Goal: Task Accomplishment & Management: Use online tool/utility

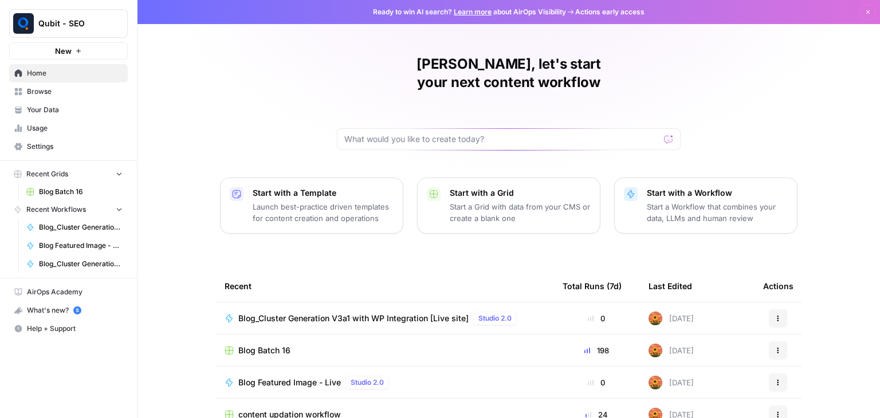
click at [368, 313] on span "Blog_Cluster Generation V3a1 with WP Integration [Live site]" at bounding box center [353, 318] width 230 height 11
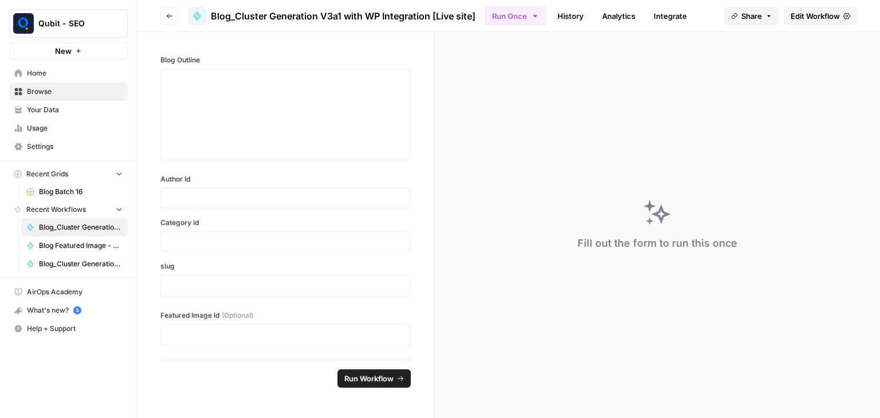
click at [823, 10] on span "Edit Workflow" at bounding box center [815, 15] width 49 height 11
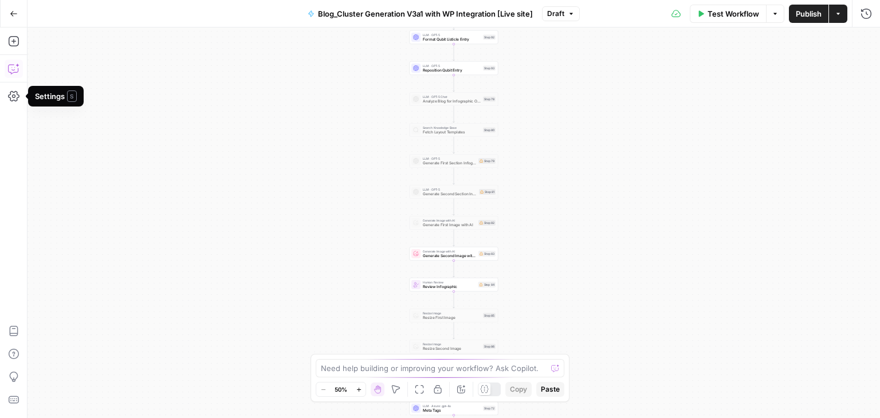
click at [14, 66] on icon "button" at bounding box center [13, 68] width 11 height 11
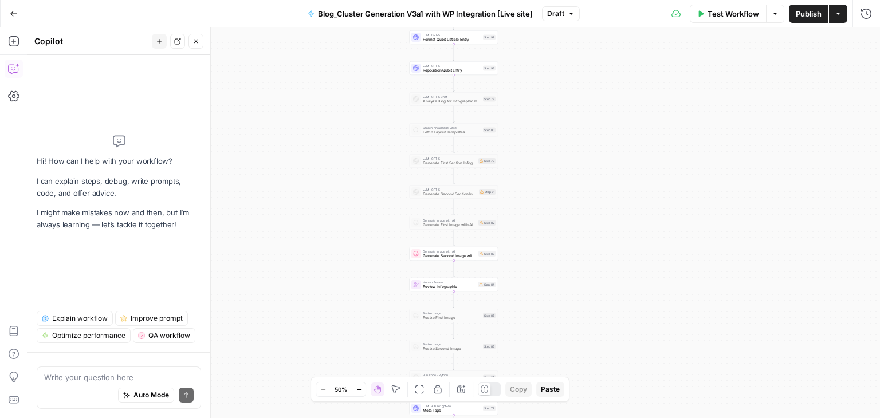
click at [54, 375] on textarea at bounding box center [119, 377] width 150 height 11
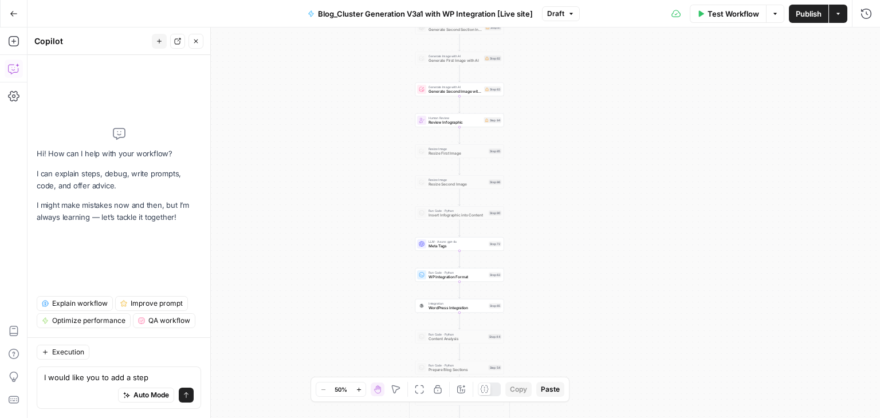
drag, startPoint x: 301, startPoint y: 259, endPoint x: 306, endPoint y: 95, distance: 164.5
click at [306, 95] on div "Workflow Set Inputs Inputs Run Code · Python Prepare Blog Sections Step 17 Loop…" at bounding box center [453, 222] width 852 height 391
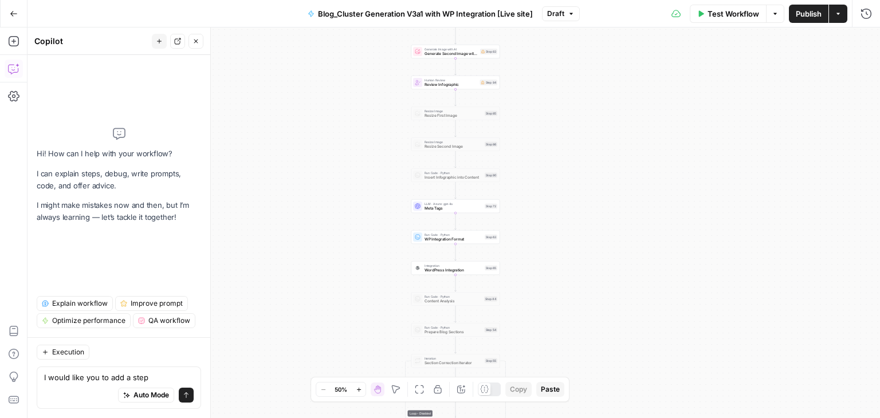
drag, startPoint x: 321, startPoint y: 232, endPoint x: 316, endPoint y: 184, distance: 48.4
click at [316, 184] on div "Workflow Set Inputs Inputs Run Code · Python Prepare Blog Sections Step 17 Loop…" at bounding box center [453, 222] width 852 height 391
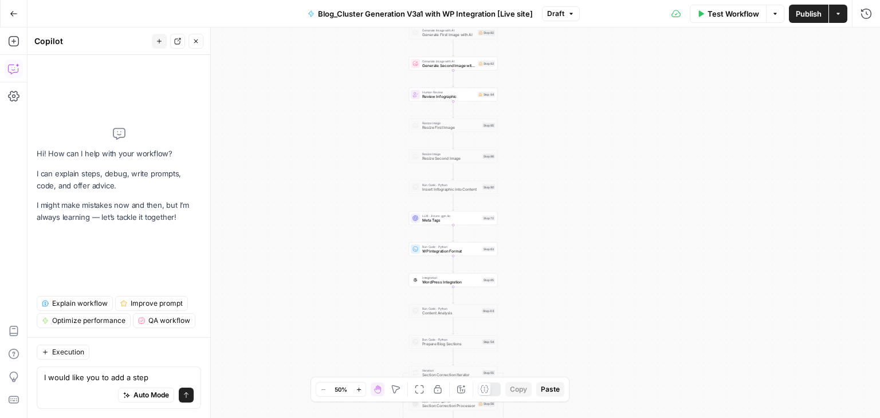
drag, startPoint x: 316, startPoint y: 184, endPoint x: 315, endPoint y: 217, distance: 33.2
click at [315, 217] on div "Workflow Set Inputs Inputs Run Code · Python Prepare Blog Sections Step 17 Loop…" at bounding box center [453, 222] width 852 height 391
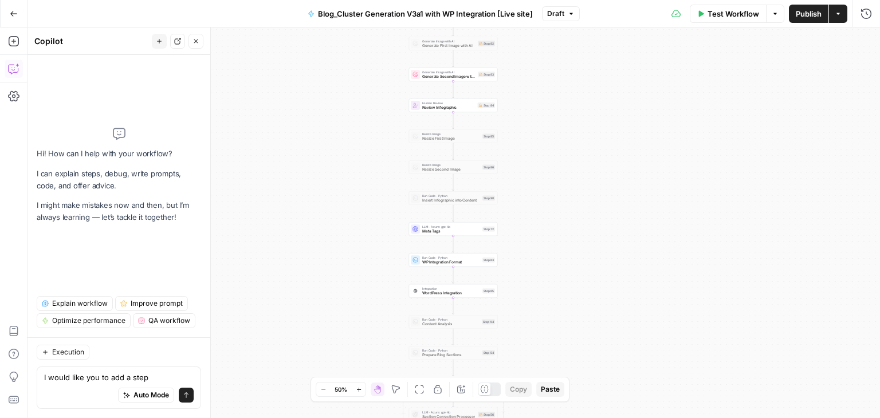
click at [162, 370] on div "I would like you to add a step I would like you to add a step Auto Mode Send" at bounding box center [119, 388] width 164 height 42
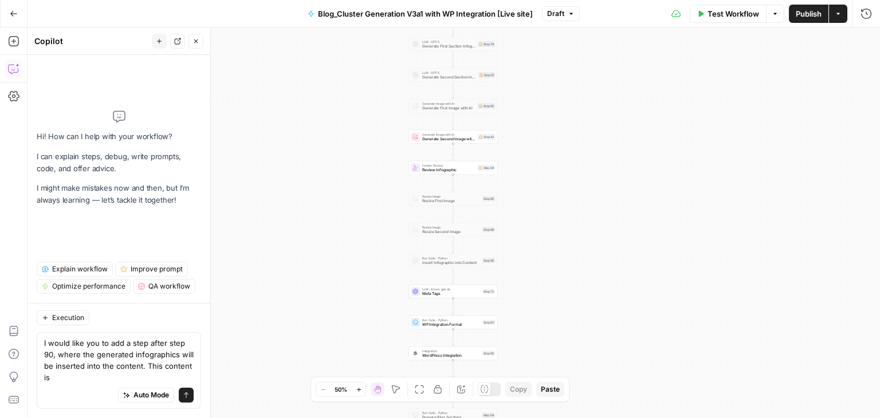
drag, startPoint x: 331, startPoint y: 140, endPoint x: 328, endPoint y: 266, distance: 126.1
click at [328, 266] on div "Workflow Set Inputs Inputs Run Code · Python Prepare Blog Sections Step 17 Loop…" at bounding box center [453, 222] width 852 height 391
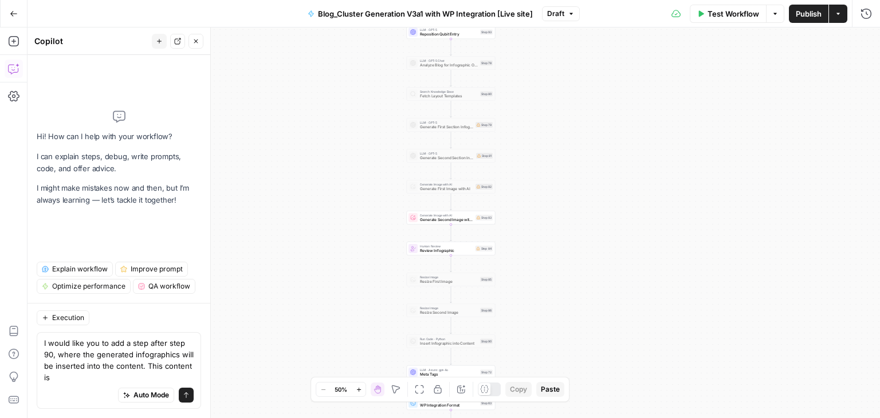
drag, startPoint x: 336, startPoint y: 171, endPoint x: 329, endPoint y: 273, distance: 102.2
click at [329, 273] on div "Workflow Set Inputs Inputs Run Code · Python Prepare Blog Sections Step 17 Loop…" at bounding box center [453, 222] width 852 height 391
drag, startPoint x: 326, startPoint y: 222, endPoint x: 326, endPoint y: 235, distance: 13.7
click at [326, 235] on div "Workflow Set Inputs Inputs Run Code · Python Prepare Blog Sections Step 17 Loop…" at bounding box center [453, 222] width 852 height 391
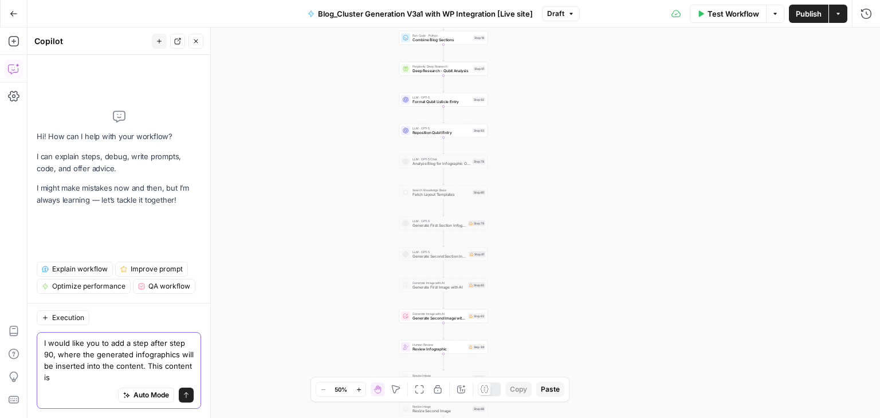
click at [106, 376] on textarea "I would like you to add a step after step 90, where the generated infographics …" at bounding box center [119, 360] width 150 height 46
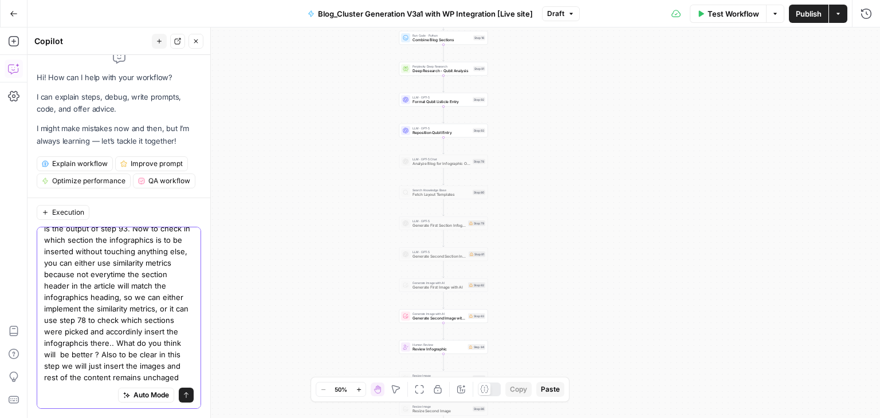
scroll to position [77, 0]
type textarea "I would like you to add a step after step 90, where the generated infographics …"
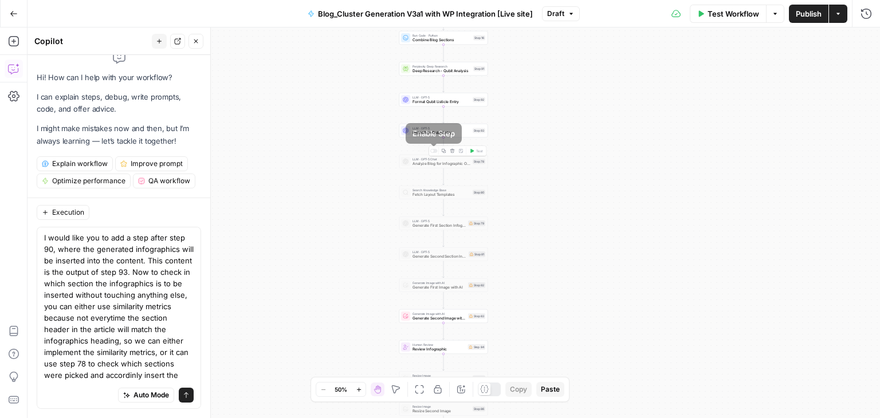
click at [435, 152] on div at bounding box center [433, 151] width 7 height 4
click at [433, 183] on div at bounding box center [433, 182] width 7 height 4
click at [434, 211] on div at bounding box center [433, 213] width 7 height 4
click at [437, 244] on div at bounding box center [433, 244] width 7 height 4
click at [435, 277] on div "Copy step Delete step Add Note Test" at bounding box center [458, 275] width 58 height 10
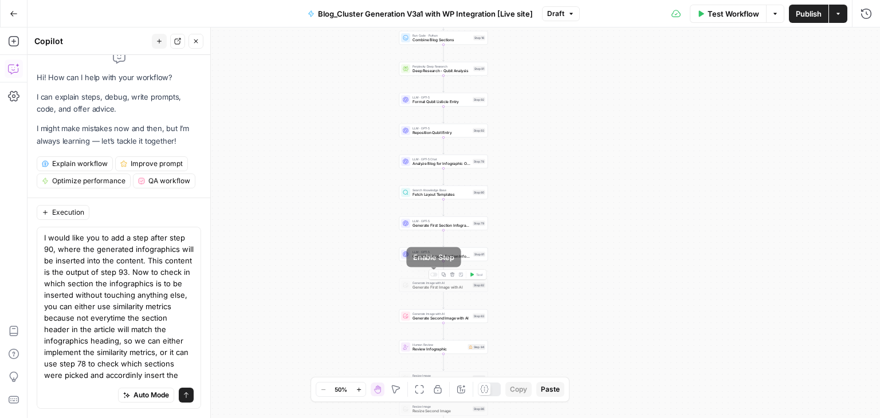
click at [435, 274] on div at bounding box center [433, 275] width 7 height 4
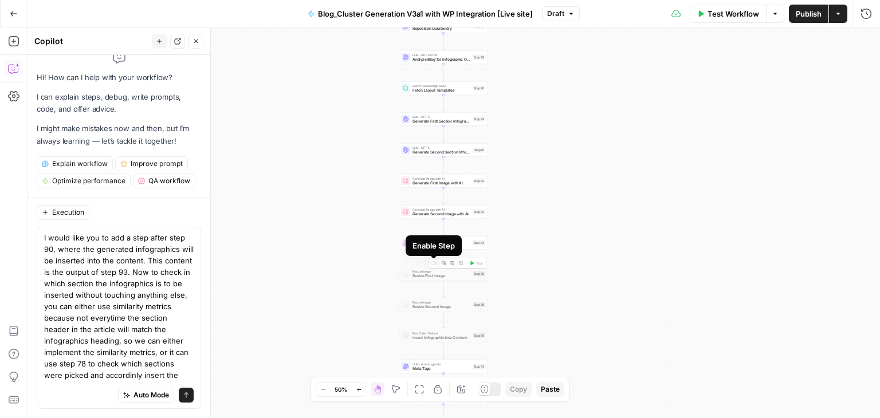
click at [437, 264] on div at bounding box center [433, 263] width 7 height 4
click at [433, 294] on div at bounding box center [432, 294] width 3 height 3
click at [183, 394] on icon "submit" at bounding box center [186, 395] width 7 height 7
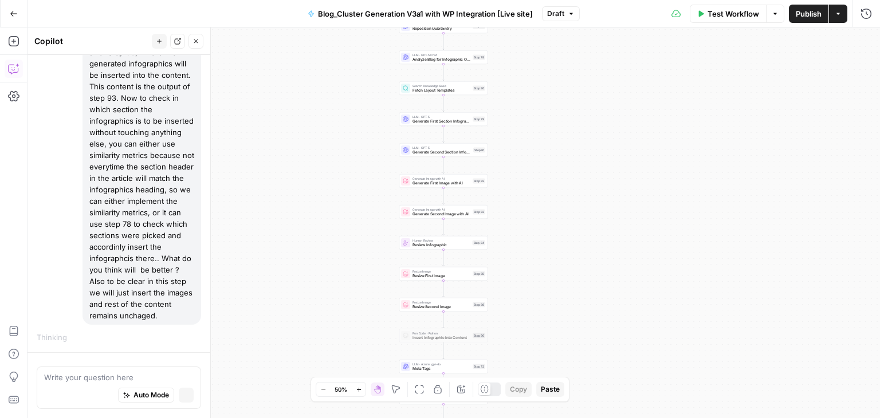
scroll to position [137, 0]
drag, startPoint x: 537, startPoint y: 138, endPoint x: 536, endPoint y: 334, distance: 195.9
click at [536, 334] on div "Workflow Set Inputs Inputs Run Code · Python Prepare Blog Sections Step 17 Loop…" at bounding box center [453, 222] width 852 height 391
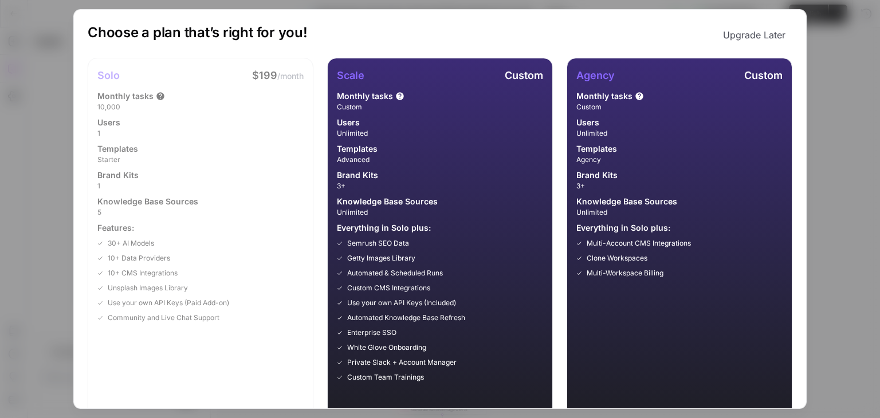
scroll to position [152, 0]
click at [828, 57] on div "Choose a plan that’s right for you! Upgrade Later Solo $199 /month Monthly task…" at bounding box center [440, 209] width 880 height 418
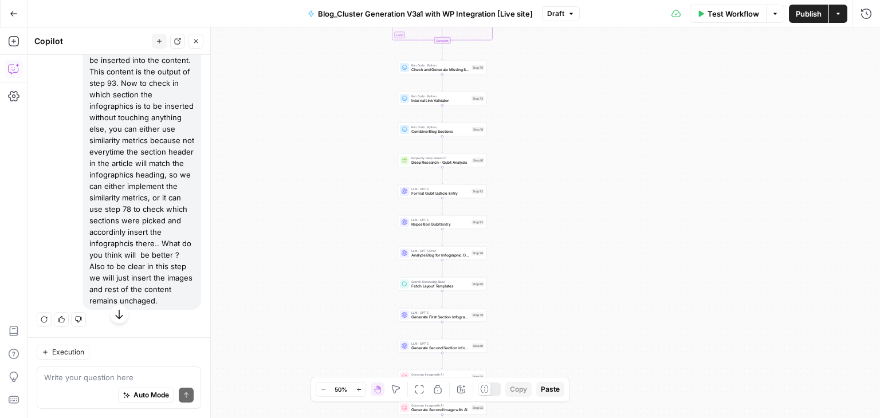
scroll to position [135, 0]
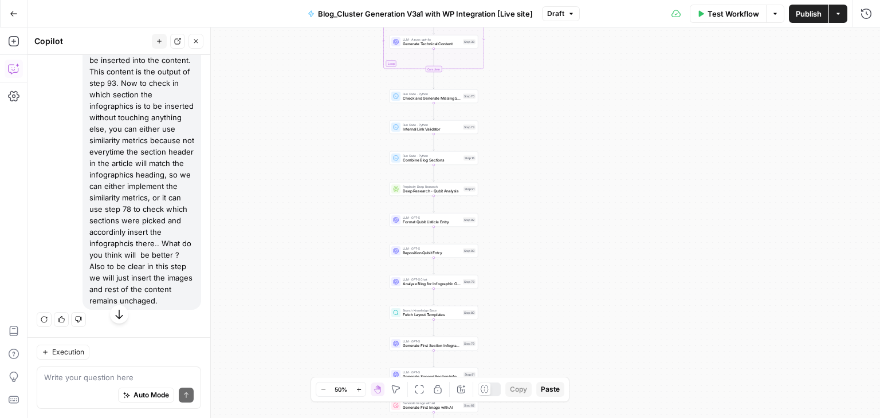
drag, startPoint x: 540, startPoint y: 129, endPoint x: 485, endPoint y: 320, distance: 199.1
click at [485, 320] on div "Workflow Set Inputs Inputs Run Code · Python Prepare Blog Sections Step 17 Loop…" at bounding box center [453, 222] width 852 height 391
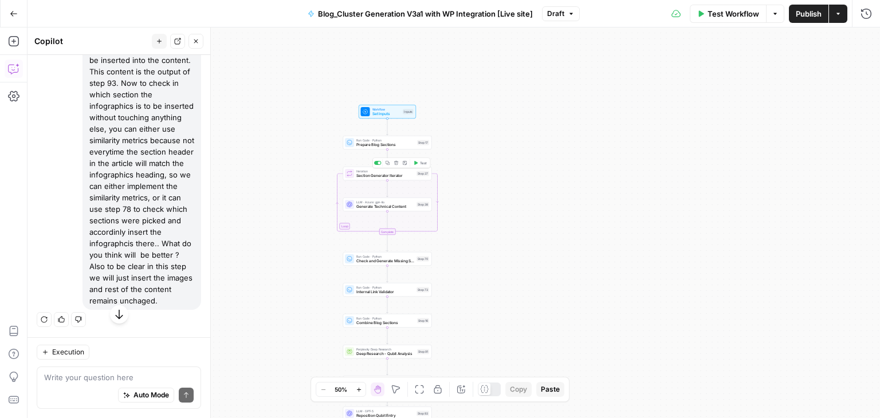
click at [390, 174] on span "Section Generator Iterator" at bounding box center [385, 176] width 58 height 6
click at [354, 206] on div "LLM · Azure: gpt-4o Generate Technical Content Step 38 Copy step Delete step Ad…" at bounding box center [387, 205] width 84 height 10
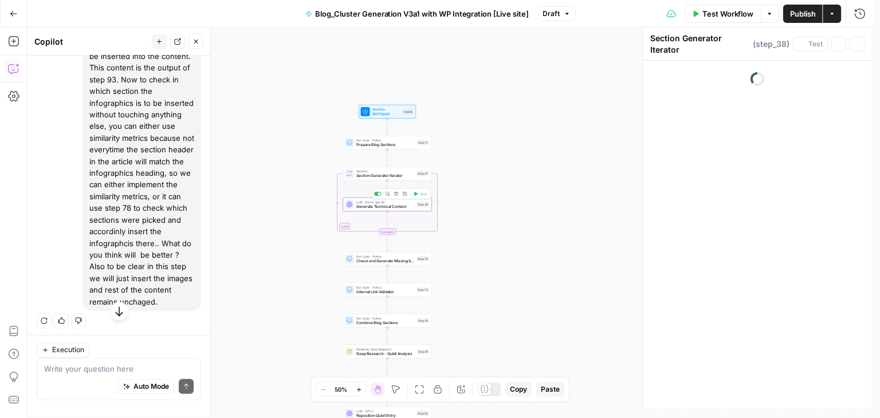
type textarea "Generate Technical Content"
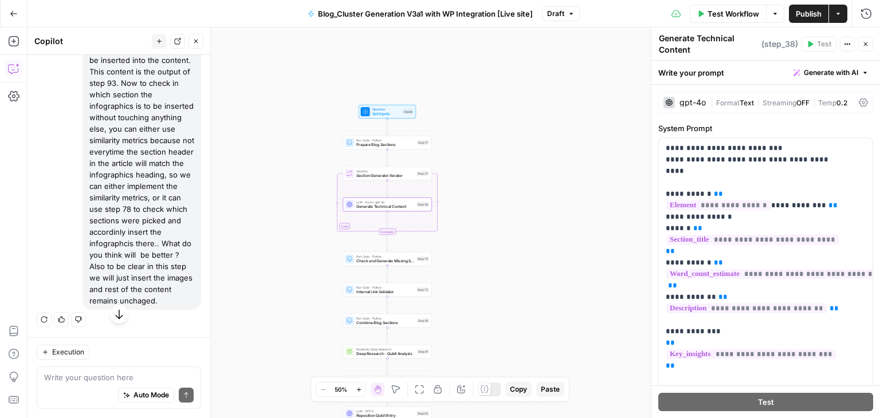
click at [695, 99] on div "gpt-4o" at bounding box center [692, 103] width 26 height 8
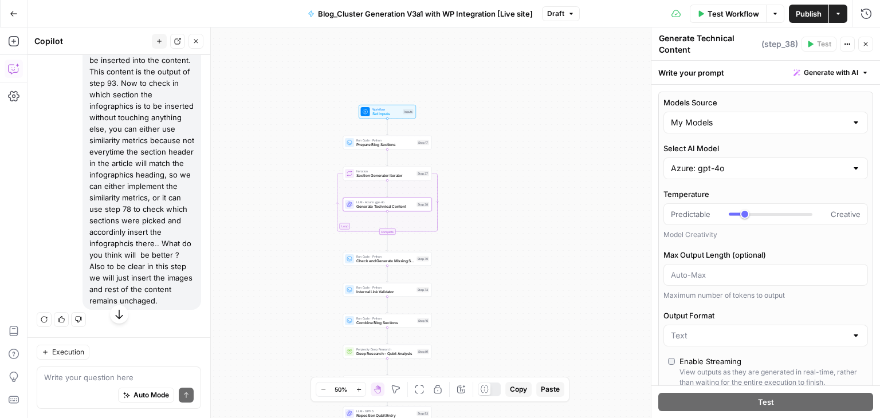
click at [520, 195] on div "Workflow Set Inputs Inputs Run Code · Python Prepare Blog Sections Step 17 Loop…" at bounding box center [453, 222] width 852 height 391
type input "***"
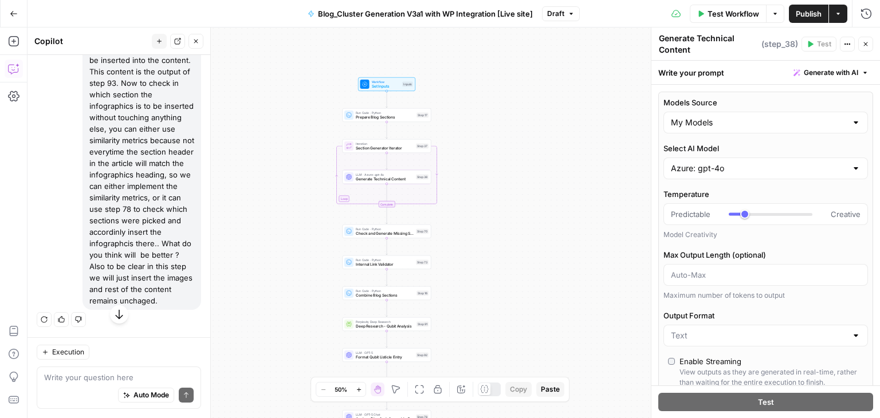
drag, startPoint x: 520, startPoint y: 195, endPoint x: 516, endPoint y: 72, distance: 123.2
click at [516, 72] on div "Workflow Set Inputs Inputs Run Code · Python Prepare Blog Sections Step 17 Loop…" at bounding box center [453, 222] width 852 height 391
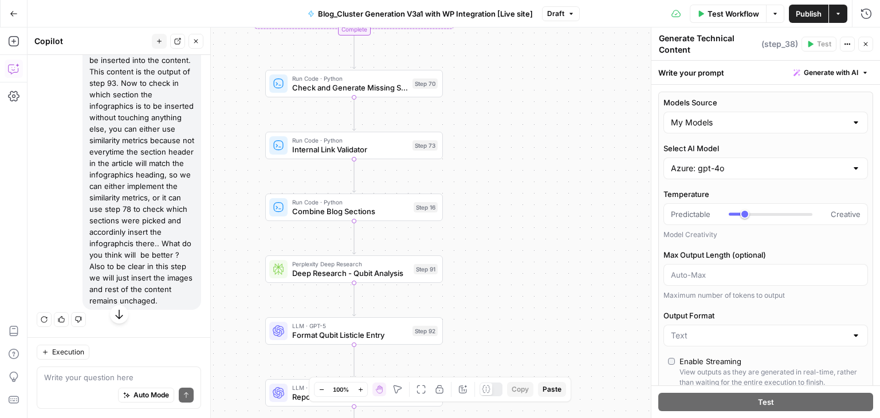
drag, startPoint x: 473, startPoint y: 192, endPoint x: 581, endPoint y: 67, distance: 166.1
click at [581, 67] on div "Workflow Set Inputs Inputs Run Code · Python Prepare Blog Sections Step 17 Loop…" at bounding box center [453, 222] width 852 height 391
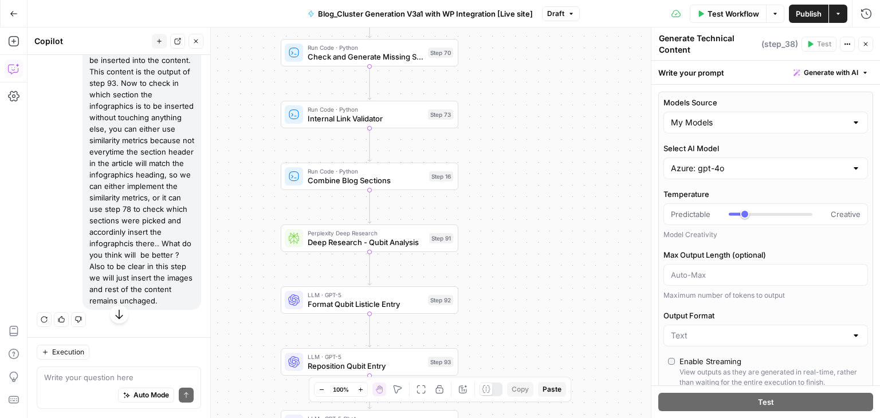
drag, startPoint x: 506, startPoint y: 216, endPoint x: 544, endPoint y: 137, distance: 87.4
click at [544, 137] on div "Workflow Set Inputs Inputs Run Code · Python Prepare Blog Sections Step 17 Loop…" at bounding box center [453, 222] width 852 height 391
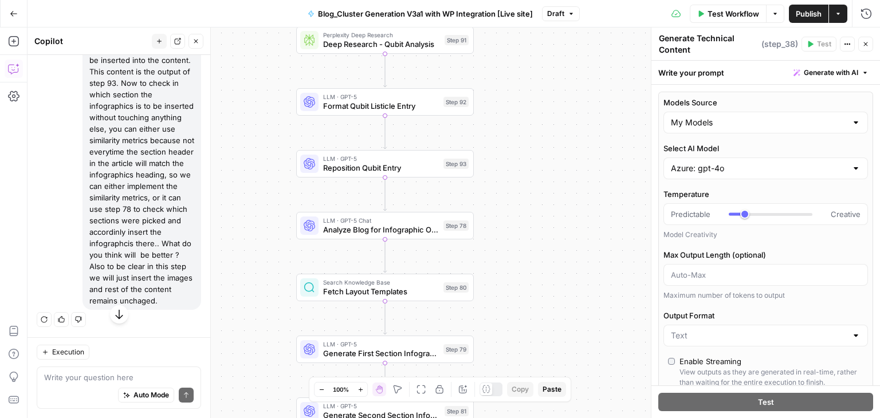
drag, startPoint x: 527, startPoint y: 202, endPoint x: 517, endPoint y: 52, distance: 149.9
click at [517, 52] on div "Workflow Set Inputs Inputs Run Code · Python Prepare Blog Sections Step 17 Loop…" at bounding box center [453, 222] width 852 height 391
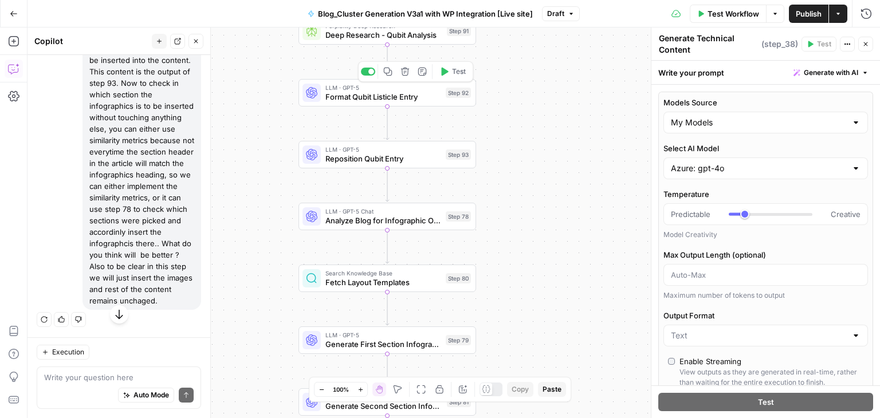
click at [382, 95] on span "Format Qubit Listicle Entry" at bounding box center [383, 96] width 116 height 11
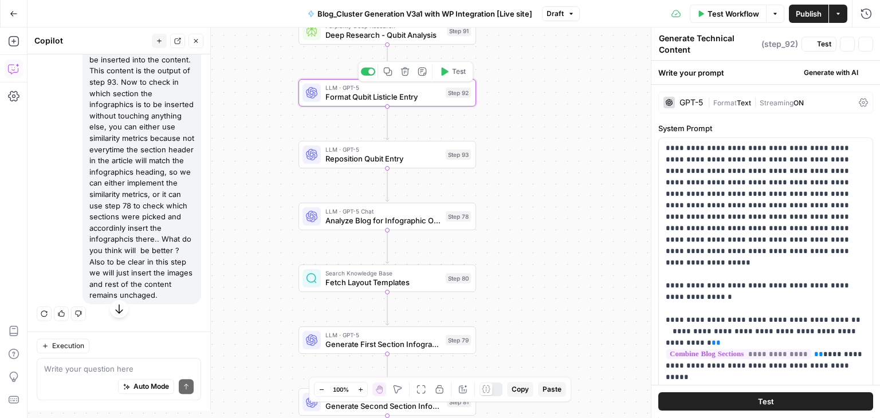
type textarea "Format Qubit Listicle Entry"
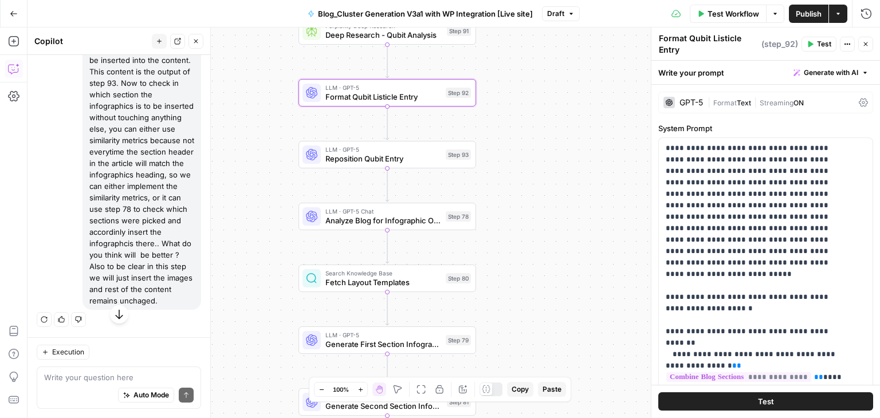
click at [695, 107] on div "GPT-5" at bounding box center [683, 102] width 40 height 11
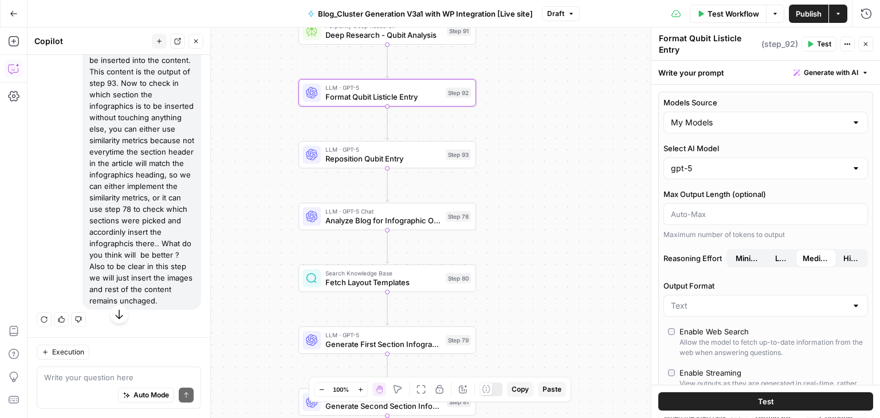
drag, startPoint x: 497, startPoint y: 162, endPoint x: 493, endPoint y: 95, distance: 67.2
click at [493, 95] on div "Workflow Set Inputs Inputs Run Code · Python Prepare Blog Sections Step 17 Loop…" at bounding box center [453, 222] width 852 height 391
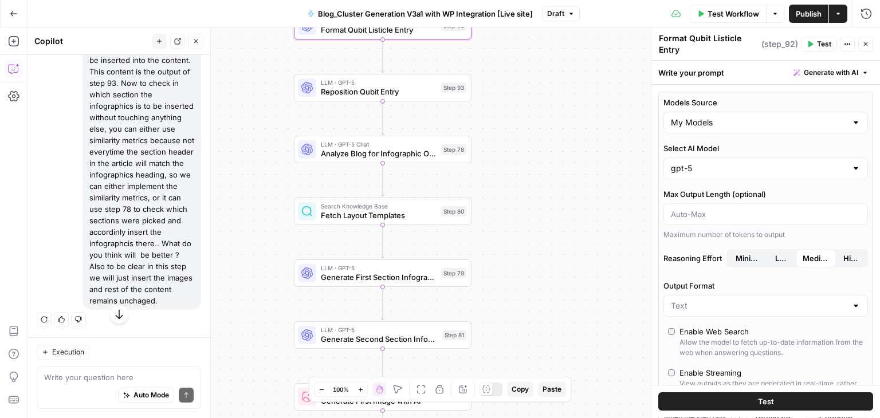
click at [410, 89] on span "Reposition Qubit Entry" at bounding box center [379, 91] width 116 height 11
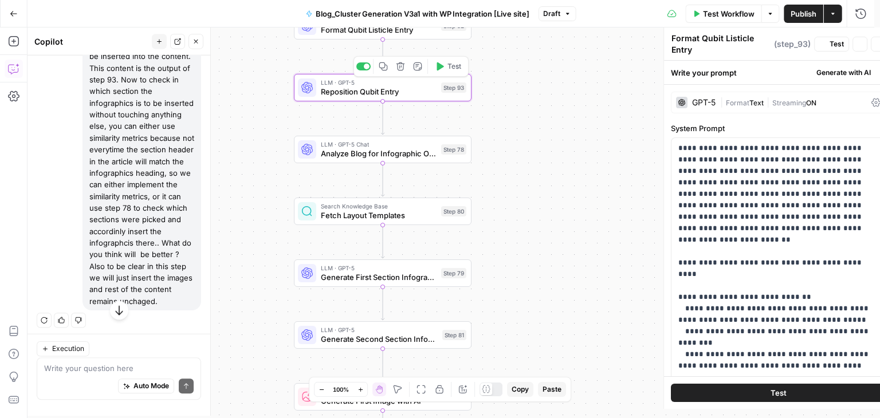
type textarea "Reposition Qubit Entry"
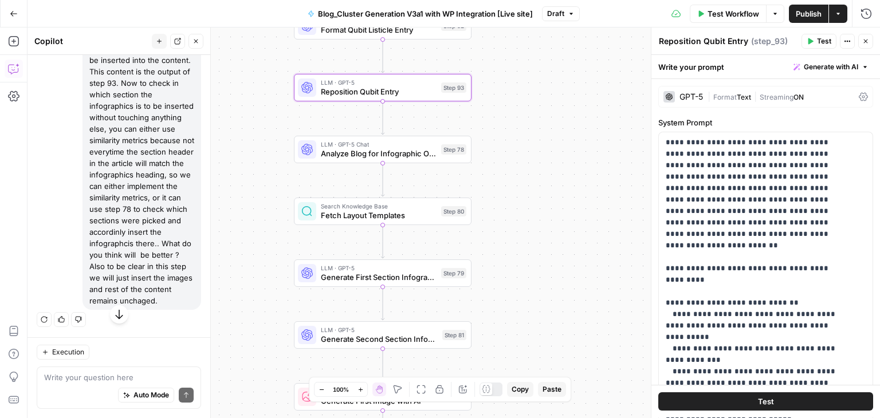
click at [688, 86] on div "GPT-5 | Format Text | Streaming ON" at bounding box center [765, 97] width 215 height 22
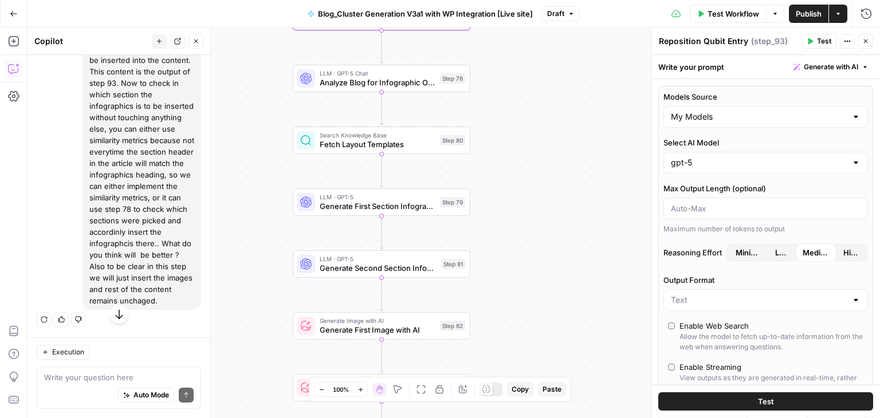
drag, startPoint x: 558, startPoint y: 131, endPoint x: 557, endPoint y: 58, distance: 72.8
click at [557, 58] on div "Workflow Set Inputs Inputs Run Code · Python Prepare Blog Sections Step 17 Loop…" at bounding box center [453, 222] width 852 height 391
click at [429, 206] on span "Generate First Section Infographic Prompt" at bounding box center [378, 204] width 116 height 11
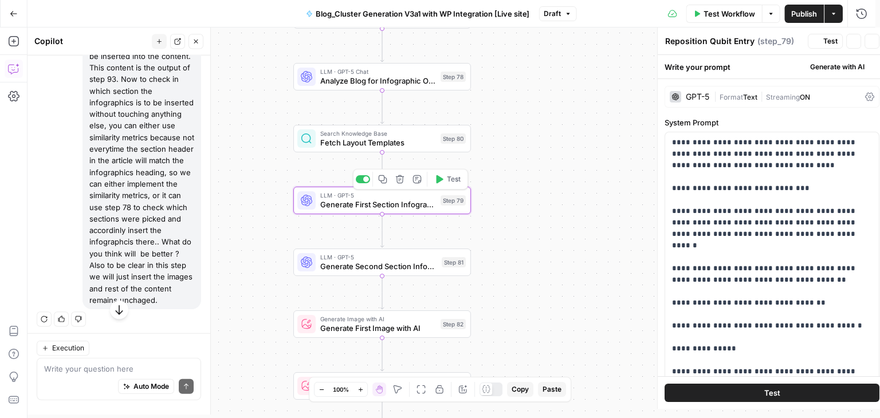
type textarea "Generate First Section Infographic Prompt"
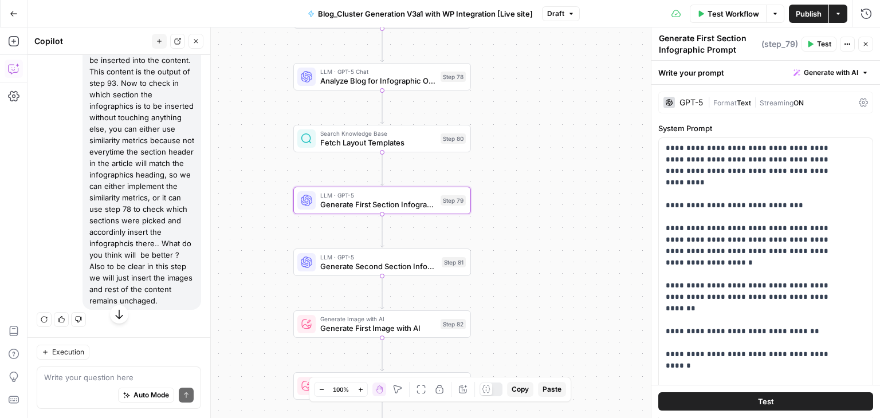
click at [687, 105] on div "GPT-5" at bounding box center [690, 103] width 23 height 8
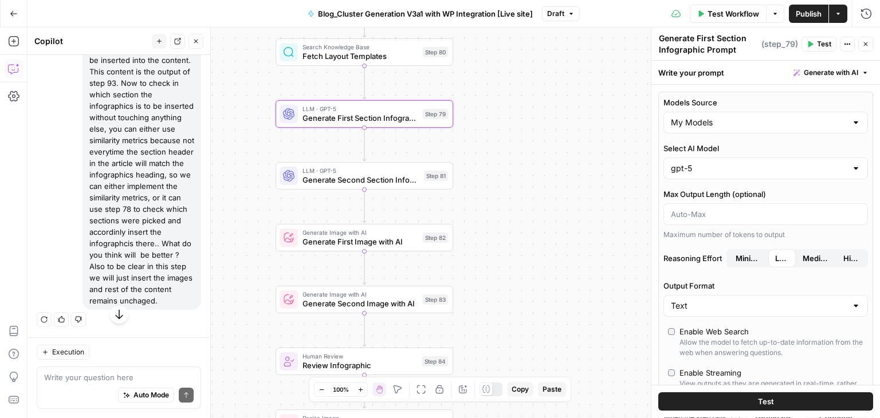
drag, startPoint x: 505, startPoint y: 226, endPoint x: 488, endPoint y: 136, distance: 91.1
click at [488, 136] on div "Workflow Set Inputs Inputs Run Code · Python Prepare Blog Sections Step 17 Loop…" at bounding box center [453, 222] width 852 height 391
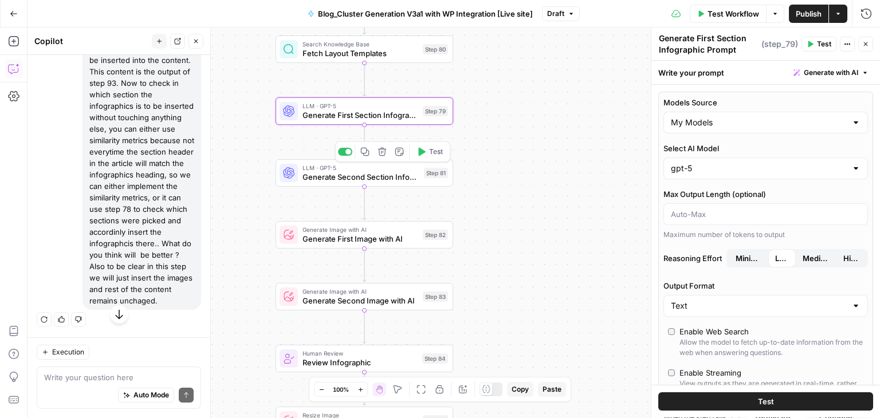
click at [379, 179] on span "Generate Second Section Infographic Prompt" at bounding box center [360, 176] width 117 height 11
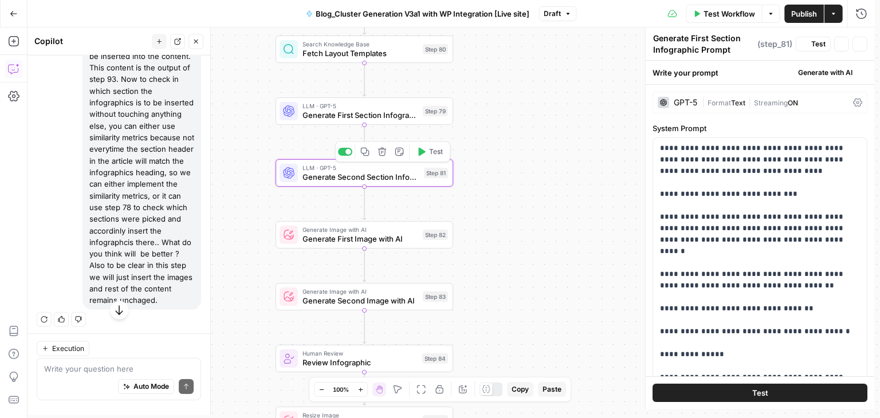
type textarea "Generate Second Section Infographic Prompt"
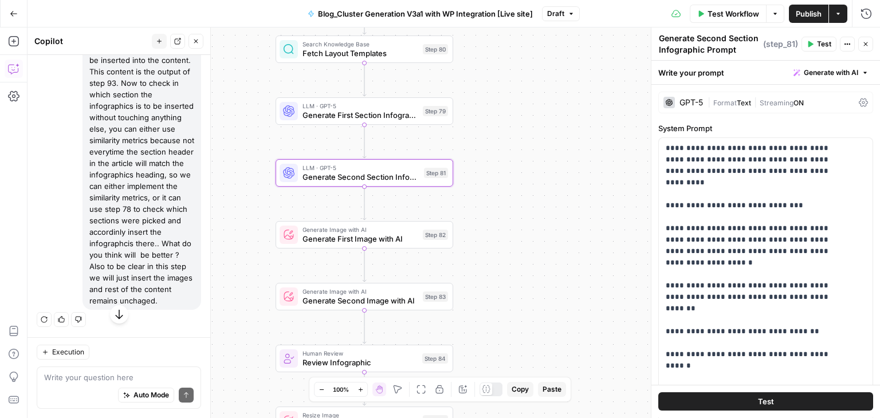
click at [698, 101] on div "GPT-5" at bounding box center [690, 103] width 23 height 8
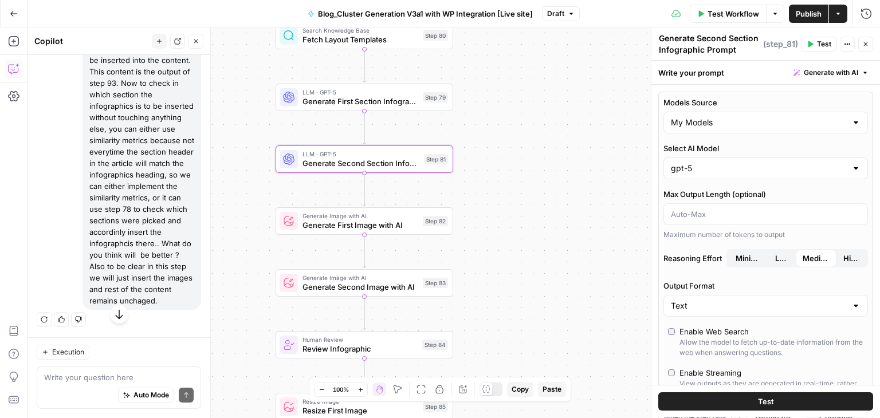
drag, startPoint x: 543, startPoint y: 191, endPoint x: 541, endPoint y: 81, distance: 110.6
click at [541, 81] on div "Workflow Set Inputs Inputs Run Code · Python Prepare Blog Sections Step 17 Loop…" at bounding box center [453, 222] width 852 height 391
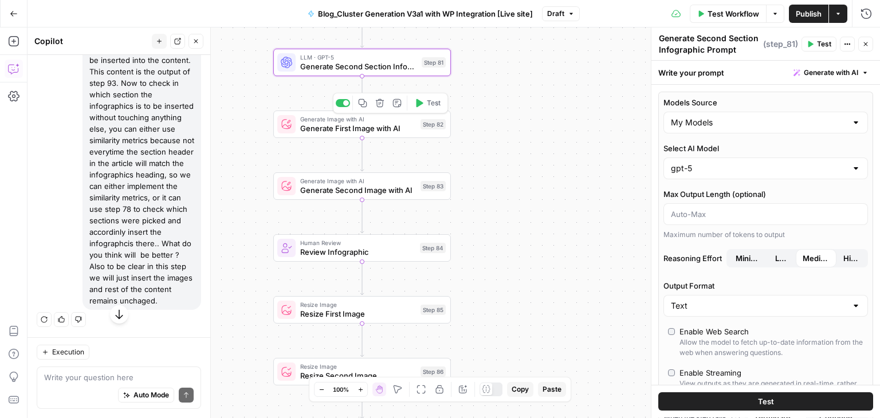
click at [412, 128] on span "Generate First Image with AI" at bounding box center [358, 128] width 116 height 11
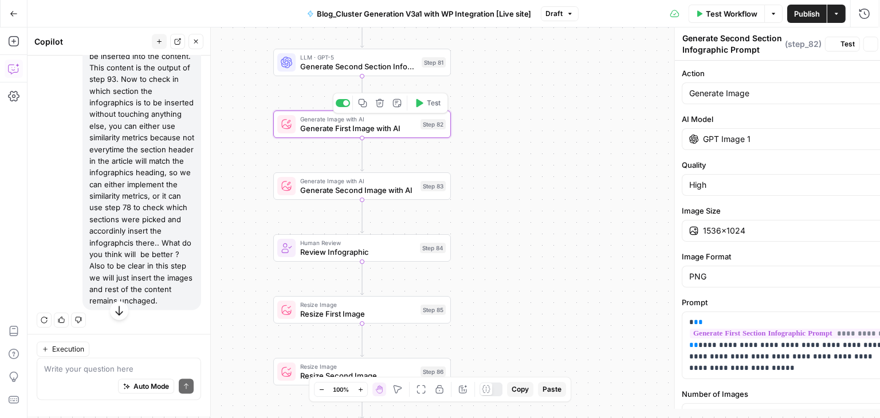
type textarea "Generate First Image with AI"
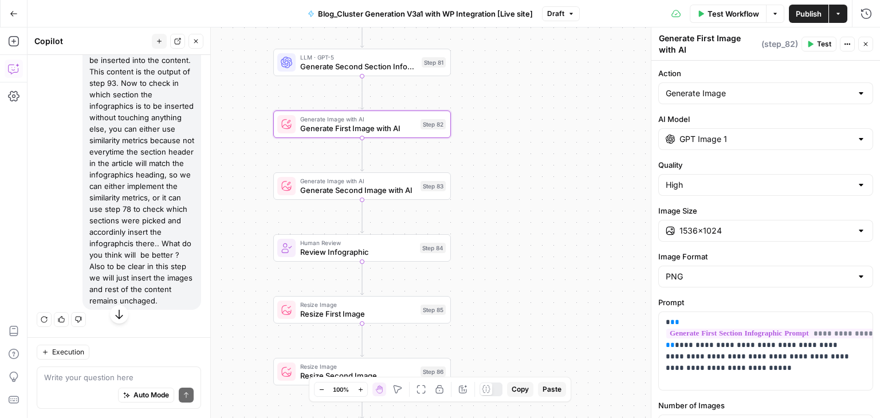
scroll to position [105, 0]
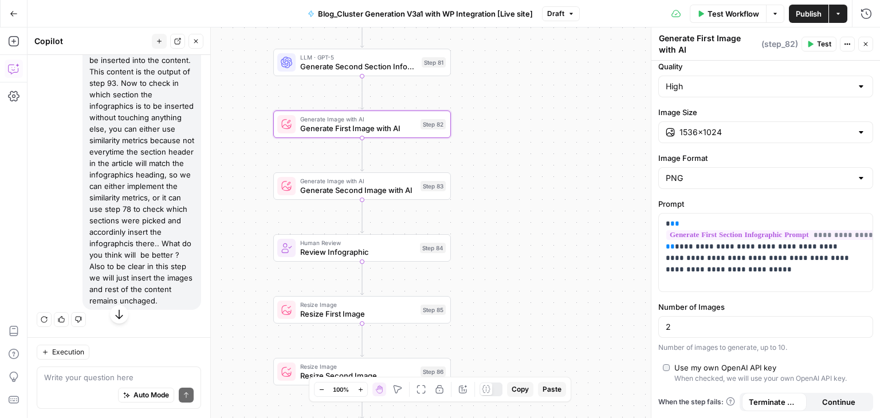
click at [376, 184] on span "Generate Second Image with AI" at bounding box center [358, 189] width 116 height 11
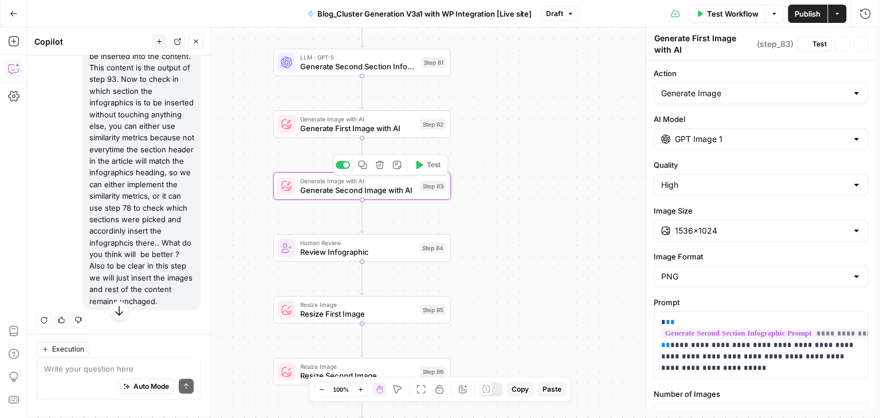
type textarea "Generate Second Image with AI"
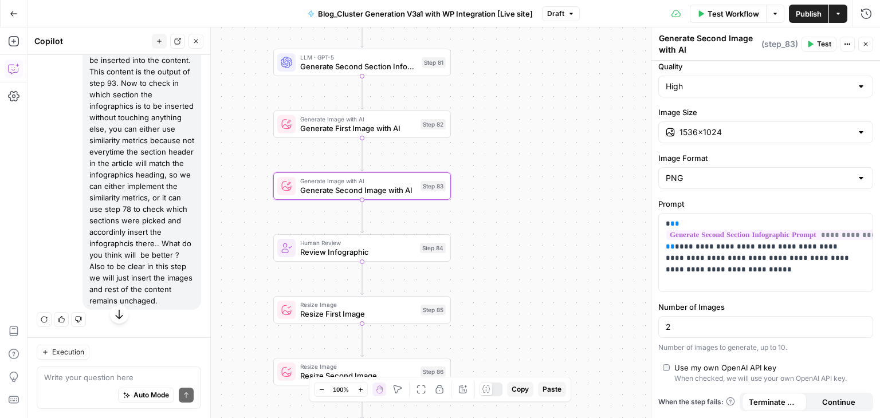
drag, startPoint x: 560, startPoint y: 270, endPoint x: 563, endPoint y: 133, distance: 137.5
click at [563, 133] on div "Workflow Set Inputs Inputs Run Code · Python Prepare Blog Sections Step 17 Loop…" at bounding box center [453, 222] width 852 height 391
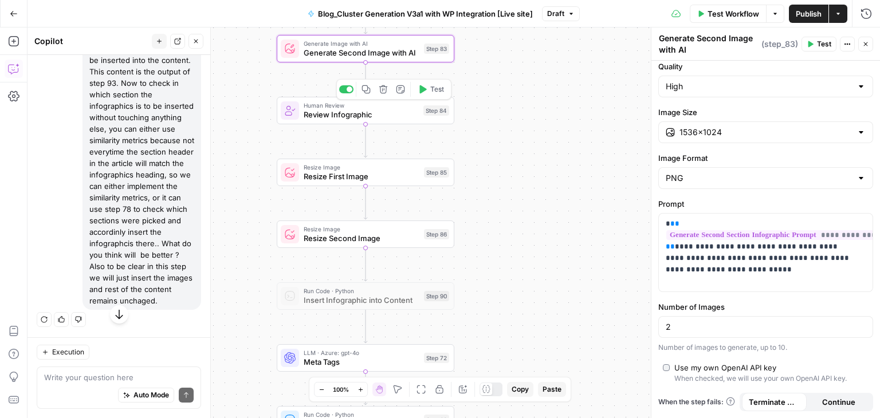
click at [387, 121] on div "Human Review Review Infographic Step 84 Copy step Delete step Add Note Test" at bounding box center [366, 110] width 178 height 27
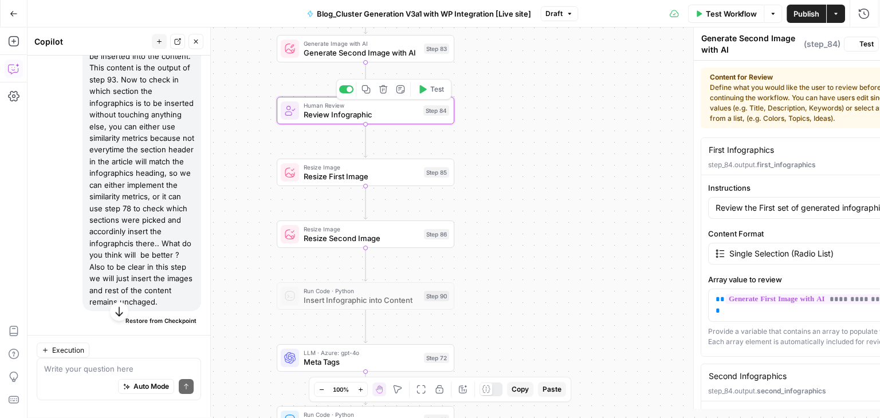
type textarea "Review Infographic"
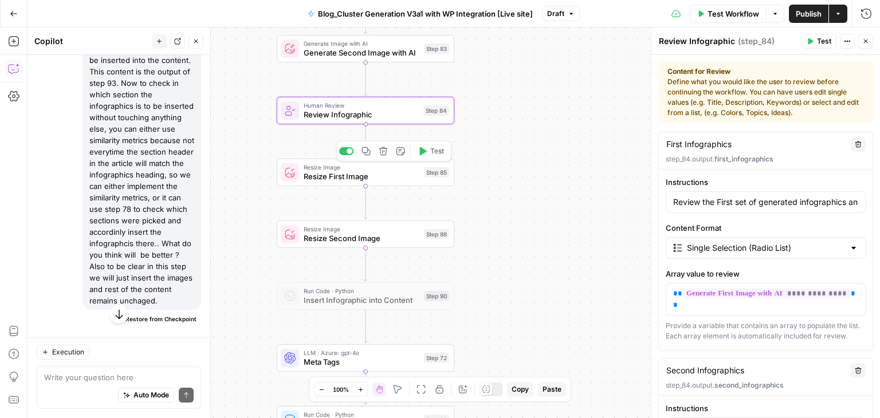
click at [368, 178] on span "Resize First Image" at bounding box center [362, 176] width 116 height 11
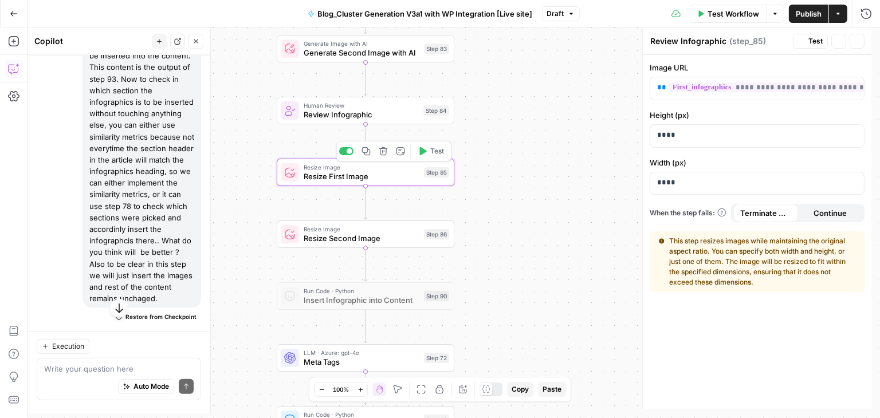
type textarea "Resize First Image"
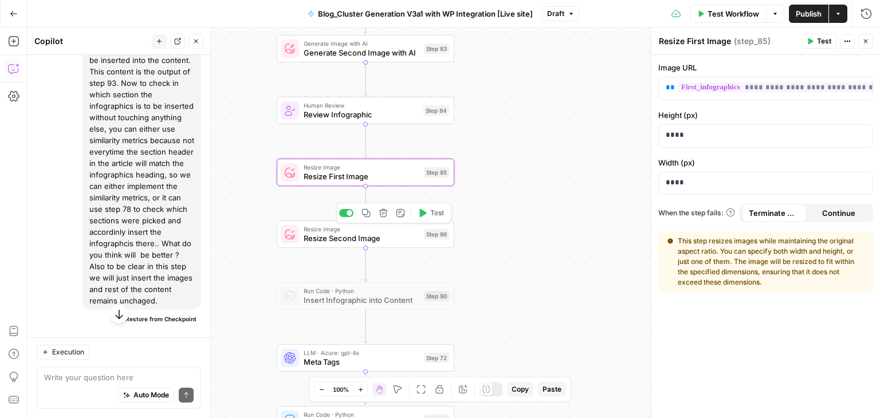
click at [364, 242] on span "Resize Second Image" at bounding box center [362, 238] width 116 height 11
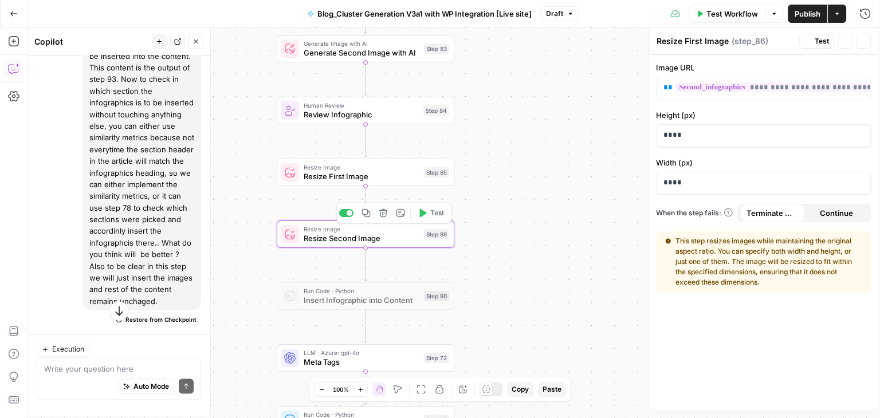
type textarea "Resize Second Image"
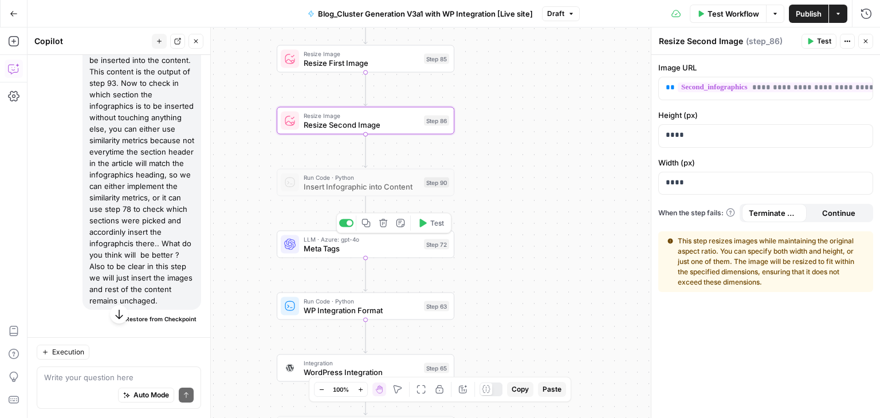
click at [357, 245] on span "Meta Tags" at bounding box center [362, 248] width 116 height 11
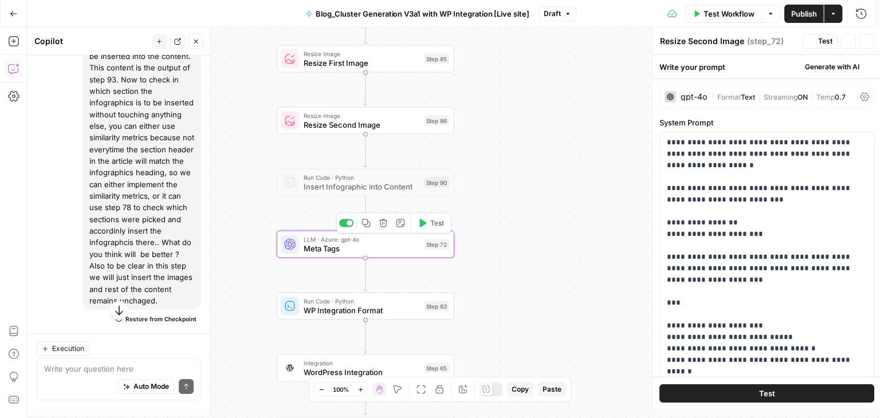
type textarea "Meta Tags"
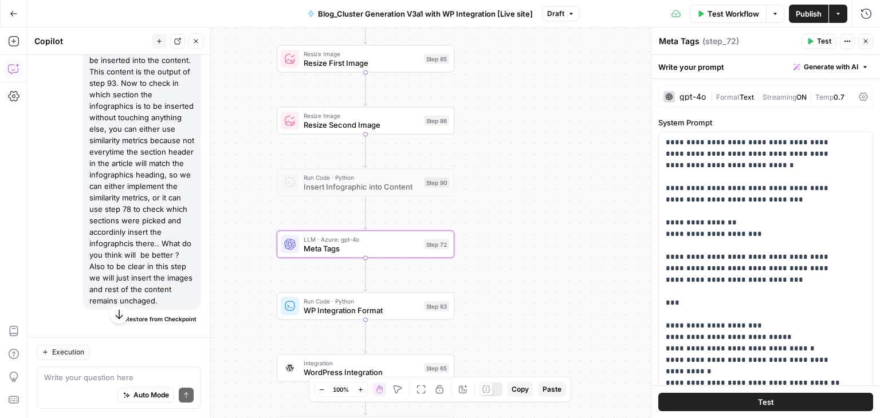
click at [694, 93] on div "gpt-4o" at bounding box center [692, 97] width 26 height 8
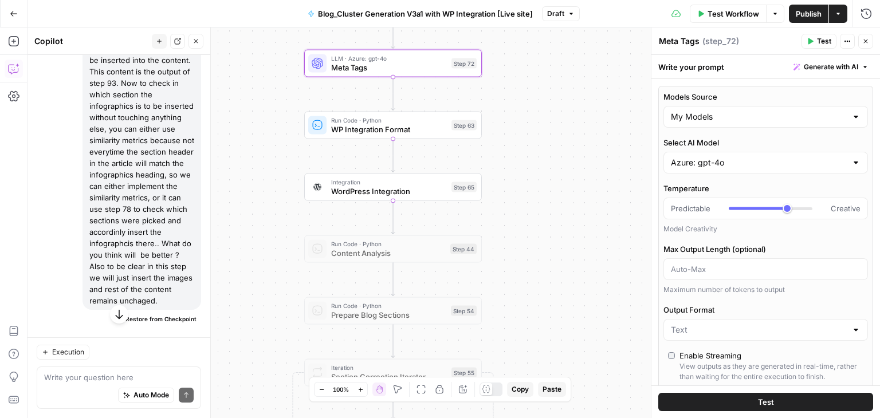
drag, startPoint x: 580, startPoint y: 218, endPoint x: 607, endPoint y: 36, distance: 184.8
click at [607, 36] on div "Workflow Set Inputs Inputs Run Code · Python Prepare Blog Sections Step 17 Loop…" at bounding box center [453, 222] width 852 height 391
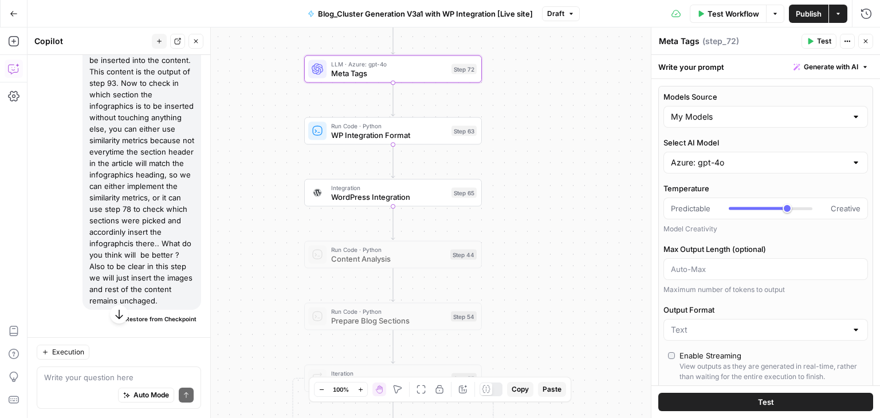
drag, startPoint x: 548, startPoint y: 143, endPoint x: 548, endPoint y: 273, distance: 130.0
click at [548, 273] on div "Workflow Set Inputs Inputs Run Code · Python Prepare Blog Sections Step 17 Loop…" at bounding box center [453, 222] width 852 height 391
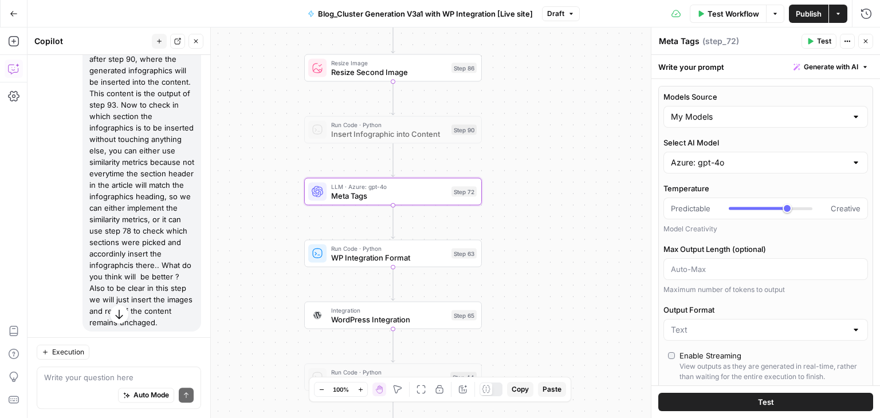
scroll to position [152, 0]
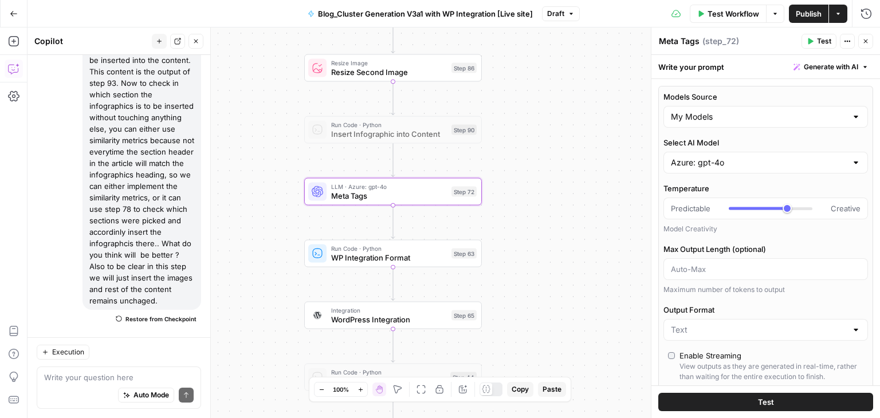
drag, startPoint x: 87, startPoint y: 157, endPoint x: 187, endPoint y: 298, distance: 173.4
click at [187, 298] on div "I would like you to add a step after step 90, where the generated infographics …" at bounding box center [141, 163] width 119 height 293
copy div "I would like you to add a step after step 90, where the generated infographics …"
click at [14, 13] on icon "button" at bounding box center [14, 14] width 8 height 8
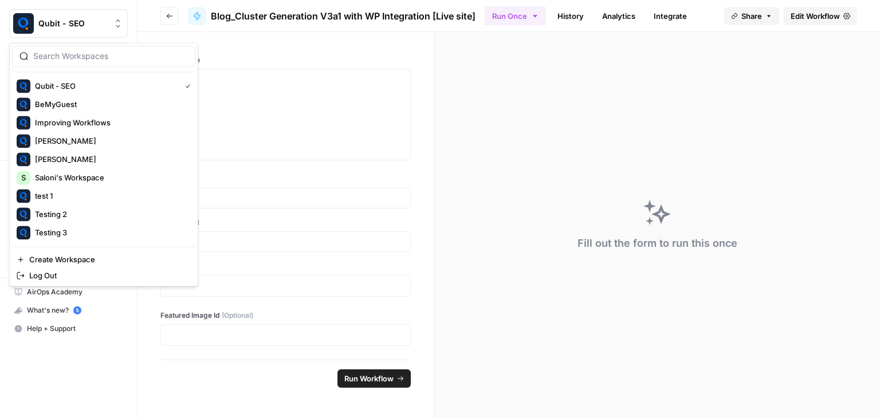
click at [14, 13] on button "Qubit - SEO" at bounding box center [68, 23] width 119 height 29
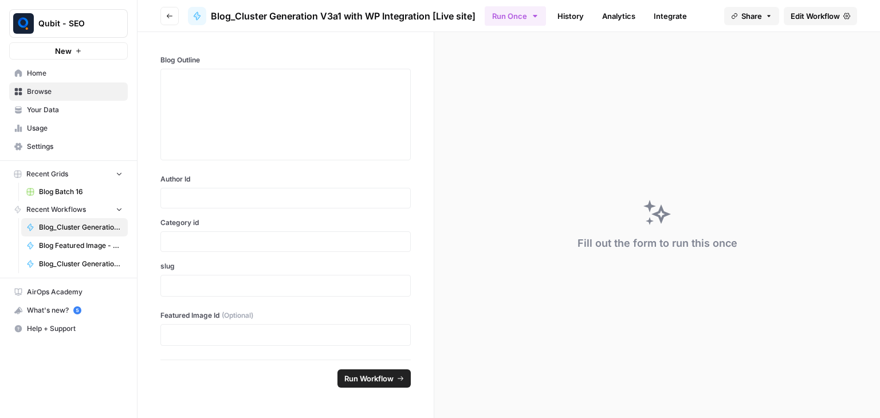
click at [215, 159] on div at bounding box center [285, 115] width 250 height 92
click at [57, 78] on span "Home" at bounding box center [75, 73] width 96 height 10
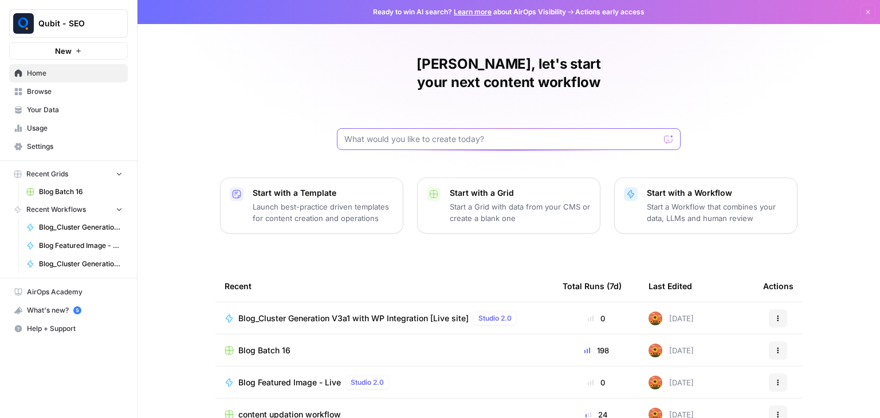
click at [457, 133] on input "text" at bounding box center [501, 138] width 315 height 11
type input "blog serp"
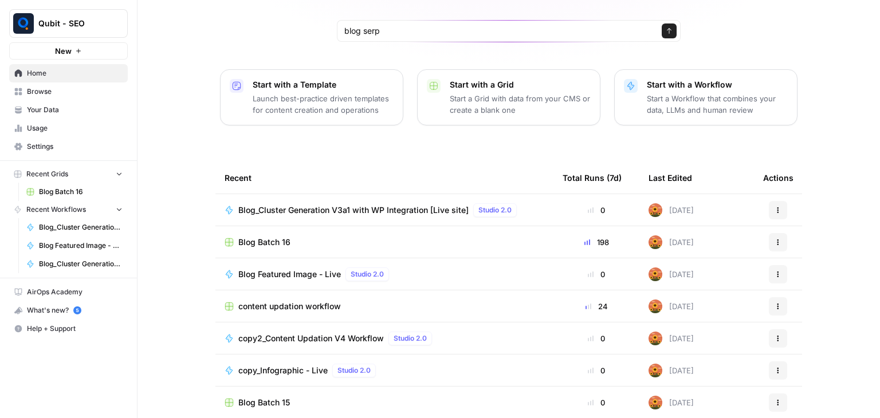
click at [72, 95] on span "Browse" at bounding box center [75, 92] width 96 height 10
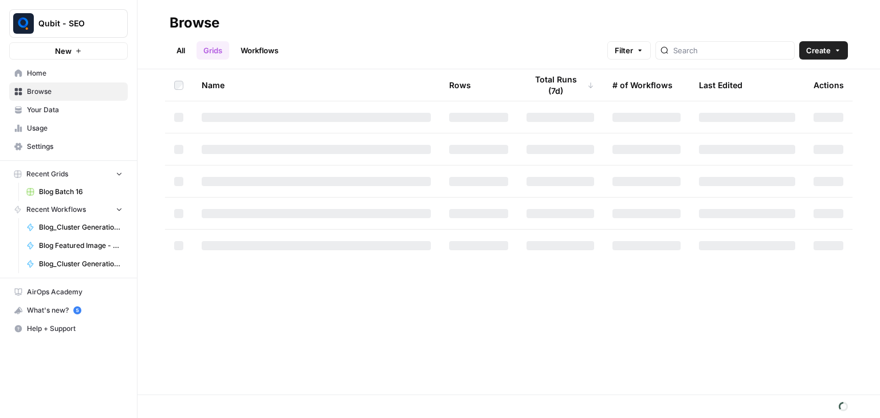
click at [261, 55] on link "Workflows" at bounding box center [260, 50] width 52 height 18
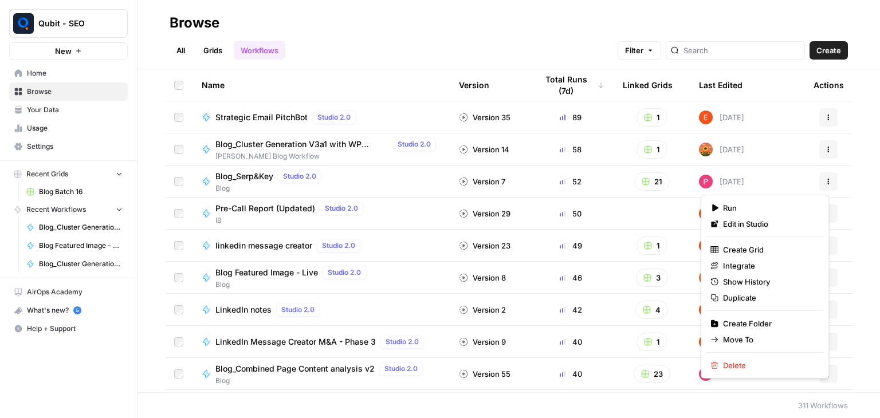
click at [819, 184] on button "Actions" at bounding box center [828, 181] width 18 height 18
click at [762, 223] on span "Edit in Studio" at bounding box center [769, 223] width 92 height 11
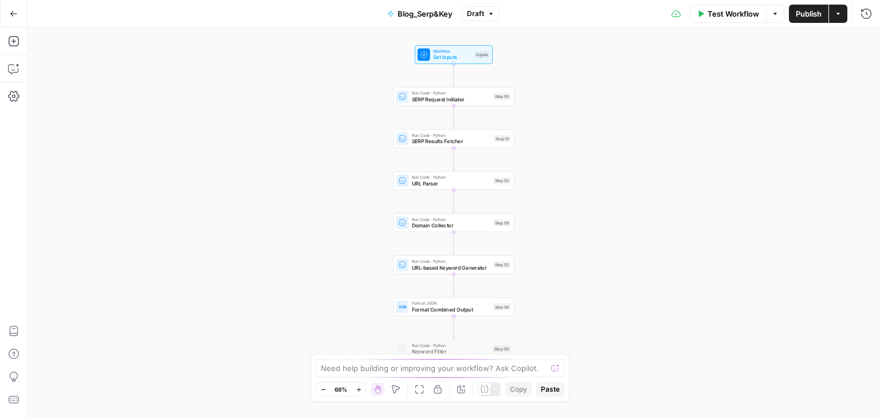
drag, startPoint x: 355, startPoint y: 261, endPoint x: 359, endPoint y: 95, distance: 166.8
click at [359, 95] on div "Workflow Set Inputs Inputs Run Code · Python SERP Request Initiator Step 50 Run…" at bounding box center [453, 222] width 852 height 391
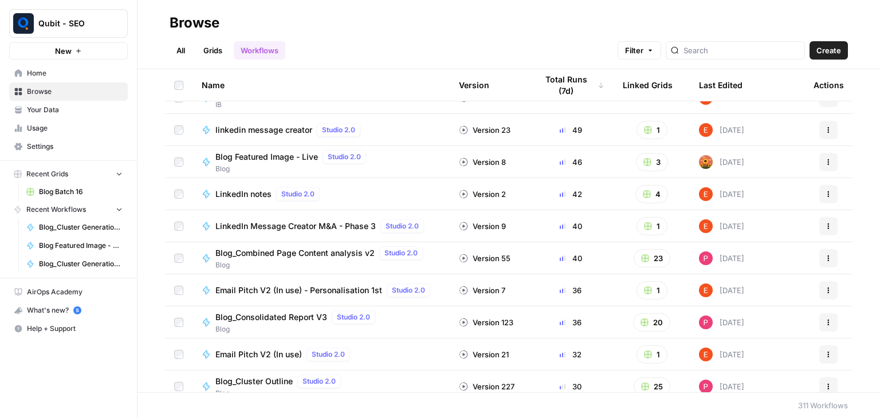
scroll to position [116, 0]
click at [819, 163] on button "Actions" at bounding box center [828, 161] width 18 height 18
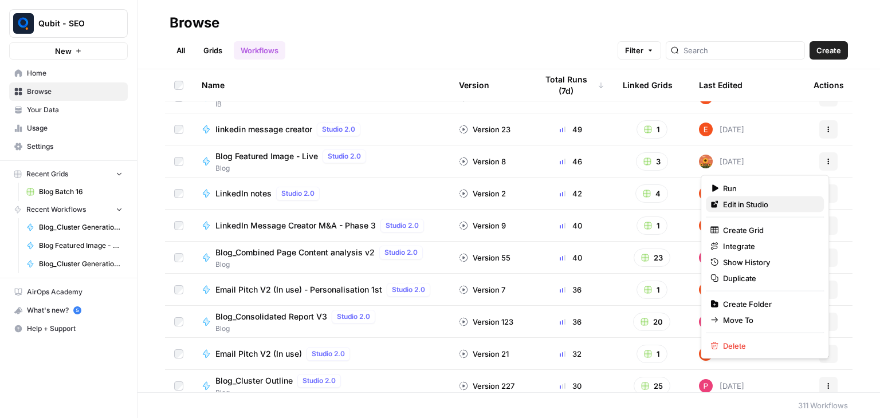
click at [765, 203] on span "Edit in Studio" at bounding box center [769, 204] width 92 height 11
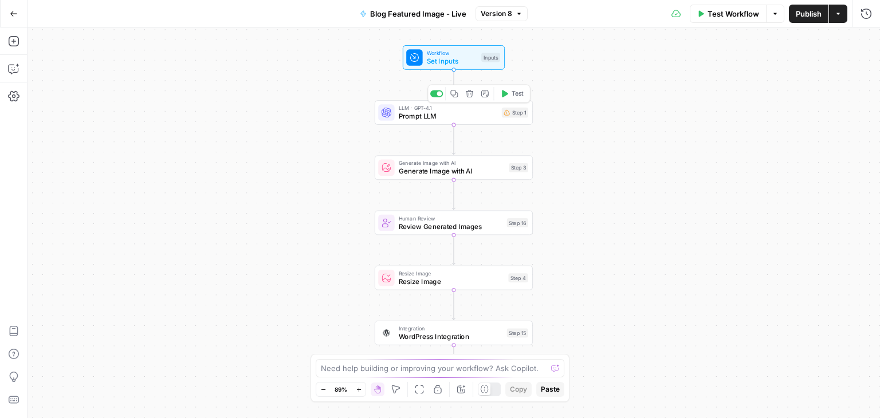
click at [399, 108] on span "LLM · GPT-4.1" at bounding box center [448, 108] width 99 height 8
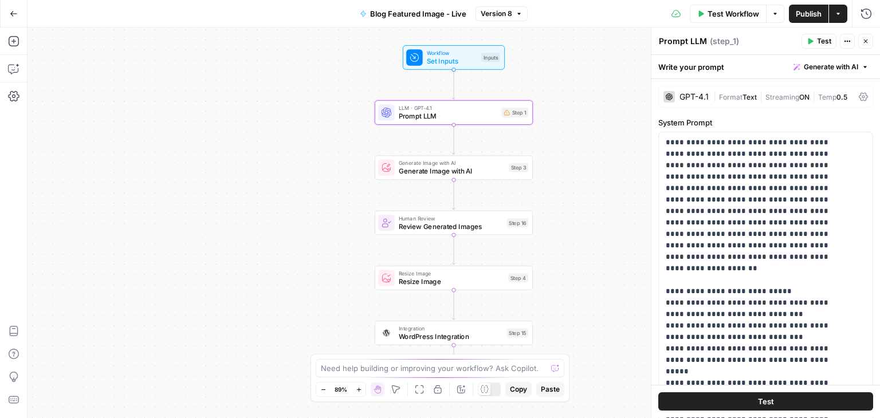
click at [688, 99] on div "GPT-4.1" at bounding box center [693, 97] width 29 height 8
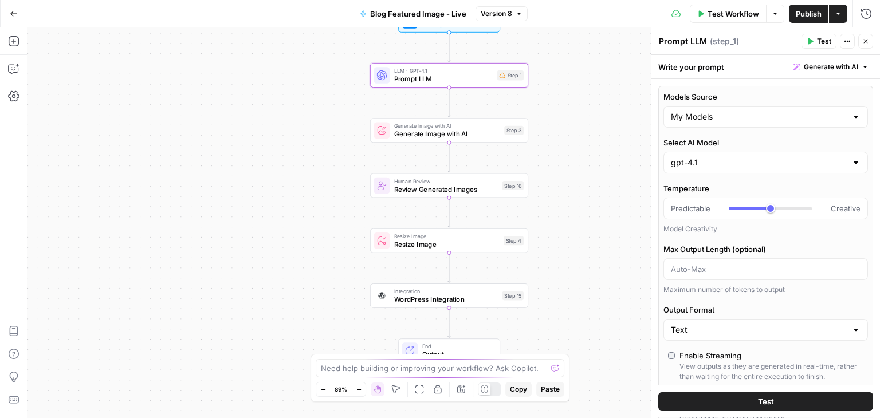
drag, startPoint x: 578, startPoint y: 212, endPoint x: 573, endPoint y: 173, distance: 39.2
click at [573, 173] on div "Workflow Set Inputs Inputs LLM · GPT-4.1 Prompt LLM Step 1 Generate Image with …" at bounding box center [453, 222] width 852 height 391
click at [467, 133] on span "Generate Image with AI" at bounding box center [447, 132] width 106 height 10
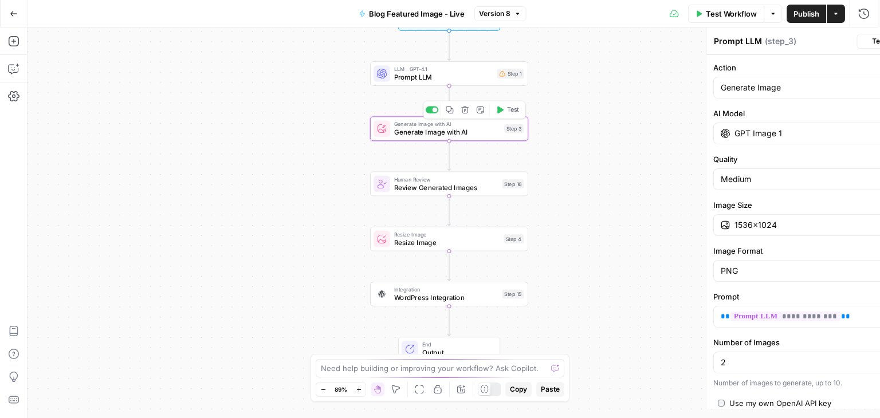
type textarea "Generate Image with AI"
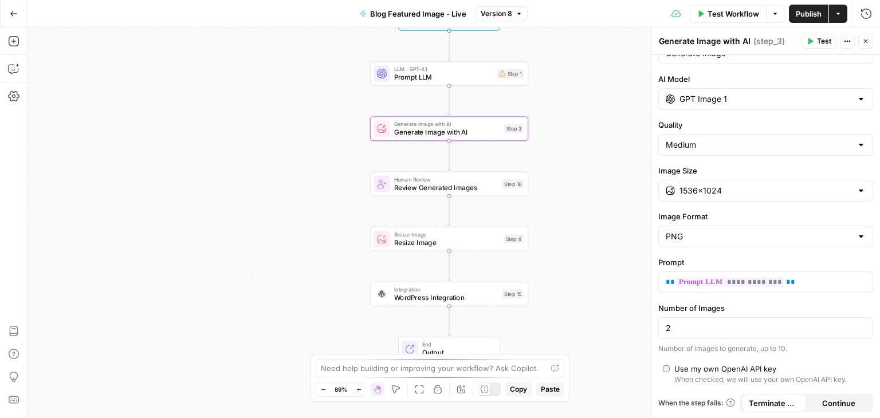
scroll to position [34, 0]
click at [458, 246] on span "Resize Image" at bounding box center [446, 243] width 105 height 10
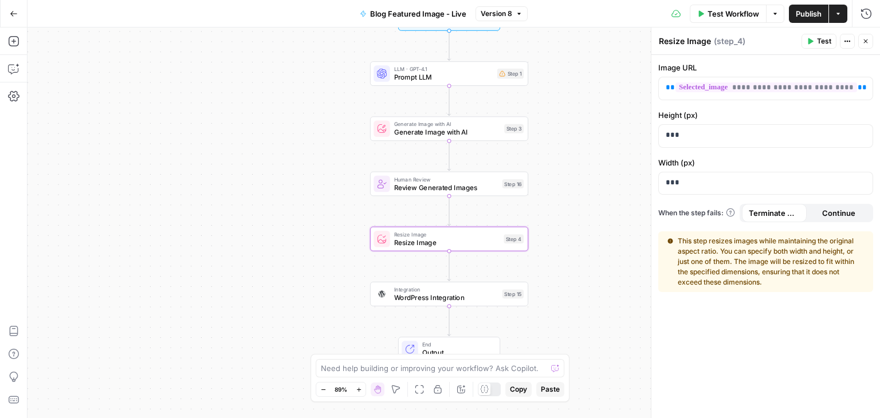
click at [15, 12] on icon "button" at bounding box center [14, 14] width 8 height 8
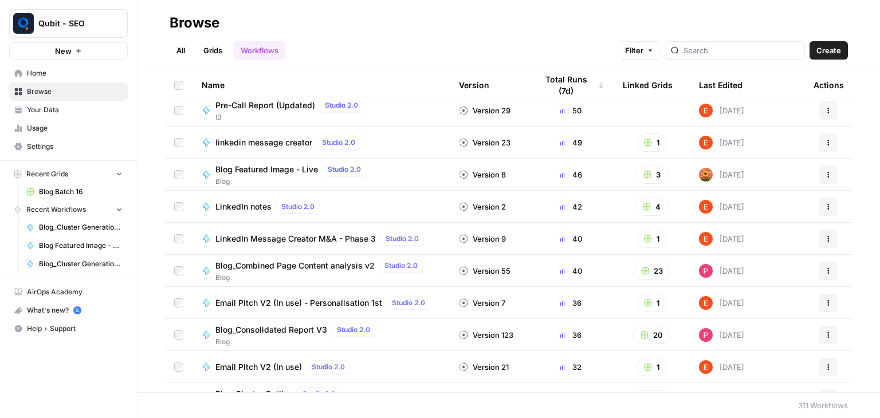
scroll to position [104, 0]
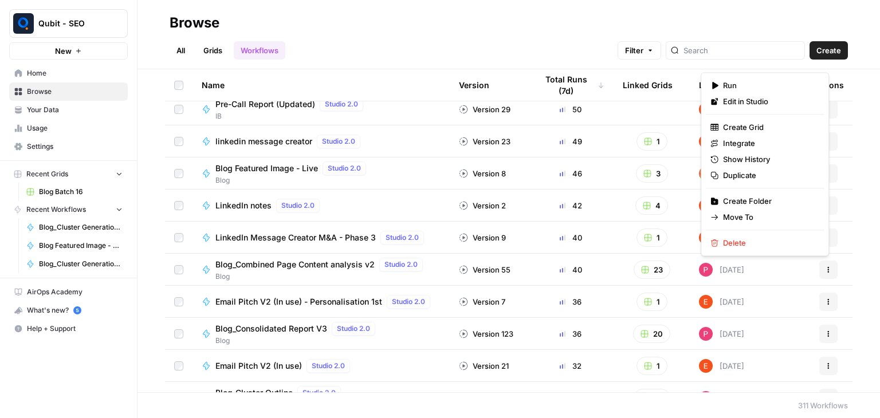
click at [825, 268] on icon "button" at bounding box center [828, 269] width 7 height 7
click at [785, 108] on link "Edit in Studio" at bounding box center [765, 101] width 118 height 16
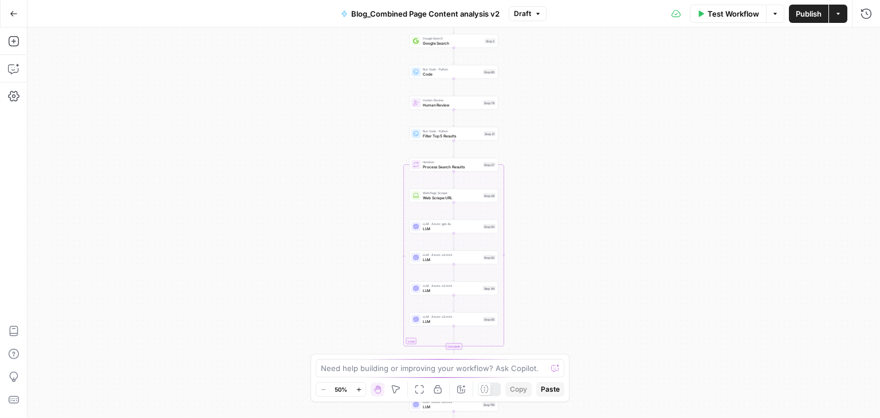
drag, startPoint x: 367, startPoint y: 121, endPoint x: 353, endPoint y: 308, distance: 187.3
click at [353, 308] on div "Workflow Set Inputs Inputs Google Search Google Search Step 2 Run Code · Python…" at bounding box center [453, 222] width 852 height 391
drag, startPoint x: 374, startPoint y: 270, endPoint x: 384, endPoint y: 78, distance: 192.2
click at [384, 78] on div "Workflow Set Inputs Inputs Google Search Google Search Step 2 Run Code · Python…" at bounding box center [453, 222] width 852 height 391
click at [458, 102] on span "Human Review" at bounding box center [449, 100] width 58 height 6
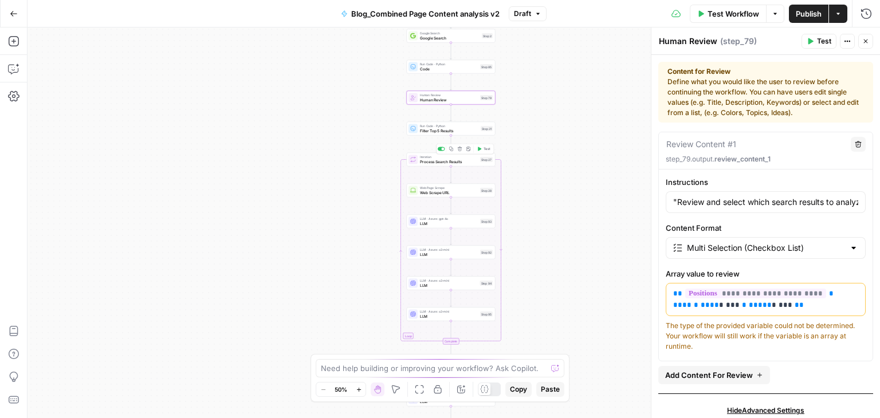
click at [458, 163] on span "Process Search Results" at bounding box center [449, 162] width 58 height 6
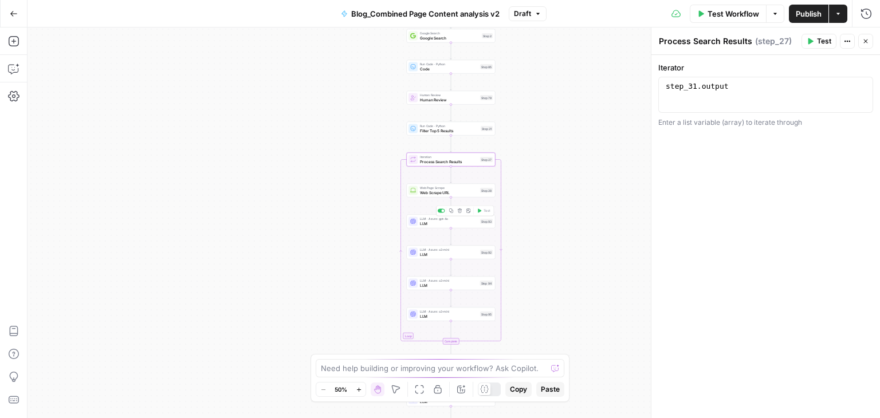
click at [451, 227] on div "LLM · Azure: gpt-4o LLM Step 93 Copy step Delete step Add Note Test" at bounding box center [451, 222] width 89 height 14
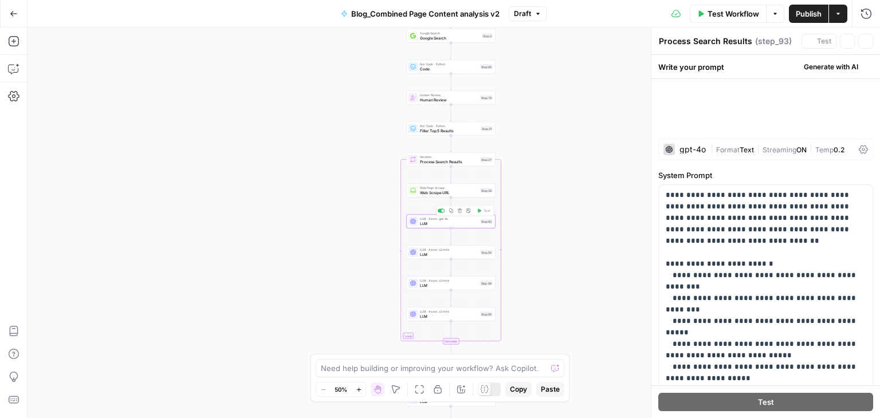
type textarea "LLM"
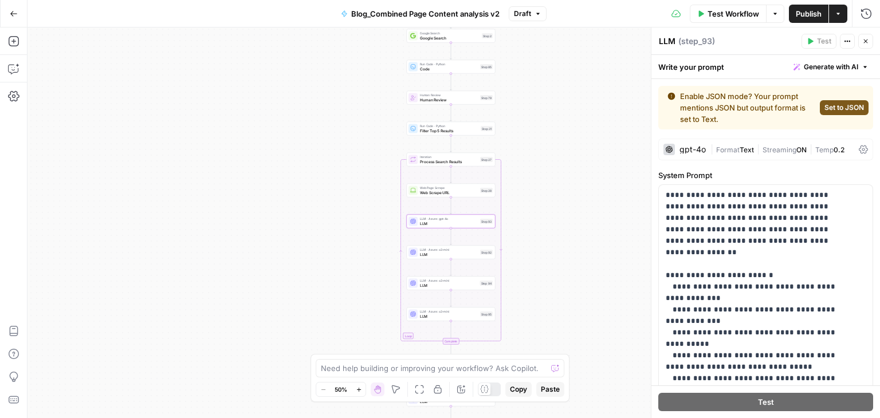
click at [699, 156] on div "gpt-4o | Format Text | Streaming ON | Temp 0.2" at bounding box center [765, 150] width 215 height 22
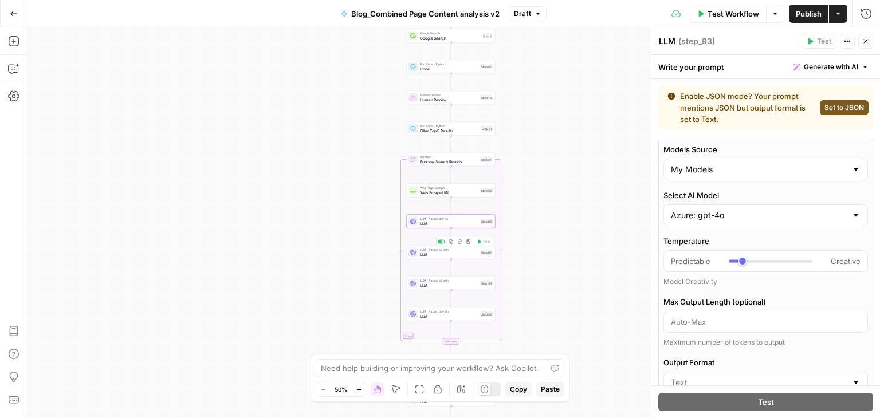
click at [451, 252] on span "LLM" at bounding box center [449, 254] width 58 height 6
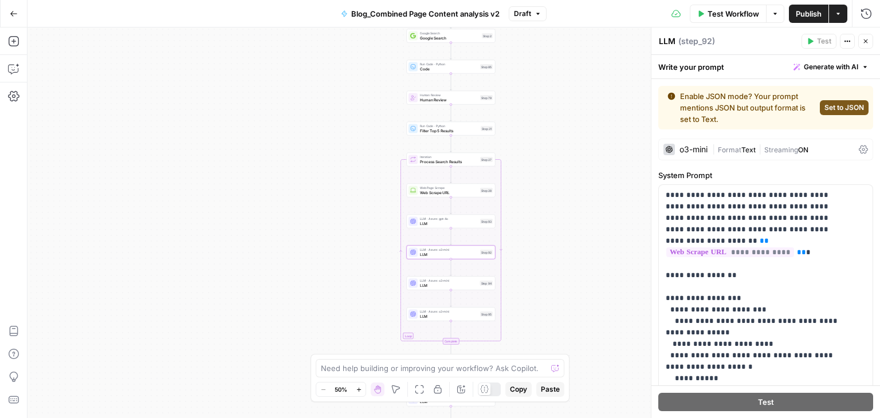
click at [682, 149] on div "o3-mini" at bounding box center [693, 150] width 28 height 8
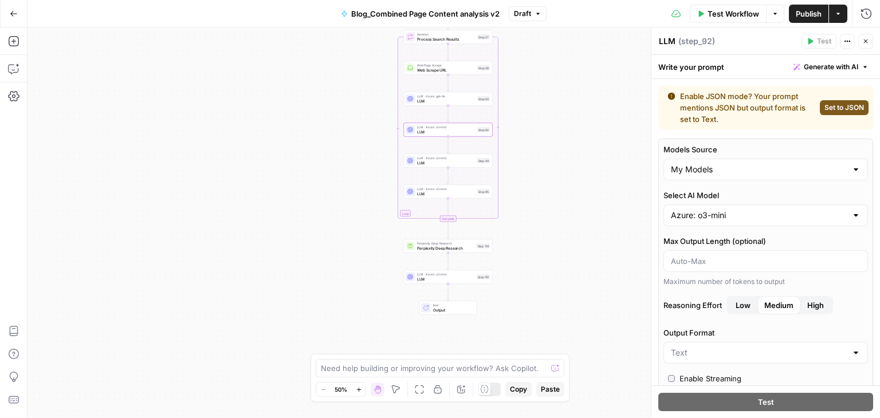
drag, startPoint x: 522, startPoint y: 231, endPoint x: 520, endPoint y: 107, distance: 124.9
click at [520, 107] on div "Workflow Set Inputs Inputs Google Search Google Search Step 2 Run Code · Python…" at bounding box center [453, 222] width 852 height 391
click at [439, 163] on span "LLM" at bounding box center [446, 161] width 58 height 6
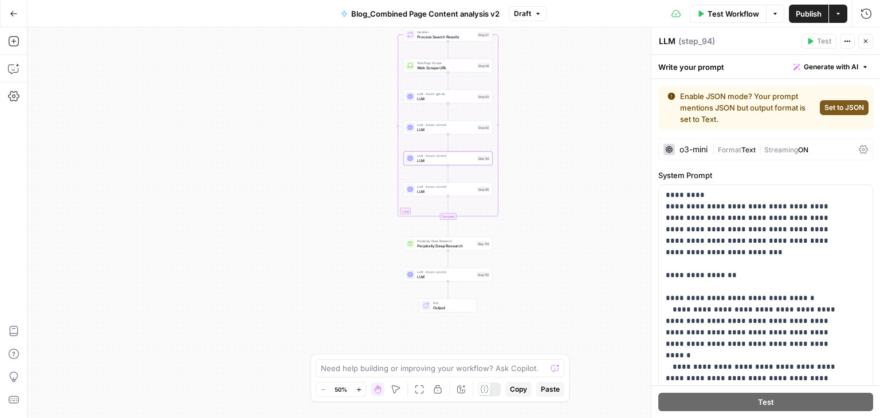
click at [690, 147] on div "o3-mini" at bounding box center [693, 150] width 28 height 8
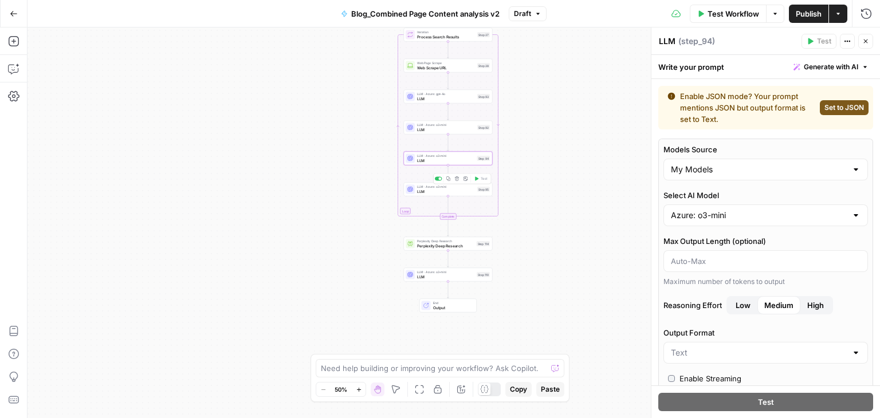
click at [434, 187] on span "LLM · Azure: o3-mini" at bounding box center [446, 186] width 58 height 5
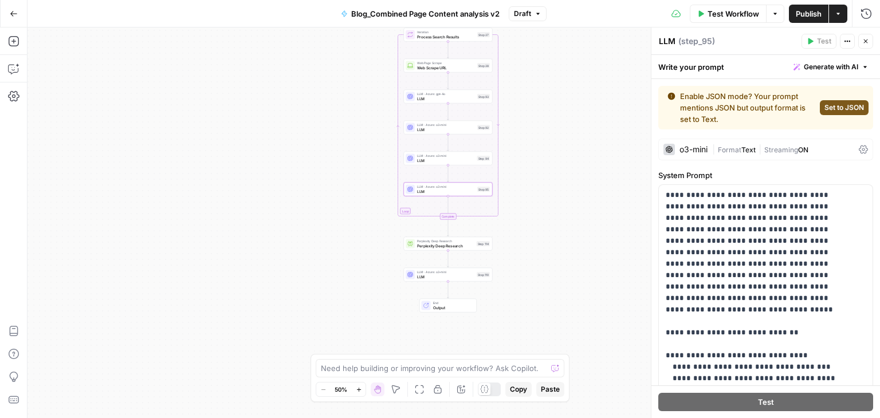
click at [687, 142] on div "o3-mini | Format Text | Streaming ON" at bounding box center [765, 150] width 215 height 22
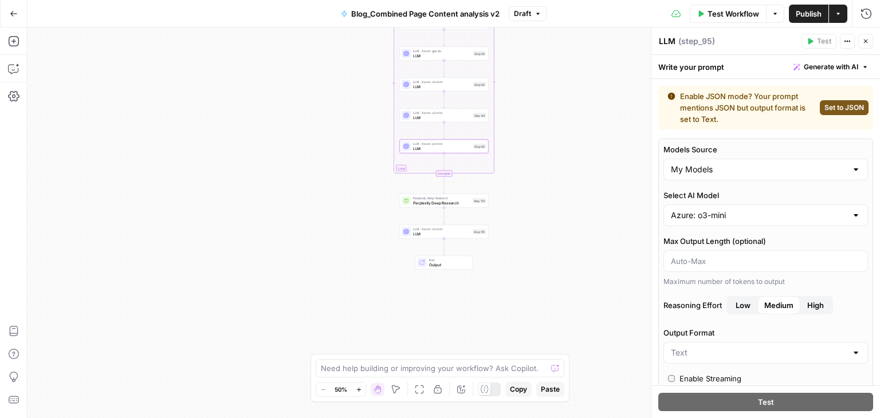
drag, startPoint x: 560, startPoint y: 184, endPoint x: 556, endPoint y: 141, distance: 43.7
click at [556, 141] on div "Workflow Set Inputs Inputs Google Search Google Search Step 2 Run Code · Python…" at bounding box center [453, 222] width 852 height 391
click at [447, 233] on span "LLM" at bounding box center [441, 233] width 57 height 6
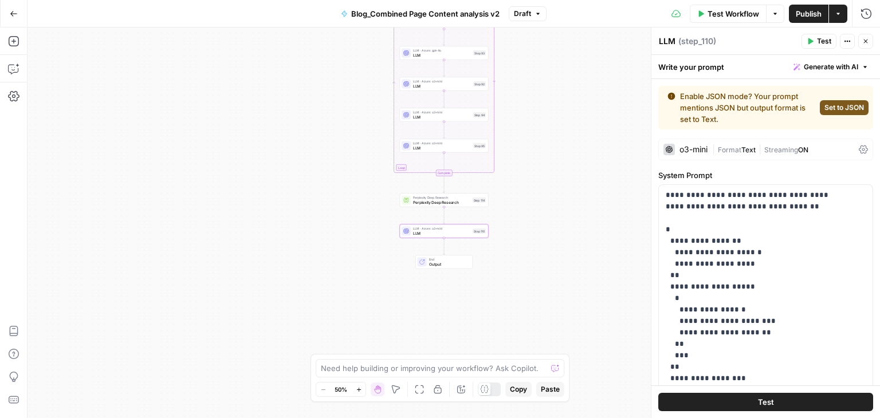
click at [680, 147] on div "o3-mini" at bounding box center [693, 150] width 28 height 8
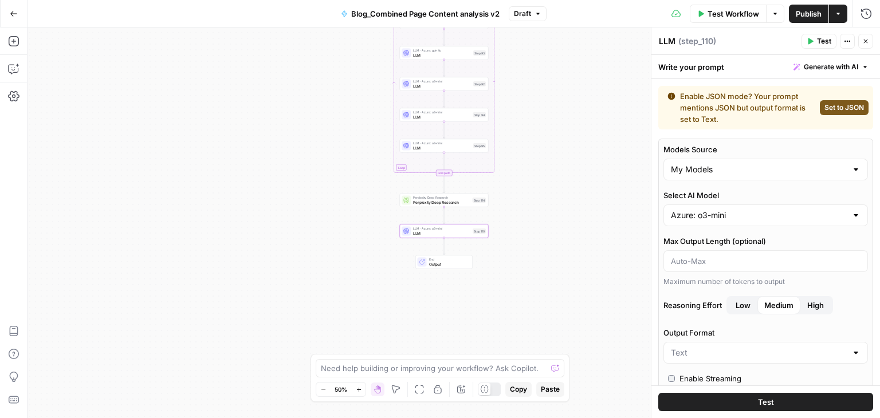
click at [550, 202] on div "Workflow Set Inputs Inputs Google Search Google Search Step 2 Run Code · Python…" at bounding box center [453, 222] width 852 height 391
click at [20, 12] on button "Go Back" at bounding box center [13, 13] width 21 height 21
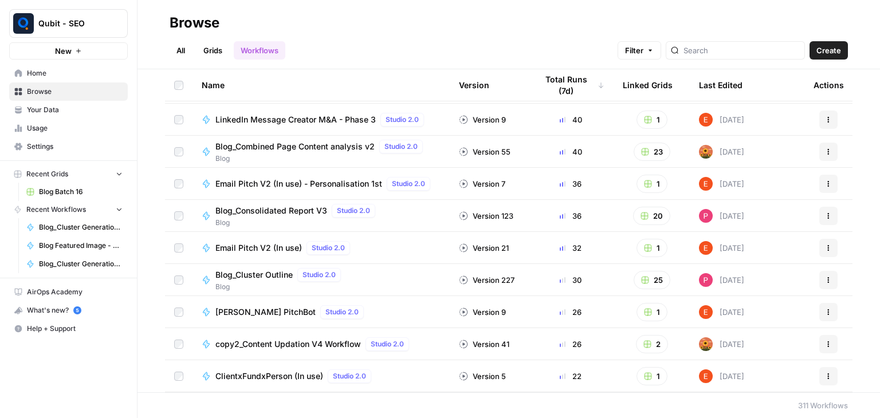
scroll to position [222, 0]
click at [827, 213] on button "Actions" at bounding box center [828, 216] width 18 height 18
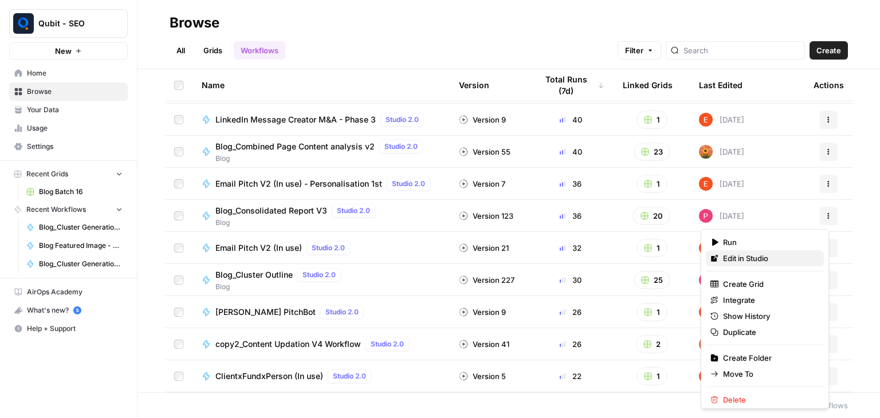
click at [768, 264] on link "Edit in Studio" at bounding box center [765, 258] width 118 height 16
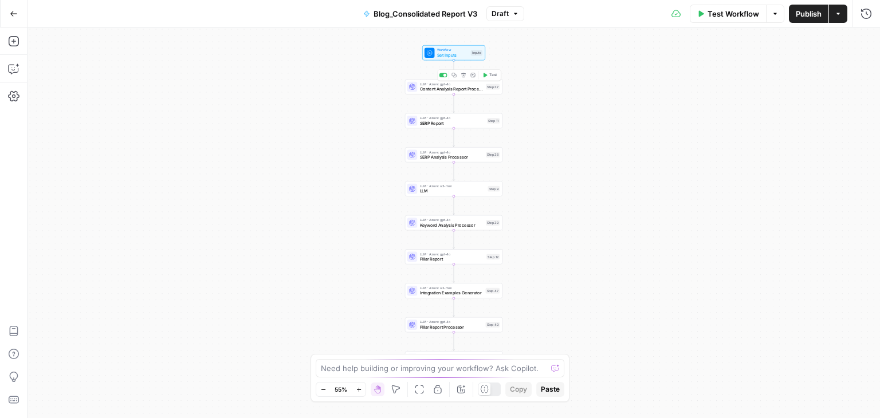
click at [449, 85] on span "LLM · Azure: gpt-4o" at bounding box center [452, 83] width 64 height 5
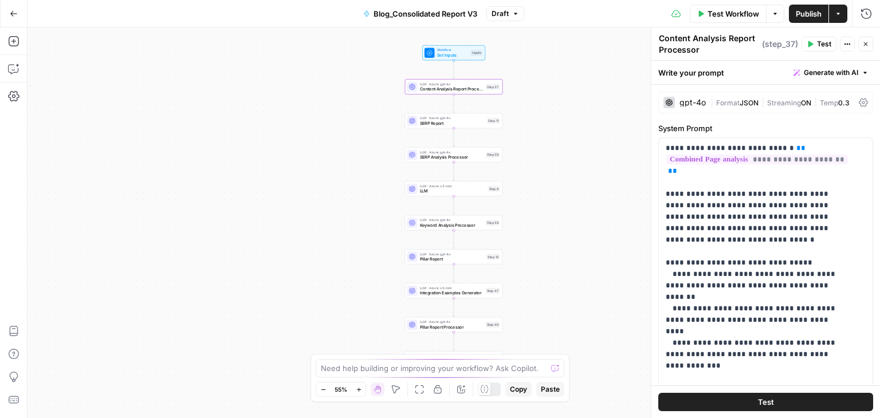
click at [695, 97] on div "gpt-4o" at bounding box center [684, 102] width 42 height 11
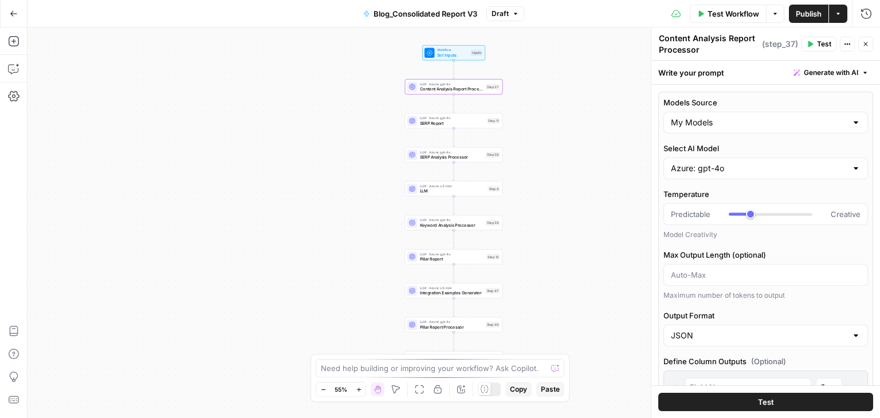
type input "***"
click at [491, 122] on div "Step 11" at bounding box center [493, 121] width 13 height 6
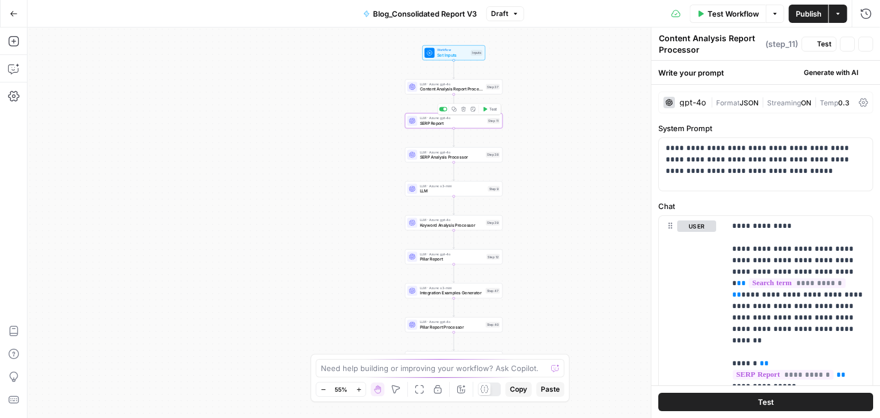
type textarea "SERP Report"
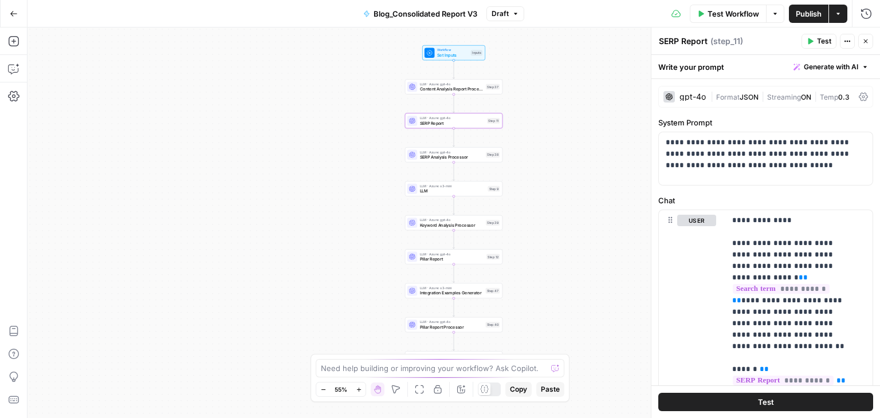
click at [685, 99] on div "gpt-4o" at bounding box center [692, 97] width 26 height 8
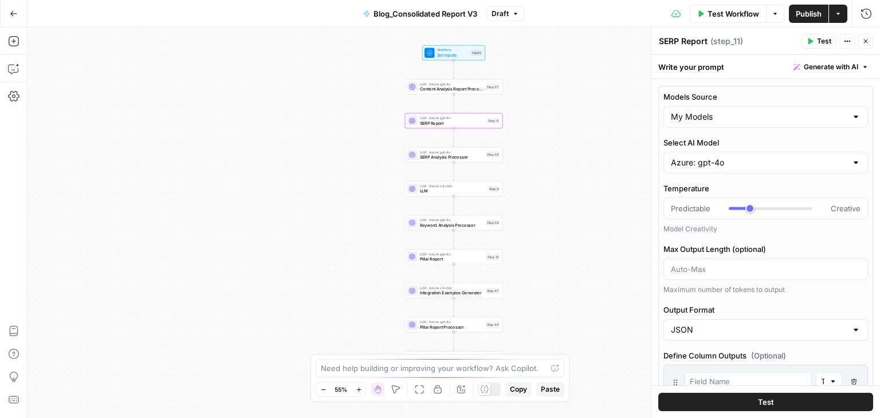
type input "***"
click at [481, 160] on span "SERP Analysis Processor" at bounding box center [452, 157] width 64 height 6
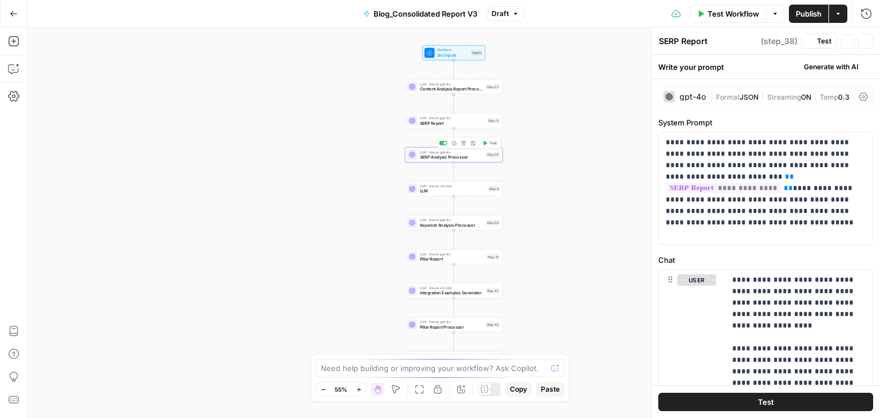
type textarea "SERP Analysis Processor"
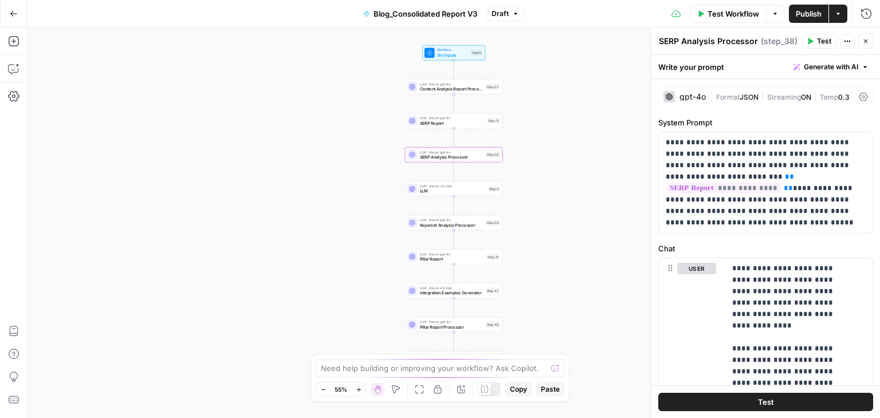
click at [688, 101] on div "gpt-4o" at bounding box center [684, 96] width 42 height 11
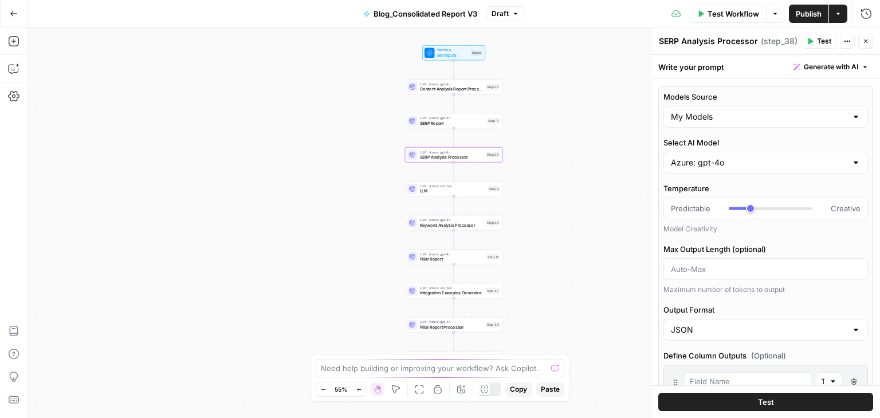
click at [490, 191] on div "Step 9" at bounding box center [494, 189] width 12 height 6
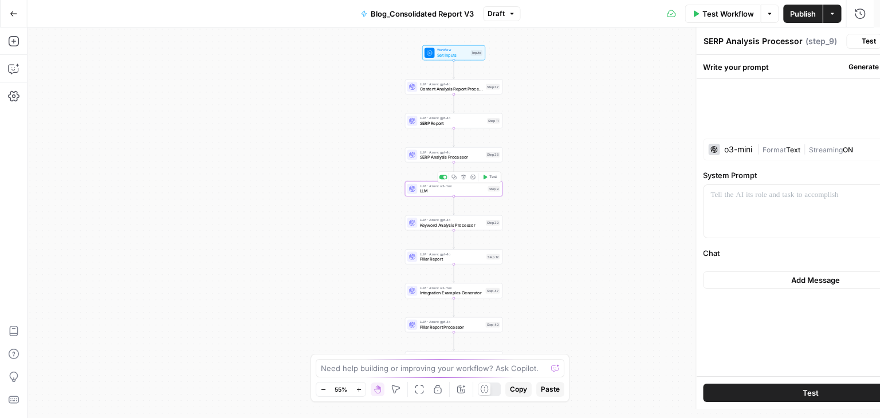
type textarea "LLM"
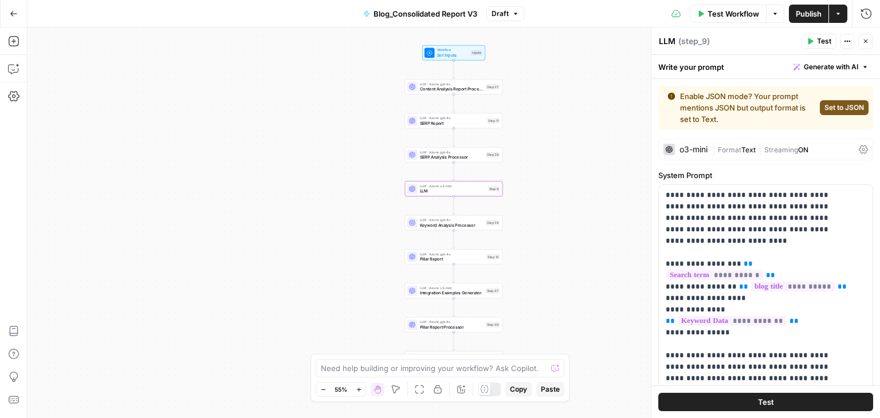
click at [681, 147] on div "o3-mini" at bounding box center [693, 150] width 28 height 8
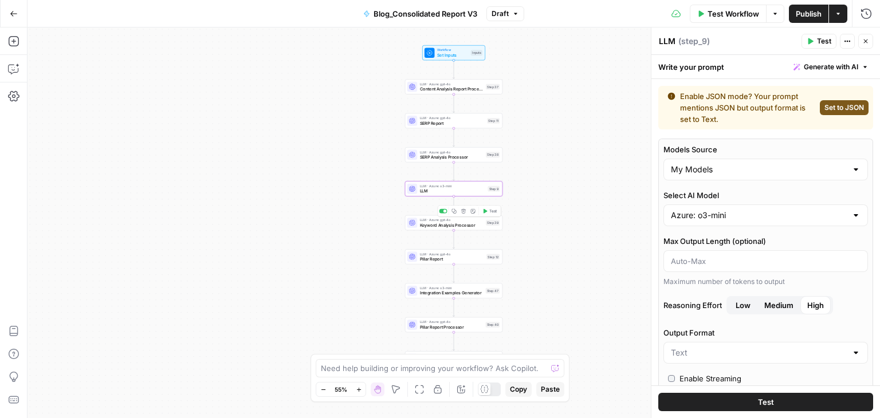
click at [481, 229] on div "LLM · Azure: gpt-4o Keyword Analysis Processor Step 39 Copy step Delete step Ad…" at bounding box center [453, 222] width 97 height 15
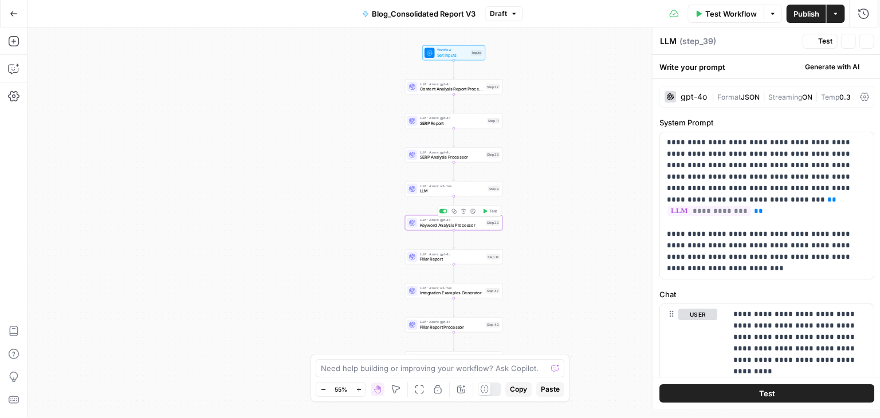
type textarea "Keyword Analysis Processor"
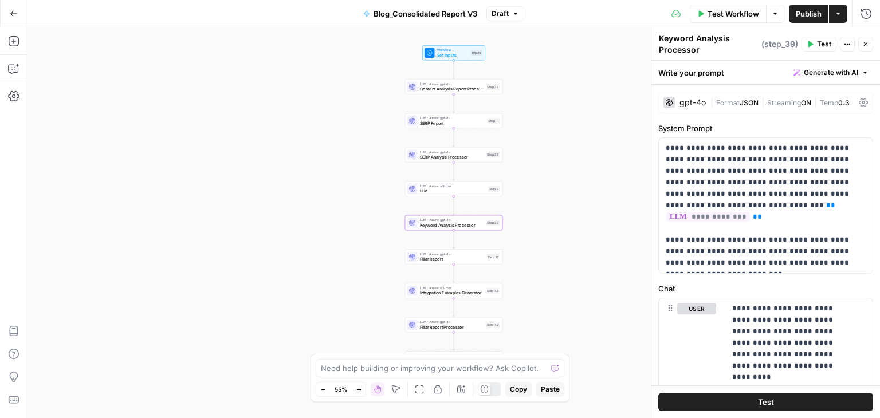
click at [692, 109] on div "gpt-4o | Format JSON | Streaming ON | Temp 0.3" at bounding box center [765, 103] width 215 height 22
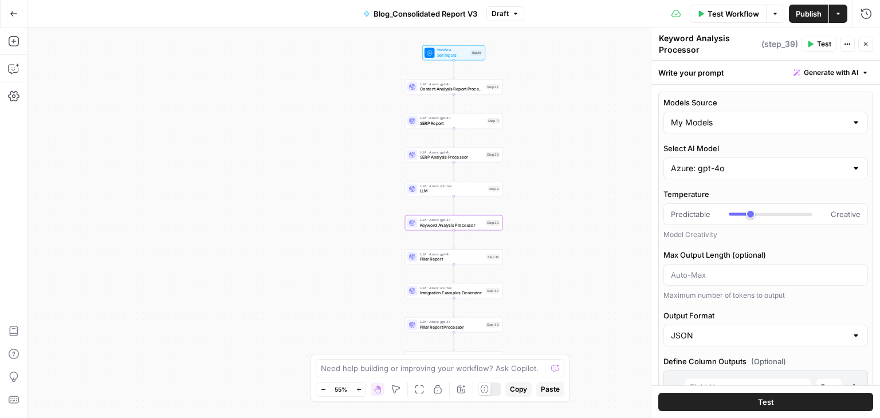
type input "***"
click at [475, 260] on span "Pillar Report" at bounding box center [452, 259] width 64 height 6
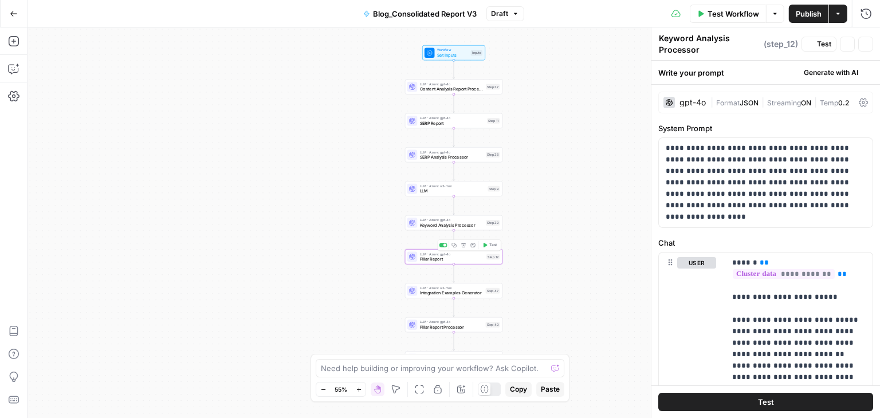
type textarea "Pillar Report"
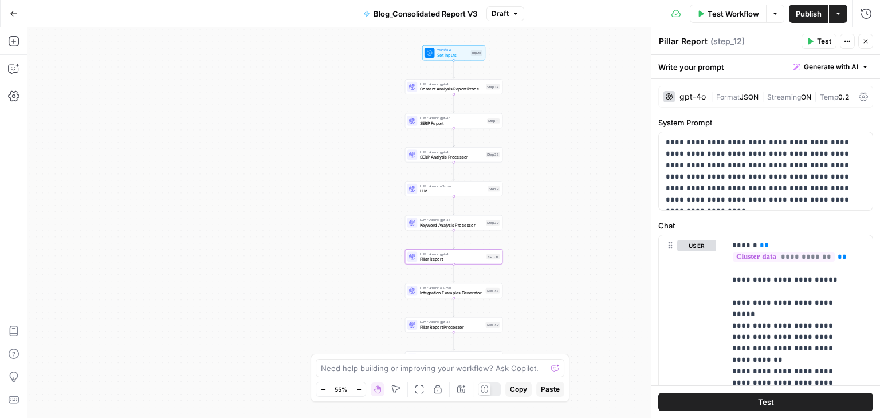
click at [687, 95] on div "gpt-4o" at bounding box center [692, 97] width 26 height 8
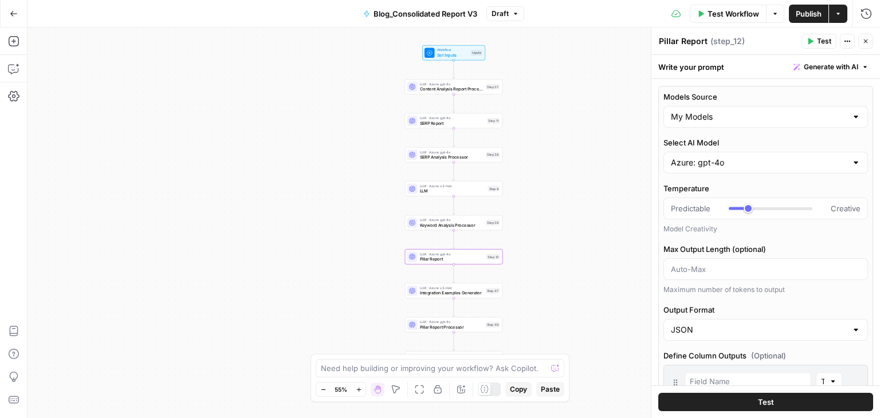
type input "***"
click at [475, 293] on span "Integration Examples Generator" at bounding box center [451, 293] width 63 height 6
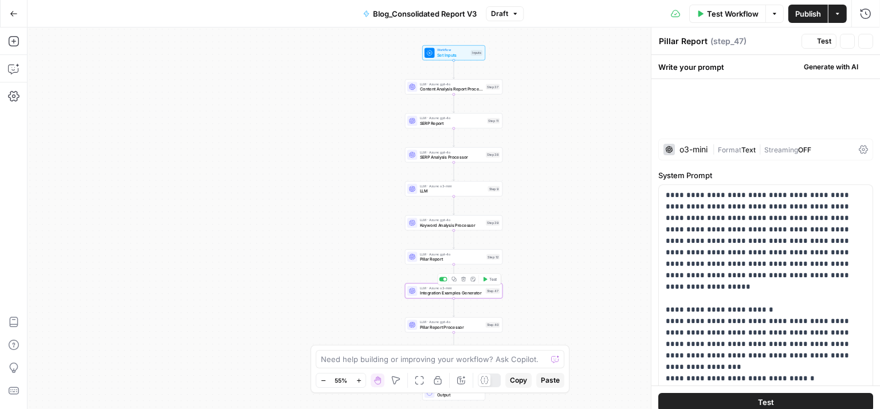
type textarea "Integration Examples Generator"
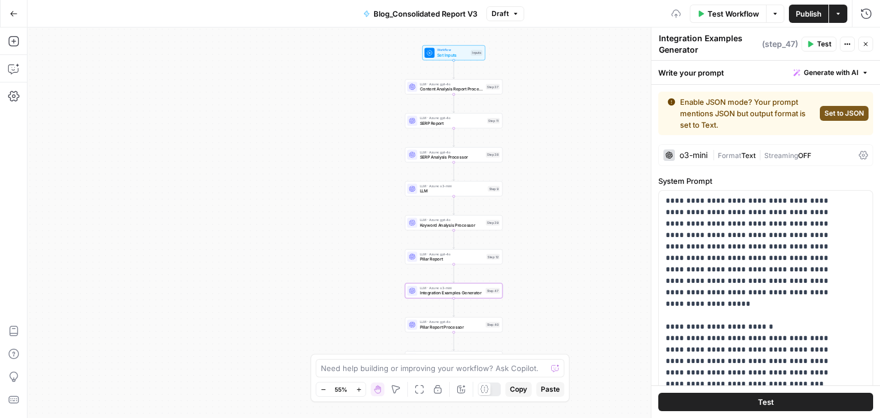
click at [678, 153] on div "o3-mini" at bounding box center [685, 155] width 44 height 11
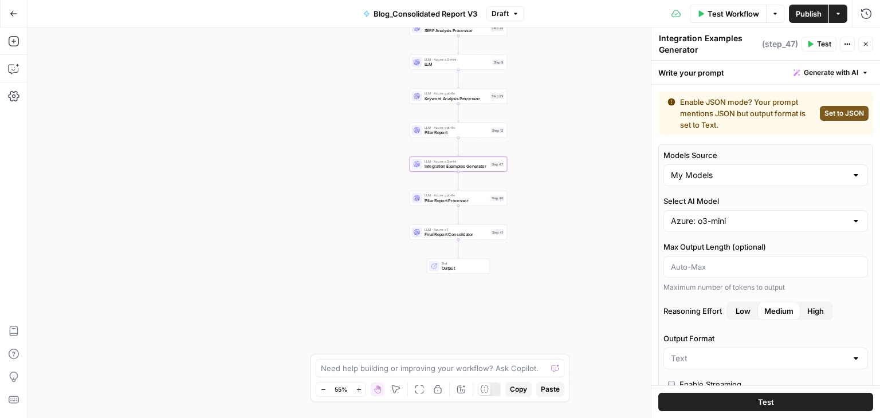
drag, startPoint x: 568, startPoint y: 232, endPoint x: 573, endPoint y: 105, distance: 126.7
click at [573, 105] on div "Workflow Set Inputs Inputs LLM · Azure: gpt-4o Content Analysis Report Processo…" at bounding box center [453, 222] width 852 height 391
click at [475, 202] on span "Pillar Report Processor" at bounding box center [456, 200] width 63 height 6
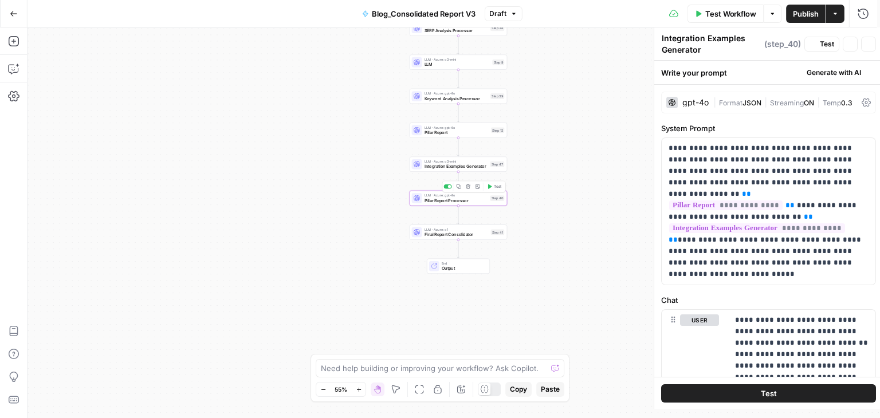
type textarea "Pillar Report Processor"
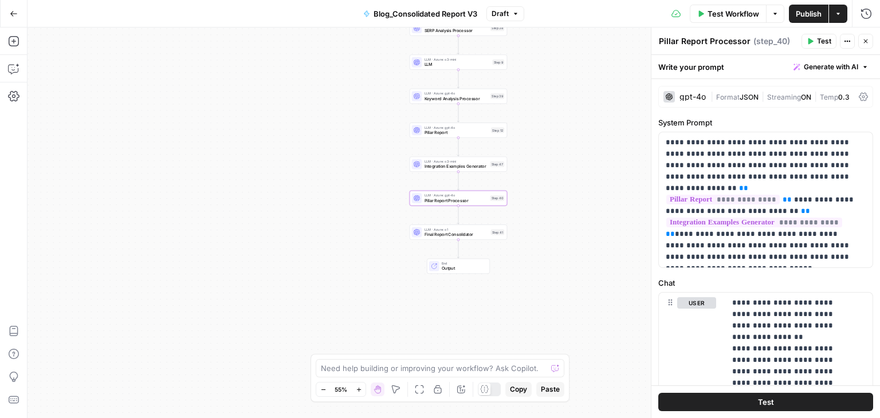
click at [690, 90] on div "gpt-4o | Format JSON | Streaming ON | Temp 0.3" at bounding box center [765, 97] width 215 height 22
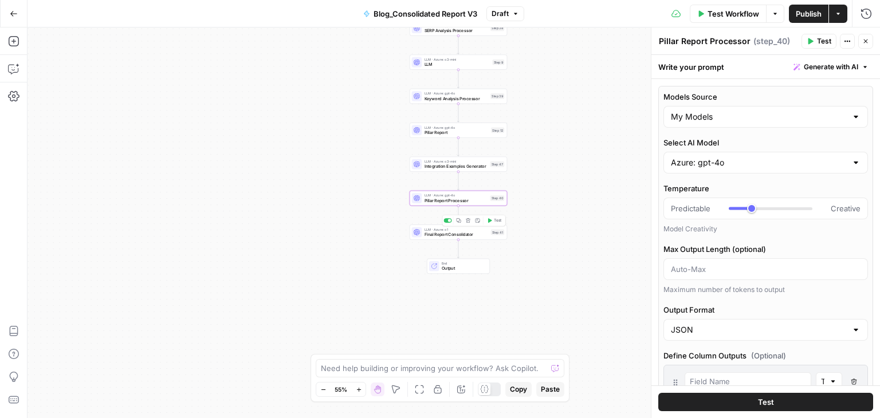
click at [471, 227] on span "LLM · Azure: o1" at bounding box center [457, 229] width 64 height 5
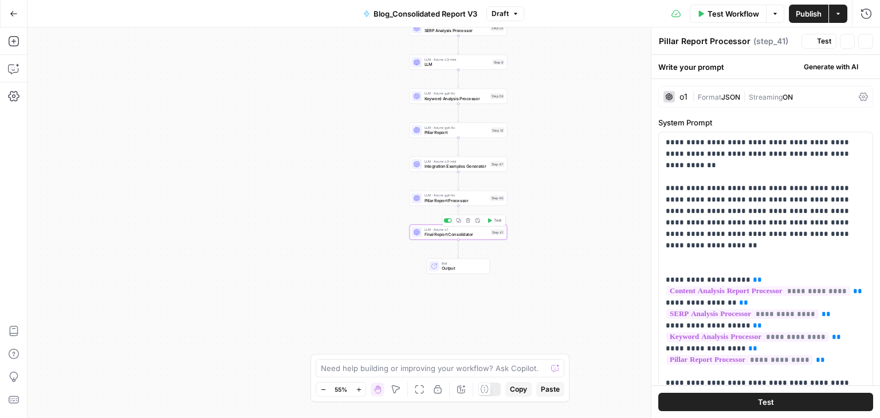
type textarea "Final Report Consolidator"
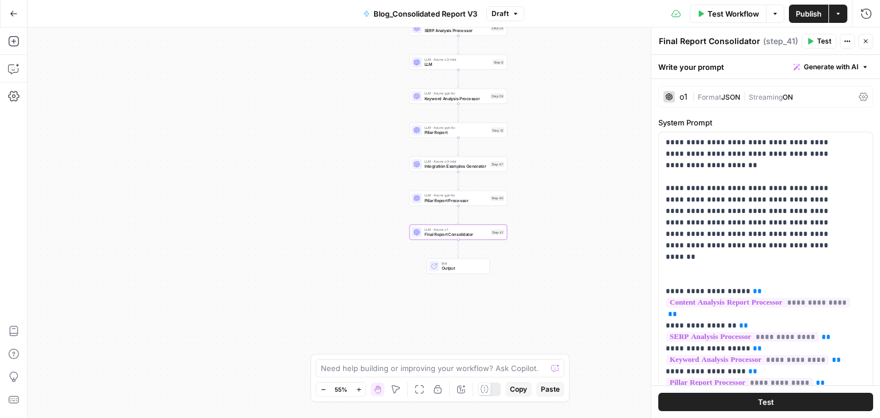
click at [685, 92] on div "o1" at bounding box center [675, 96] width 24 height 11
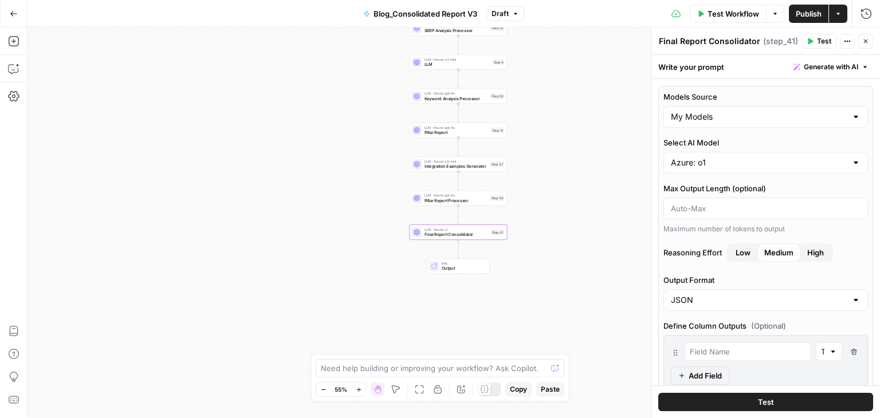
click at [582, 207] on div "Workflow Set Inputs Inputs LLM · Azure: gpt-4o Content Analysis Report Processo…" at bounding box center [453, 222] width 852 height 391
click at [14, 17] on icon "button" at bounding box center [14, 14] width 8 height 8
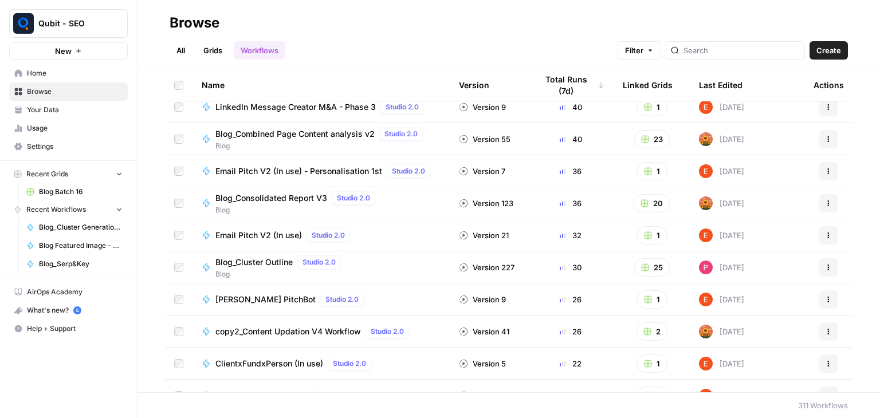
scroll to position [235, 0]
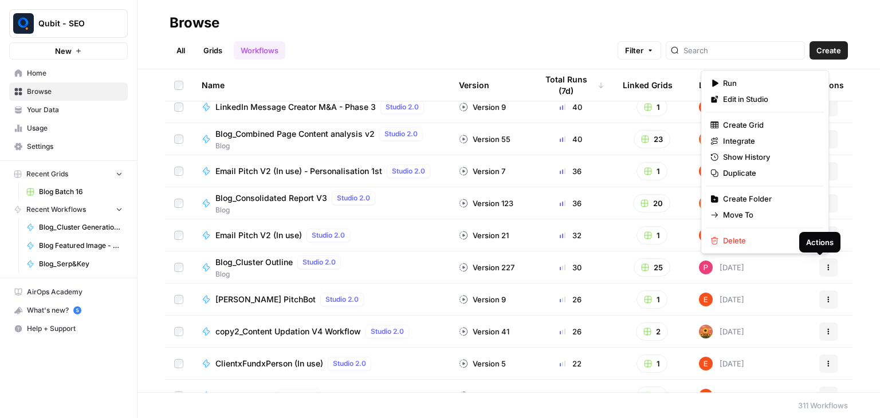
click at [825, 266] on icon "button" at bounding box center [828, 267] width 7 height 7
click at [779, 104] on span "Edit in Studio" at bounding box center [769, 98] width 92 height 11
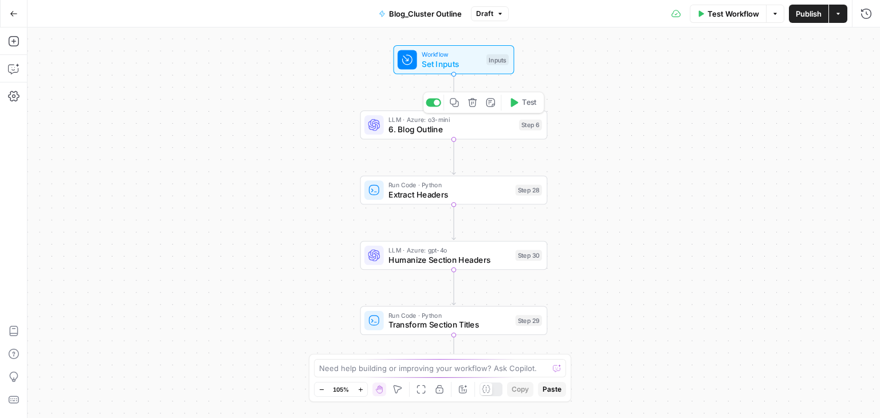
click at [444, 119] on span "LLM · Azure: o3-mini" at bounding box center [450, 120] width 125 height 10
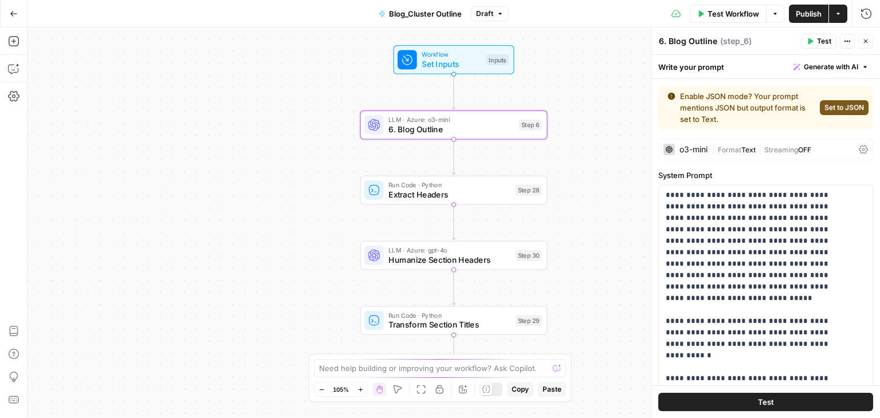
click at [683, 150] on div "o3-mini" at bounding box center [693, 150] width 28 height 8
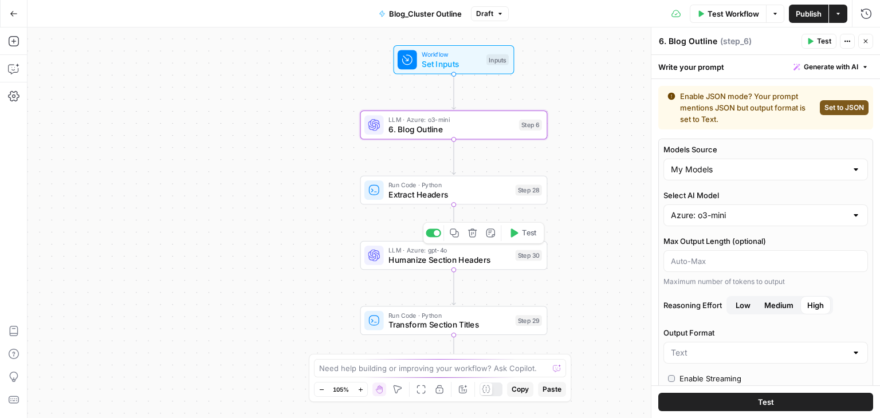
click at [477, 254] on span "Humanize Section Headers" at bounding box center [449, 260] width 122 height 12
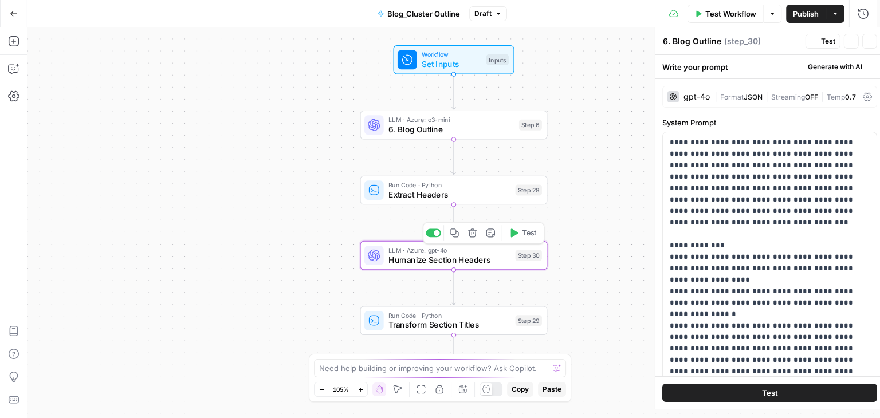
type textarea "Humanize Section Headers"
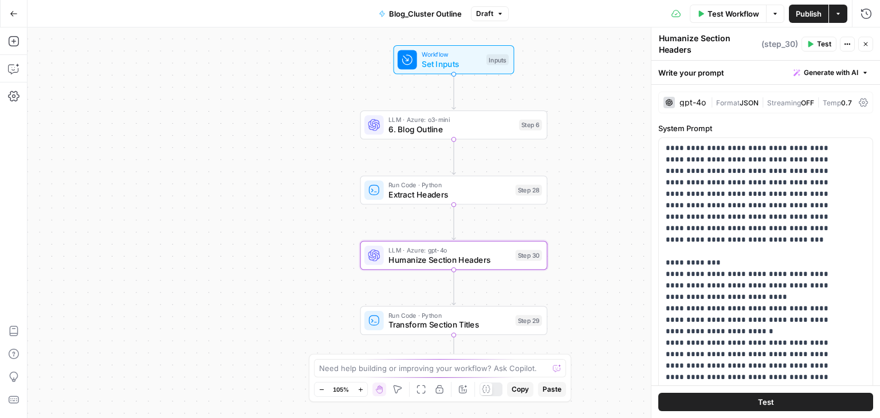
click at [690, 110] on div "gpt-4o | Format JSON | Streaming OFF | Temp 0.7" at bounding box center [765, 103] width 215 height 22
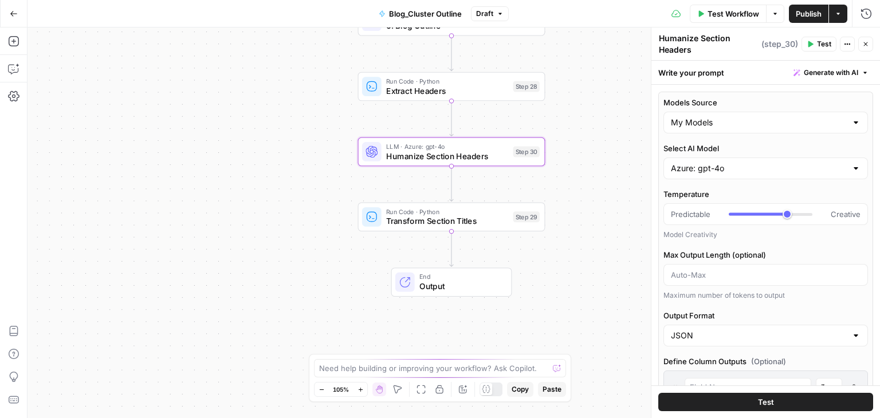
drag, startPoint x: 577, startPoint y: 232, endPoint x: 581, endPoint y: 104, distance: 128.4
click at [581, 104] on div "Workflow Set Inputs Inputs LLM · Azure: o3-mini 6. Blog Outline Step 6 Run Code…" at bounding box center [453, 222] width 852 height 391
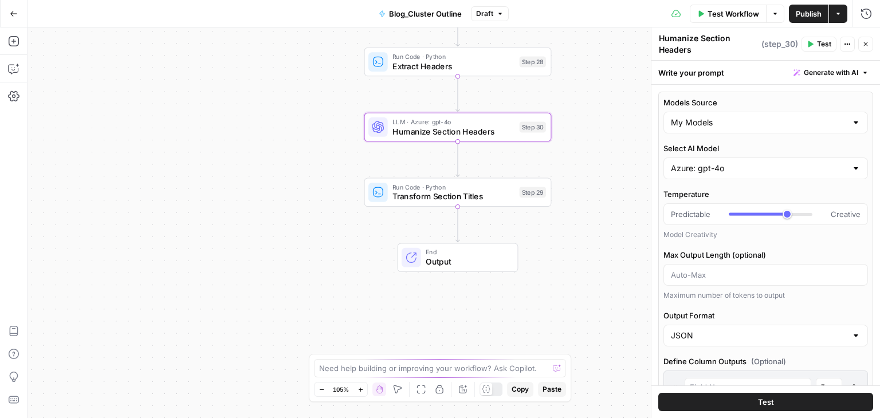
click at [864, 37] on button "Close" at bounding box center [865, 44] width 15 height 15
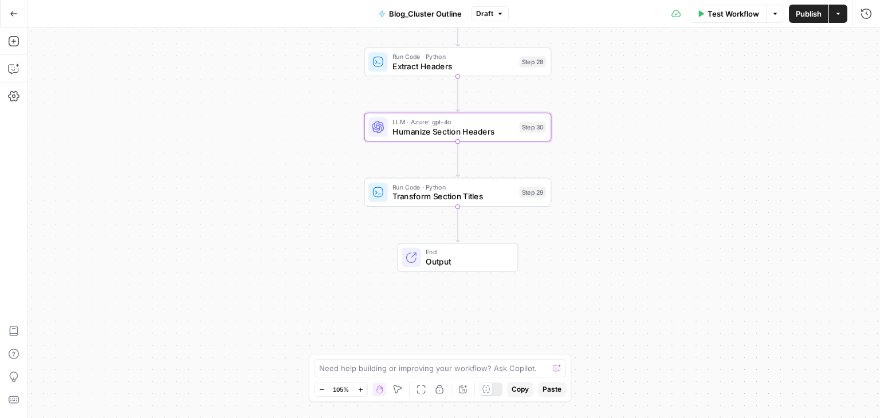
click at [0, 10] on div "Go Back" at bounding box center [13, 13] width 27 height 27
click at [10, 12] on icon "button" at bounding box center [14, 14] width 8 height 8
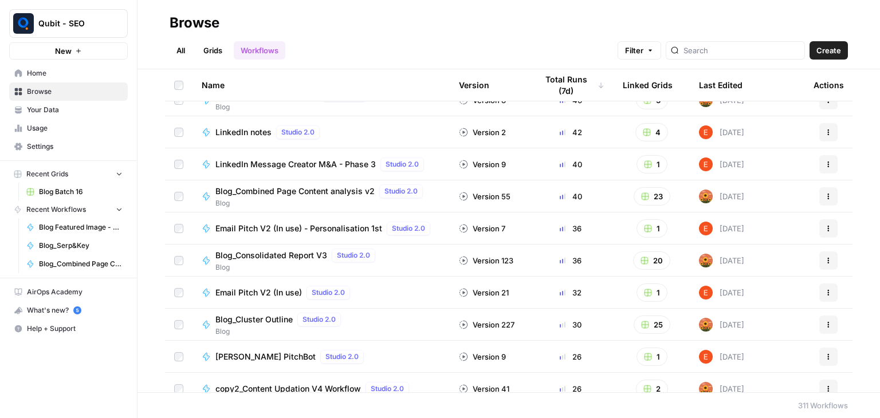
scroll to position [306, 0]
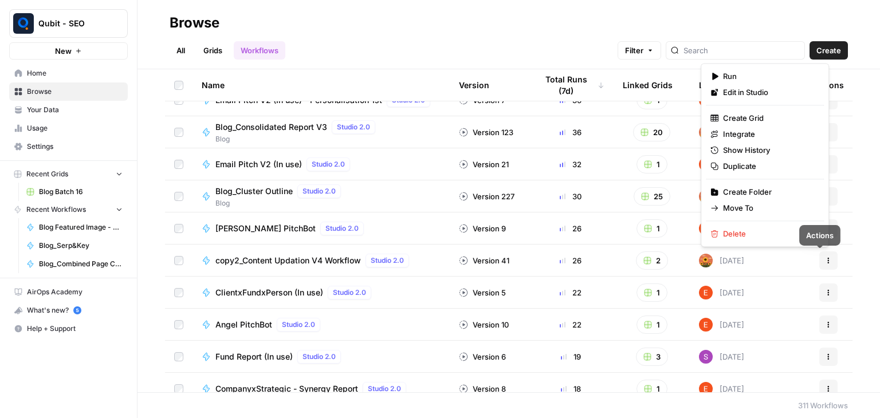
click at [824, 264] on button "Actions" at bounding box center [828, 260] width 18 height 18
click at [764, 92] on span "Edit in Studio" at bounding box center [769, 92] width 92 height 11
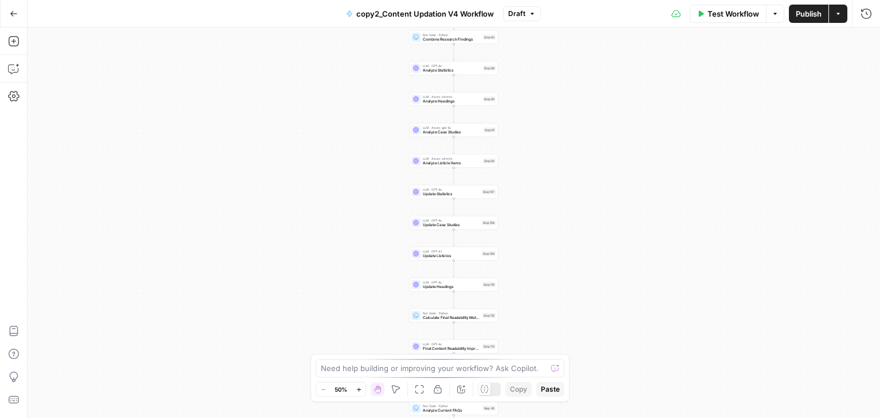
click at [433, 76] on div "Workflow Set Inputs Inputs Run Code · Python Normalize Keywords Step 1 Perplexi…" at bounding box center [453, 222] width 852 height 391
click at [469, 65] on span "LLM · GPT-4o" at bounding box center [452, 66] width 58 height 5
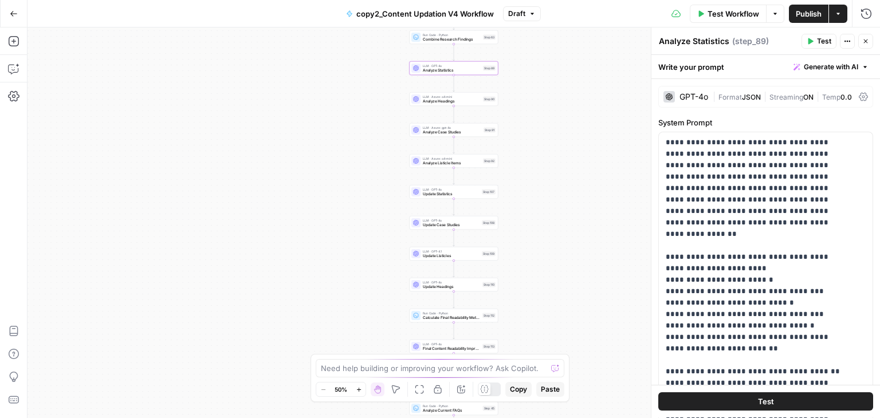
click at [703, 90] on div "GPT-4o | Format JSON | Streaming ON | Temp 0.0" at bounding box center [765, 97] width 215 height 22
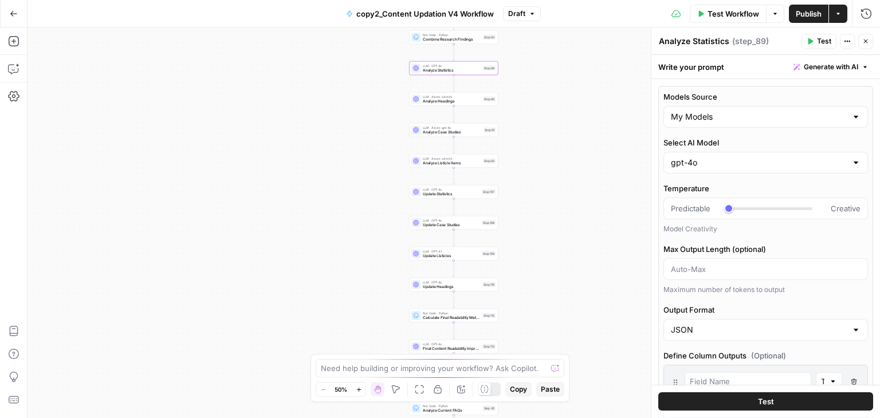
click at [468, 107] on div "Workflow Set Inputs Inputs Run Code · Python Normalize Keywords Step 1 Perplexi…" at bounding box center [453, 222] width 852 height 391
click at [488, 101] on div "LLM · Azure: o4-mini Analyze Headings Step 90 Copy step Delete step Add Note Te…" at bounding box center [453, 100] width 84 height 10
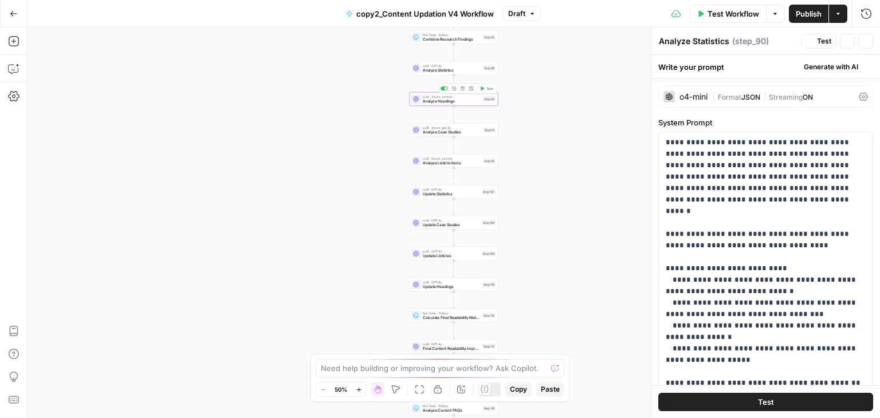
type textarea "Analyze Headings"
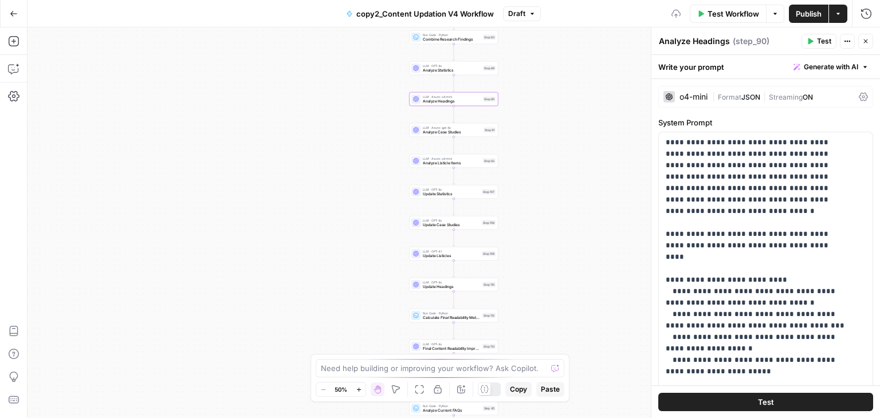
click at [685, 97] on div "o4-mini" at bounding box center [693, 97] width 28 height 8
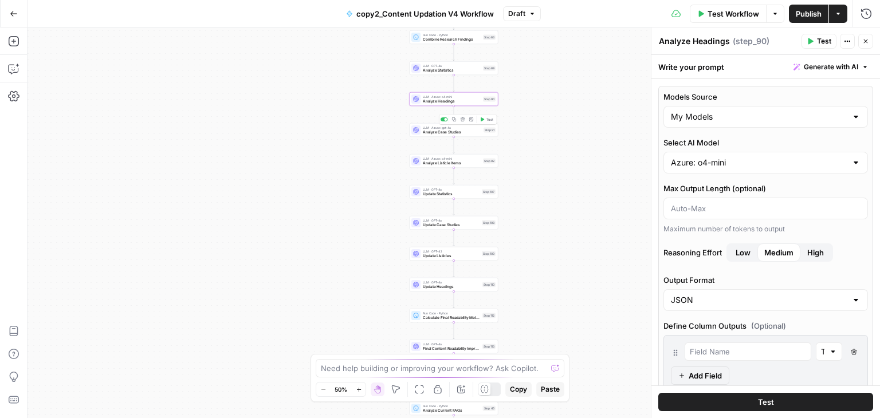
click at [454, 129] on span "Analyze Case Studies" at bounding box center [452, 132] width 58 height 6
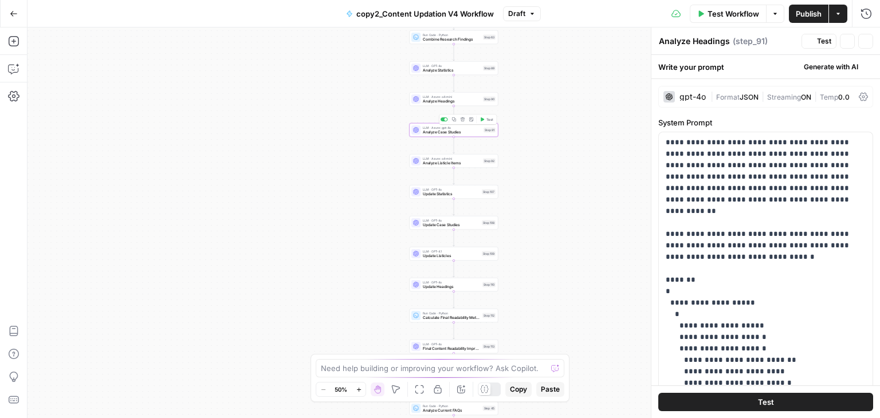
type textarea "Analyze Case Studies"
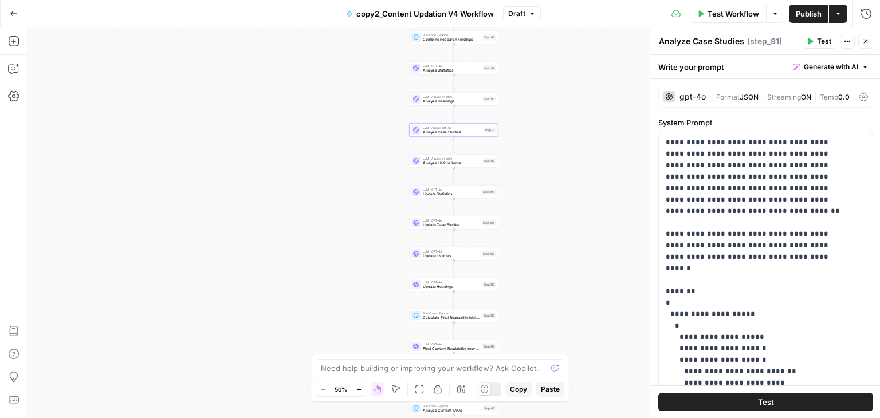
click at [694, 92] on div "gpt-4o" at bounding box center [684, 96] width 42 height 11
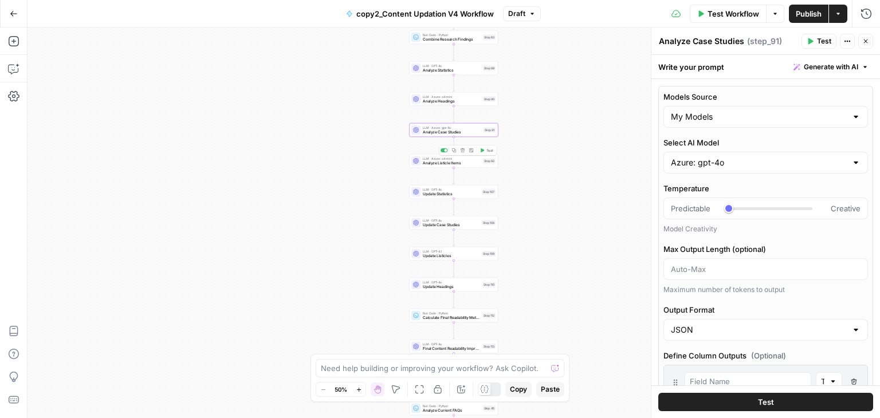
click at [467, 156] on span "LLM · Azure: o4-mini" at bounding box center [452, 158] width 58 height 5
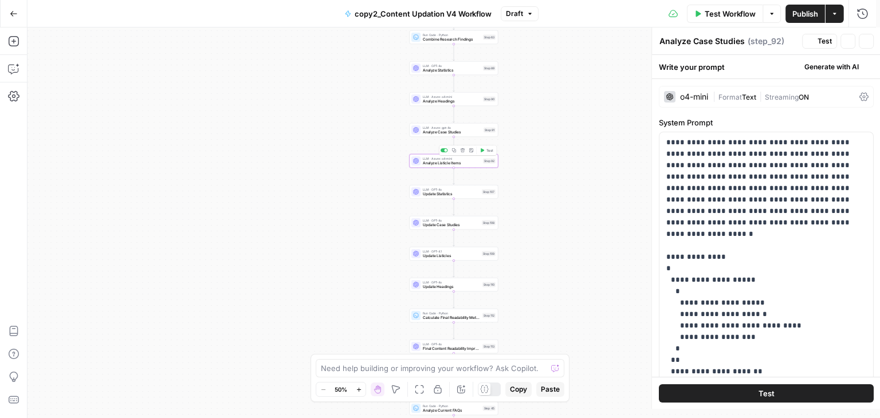
type textarea "Analyze Listicle Items"
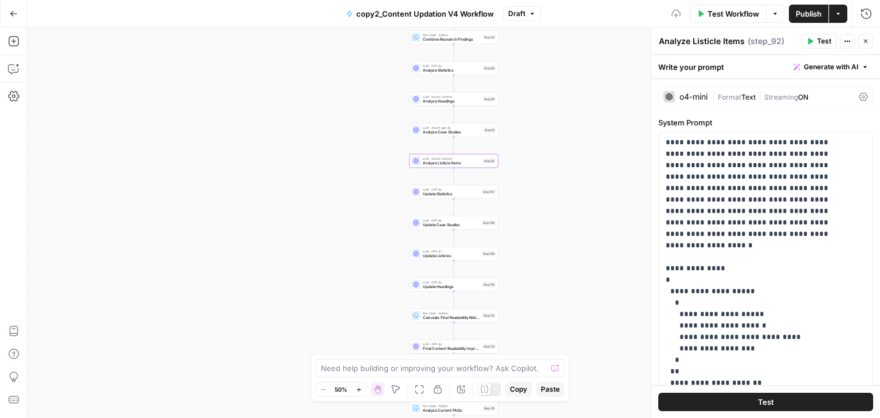
click at [689, 86] on div "o4-mini | Format Text | Streaming ON" at bounding box center [765, 97] width 215 height 22
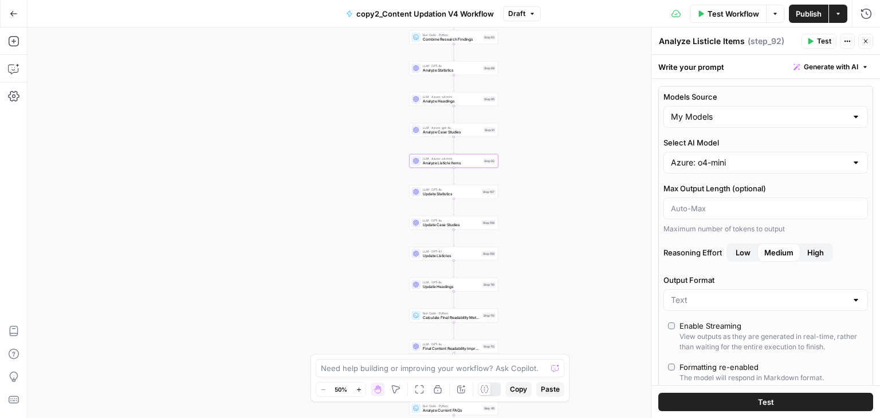
click at [462, 188] on span "LLM · GPT-4o" at bounding box center [451, 189] width 57 height 5
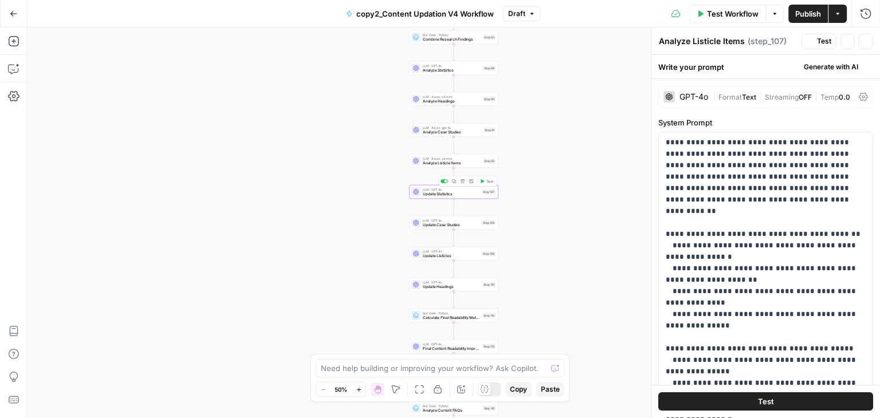
type textarea "Update Statistics"
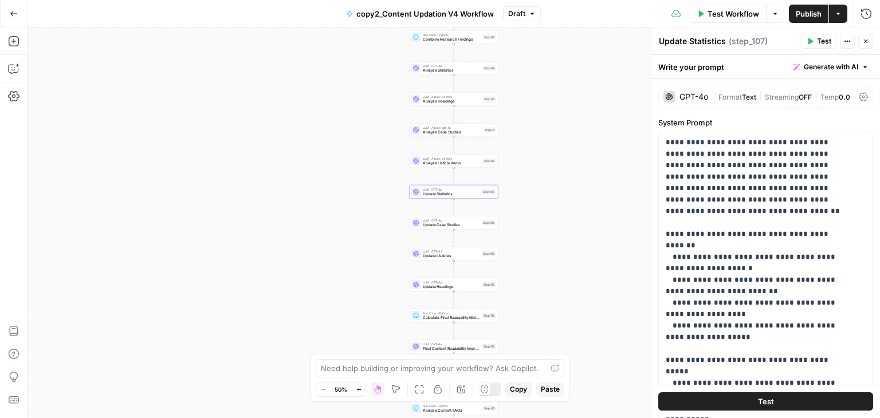
click at [697, 91] on div "GPT-4o" at bounding box center [685, 96] width 45 height 11
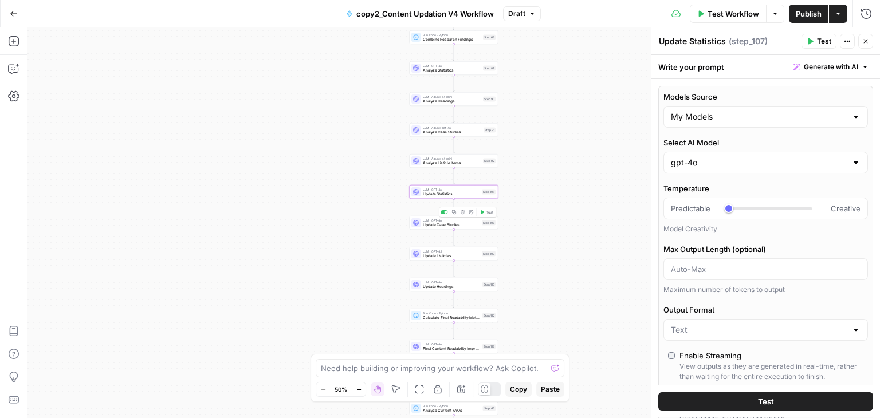
click at [471, 223] on span "Update Case Studies" at bounding box center [451, 225] width 57 height 6
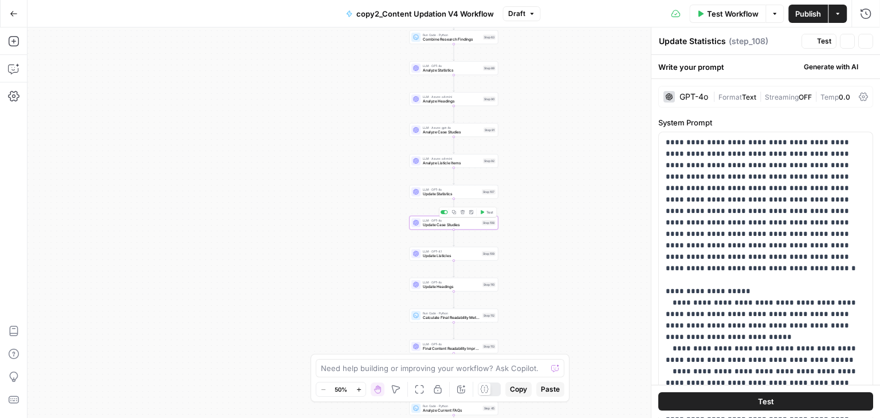
type textarea "Update Case Studies"
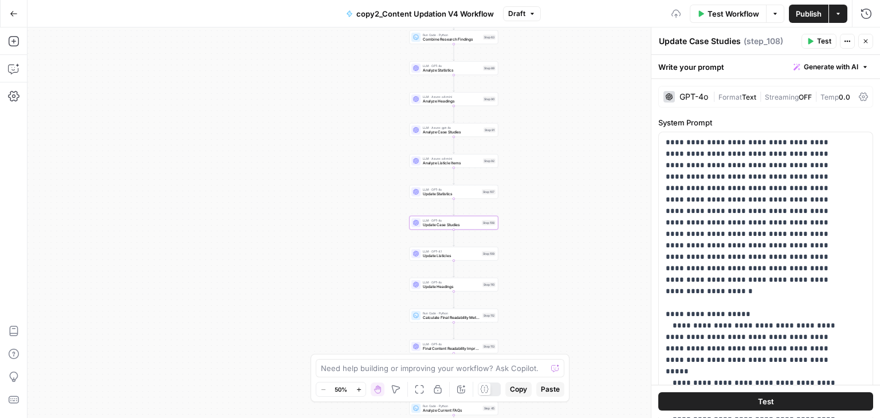
click at [683, 92] on div "GPT-4o" at bounding box center [685, 96] width 45 height 11
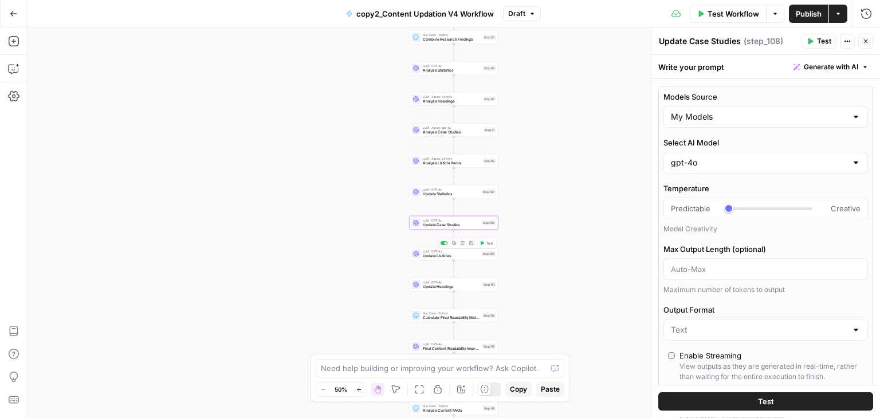
click at [484, 254] on div "Step 109" at bounding box center [489, 253] width 14 height 5
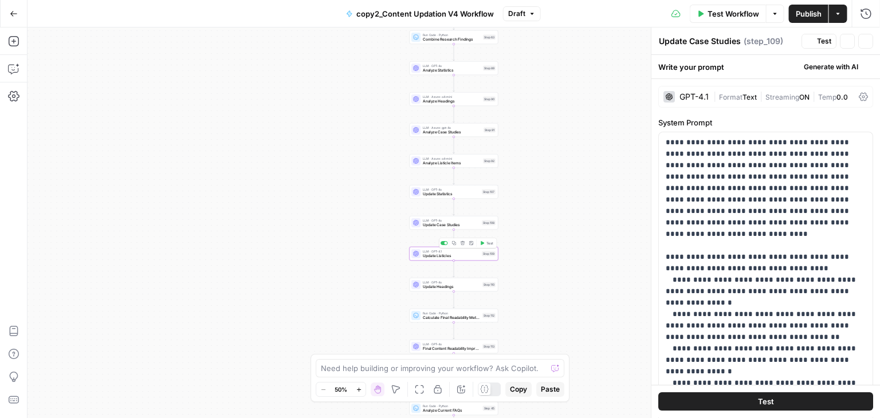
type textarea "Update Listicles"
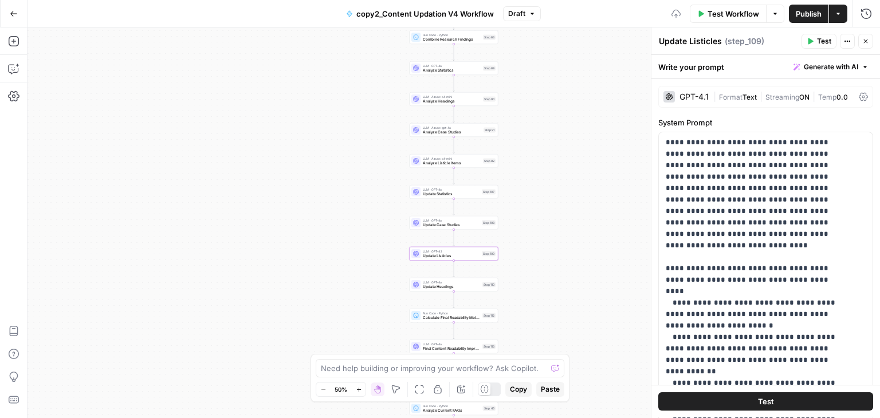
click at [683, 99] on div "GPT-4.1" at bounding box center [693, 97] width 29 height 8
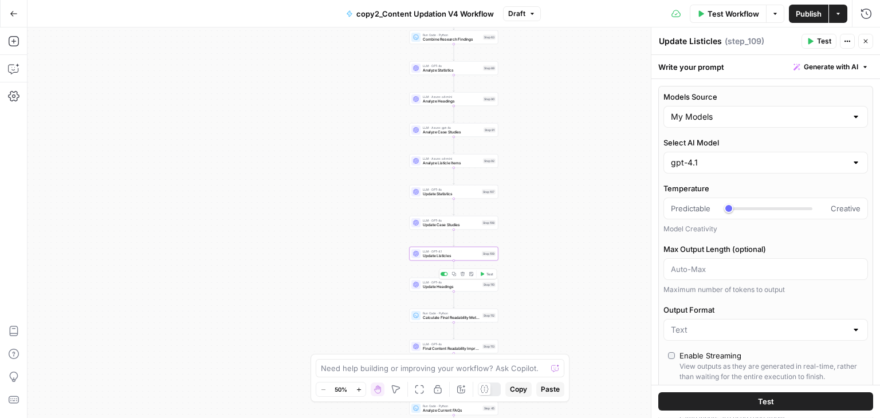
click at [468, 284] on span "Update Headings" at bounding box center [451, 287] width 57 height 6
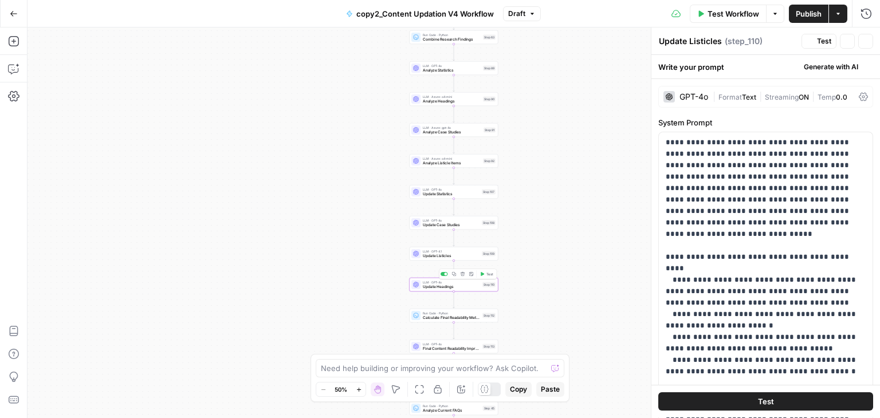
type textarea "Update Headings"
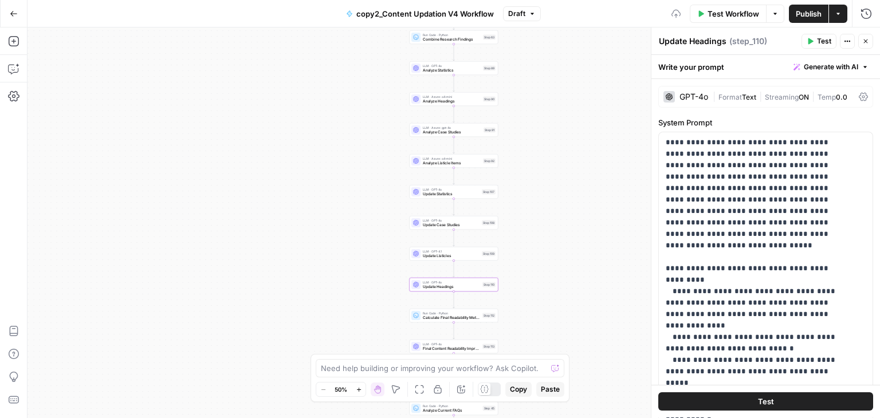
click at [687, 96] on div "GPT-4o" at bounding box center [693, 97] width 29 height 8
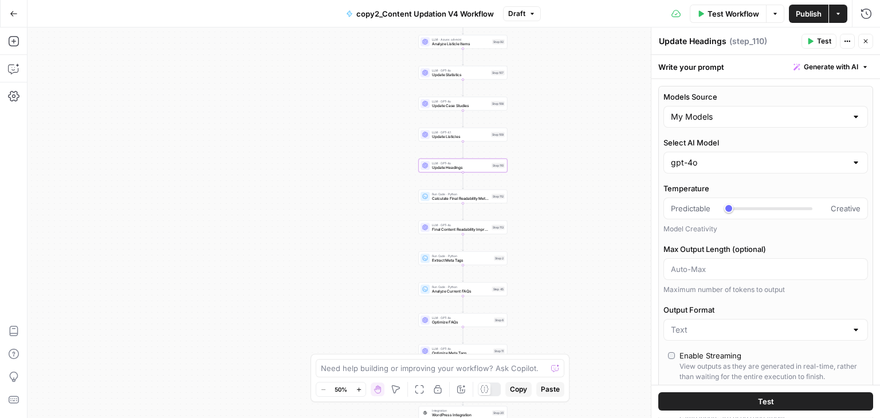
drag, startPoint x: 511, startPoint y: 292, endPoint x: 520, endPoint y: 164, distance: 128.1
click at [520, 164] on div "Workflow Set Inputs Inputs Run Code · Python Normalize Keywords Step 1 Perplexi…" at bounding box center [453, 222] width 852 height 391
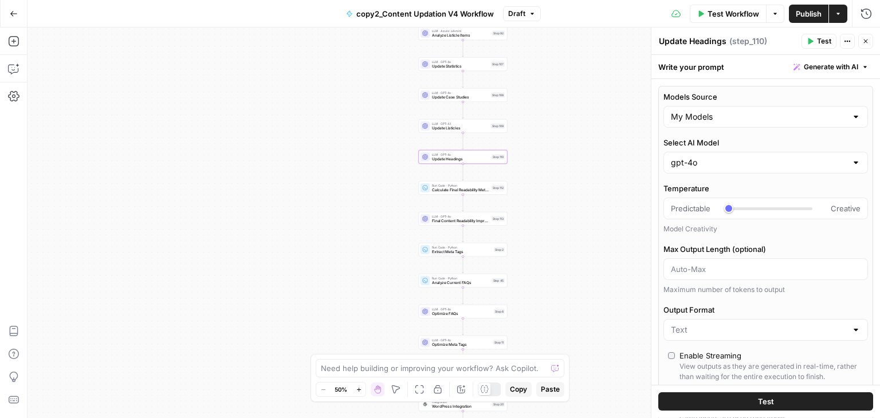
click at [474, 222] on span "Final Content Readability Improvement" at bounding box center [460, 221] width 57 height 6
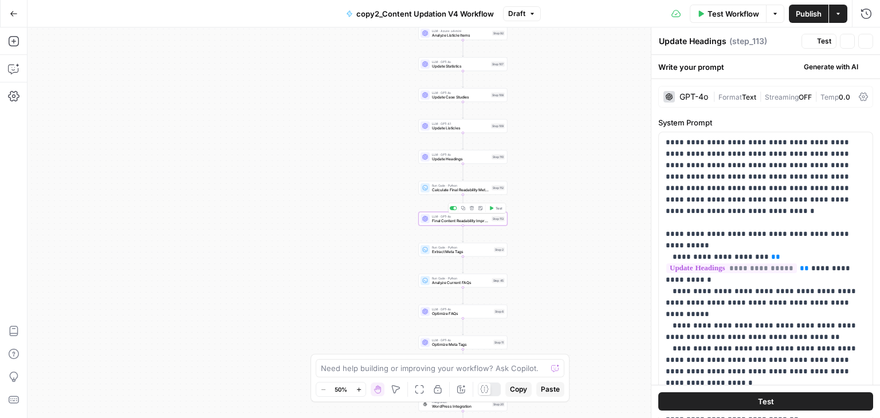
type textarea "Final Content Readability Improvement"
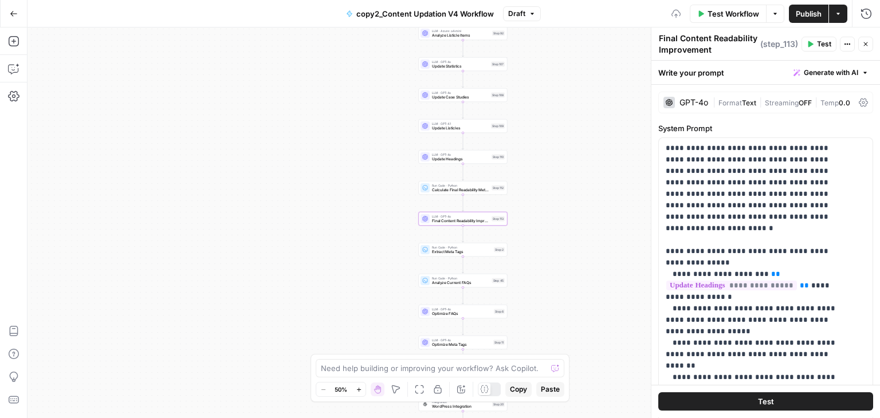
click at [687, 99] on div "GPT-4o" at bounding box center [693, 103] width 29 height 8
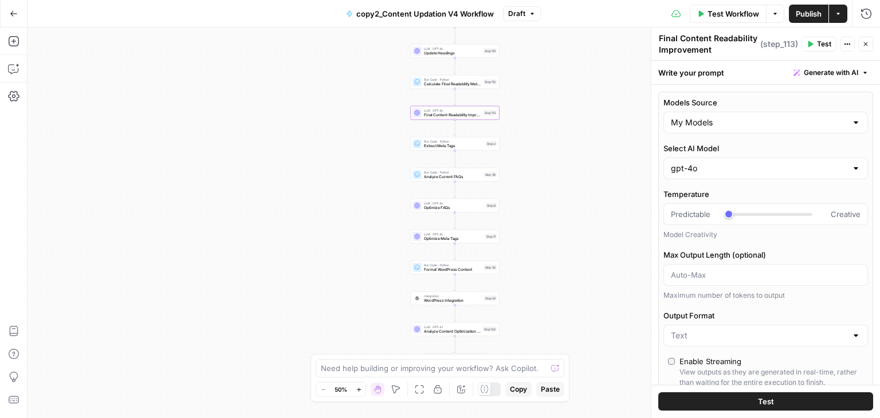
drag, startPoint x: 587, startPoint y: 201, endPoint x: 579, endPoint y: 95, distance: 106.3
click at [579, 95] on div "Workflow Set Inputs Inputs Run Code · Python Normalize Keywords Step 1 Perplexi…" at bounding box center [453, 222] width 852 height 391
click at [479, 203] on span "LLM · GPT-4o" at bounding box center [454, 203] width 60 height 5
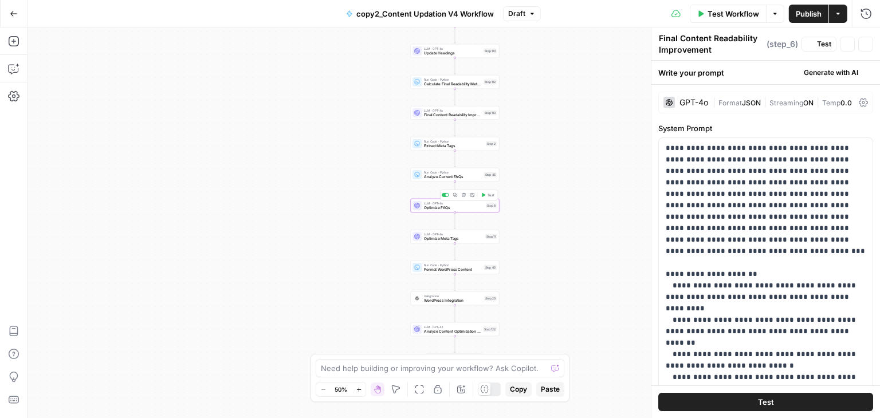
type textarea "Optimize FAQs"
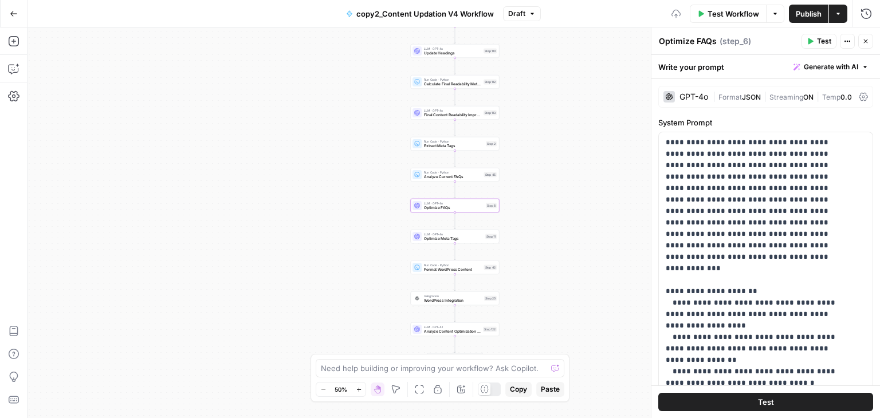
click at [691, 89] on div "GPT-4o | Format JSON | Streaming ON | Temp 0.0" at bounding box center [765, 97] width 215 height 22
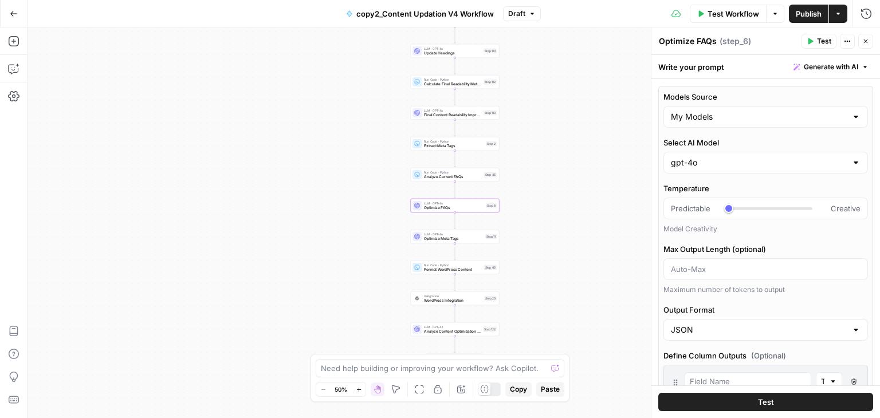
drag, startPoint x: 591, startPoint y: 184, endPoint x: 588, endPoint y: 135, distance: 49.4
click at [588, 135] on div "Workflow Set Inputs Inputs Run Code · Python Normalize Keywords Step 1 Perplexi…" at bounding box center [453, 222] width 852 height 391
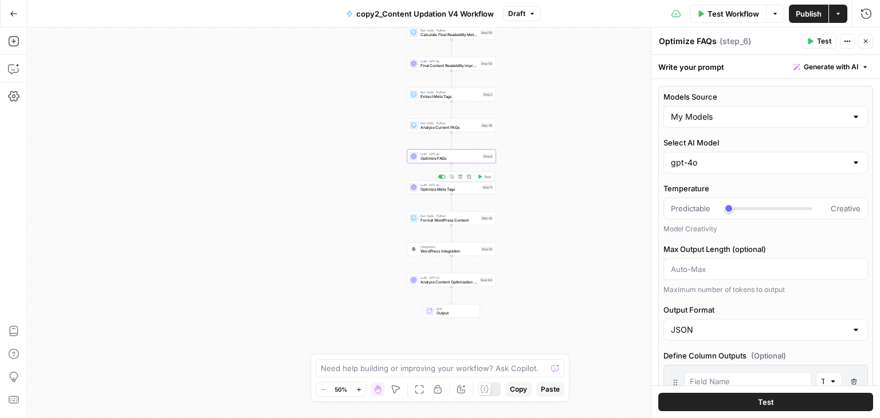
click at [432, 187] on span "Optimize Meta Tags" at bounding box center [449, 190] width 59 height 6
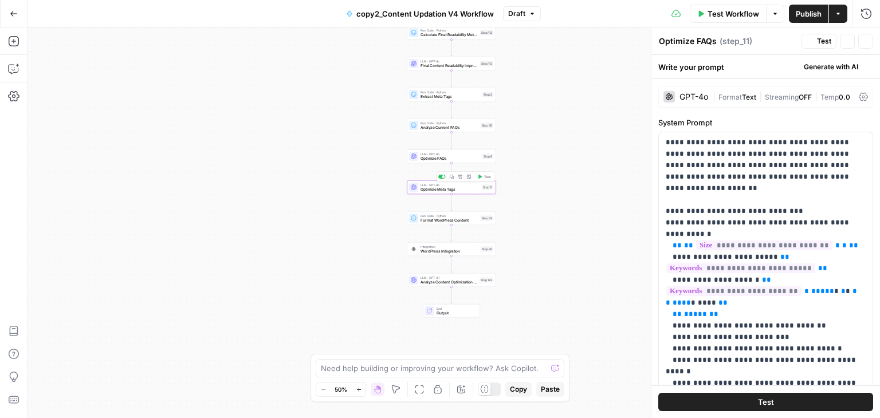
type textarea "Optimize Meta Tags"
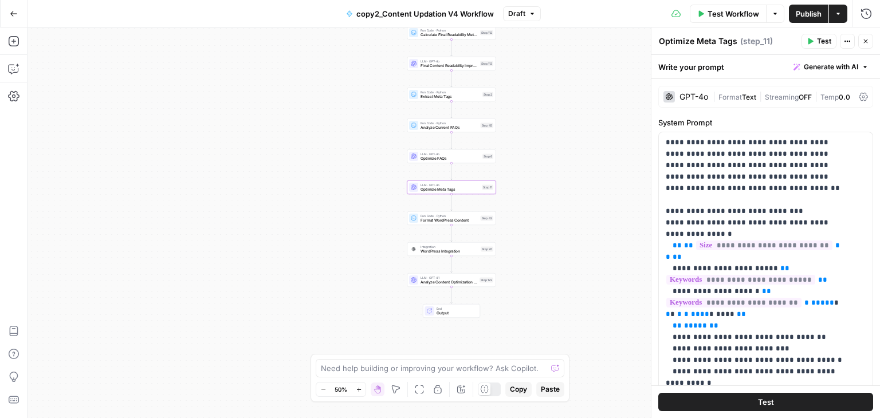
click at [677, 99] on div "GPT-4o" at bounding box center [685, 96] width 45 height 11
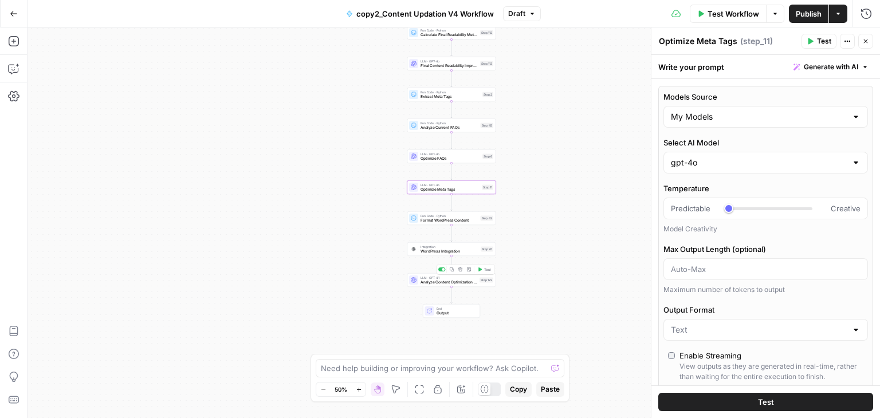
click at [454, 281] on span "Analyze Content Optimization Changes" at bounding box center [448, 283] width 57 height 6
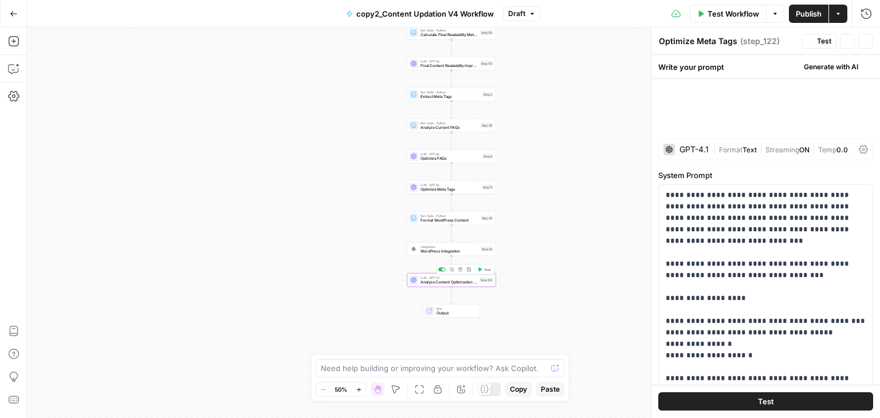
type textarea "Analyze Content Optimization Changes"
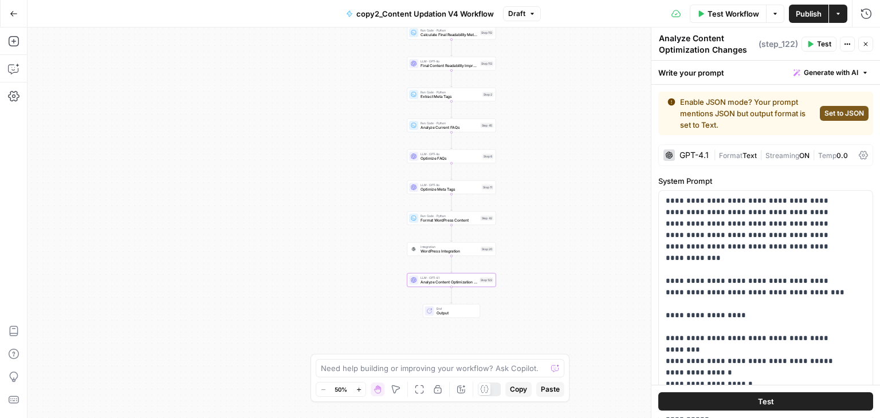
click at [683, 156] on div "GPT-4.1" at bounding box center [693, 155] width 29 height 8
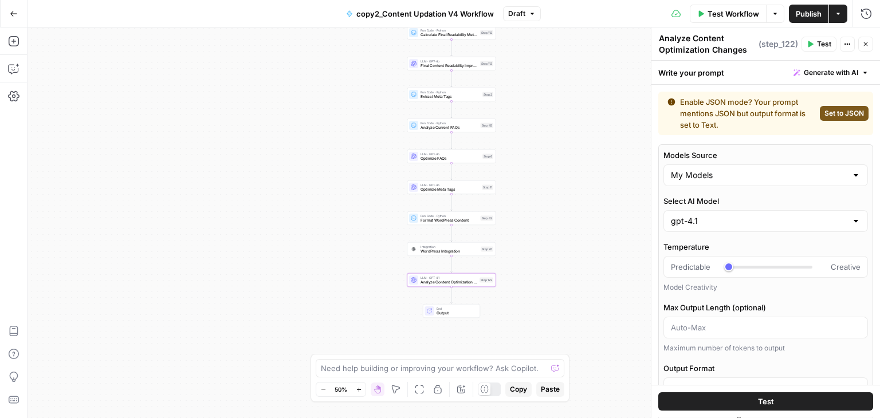
click at [550, 163] on div "Workflow Set Inputs Inputs Run Code · Python Normalize Keywords Step 1 Perplexi…" at bounding box center [453, 222] width 852 height 391
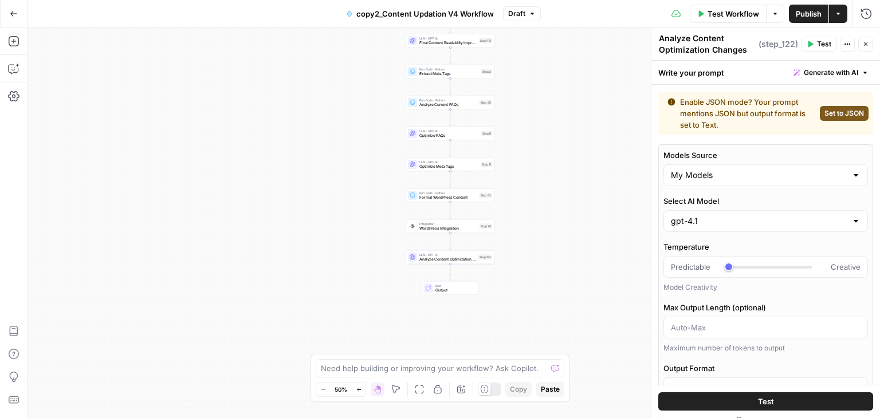
drag, startPoint x: 352, startPoint y: 298, endPoint x: 351, endPoint y: 275, distance: 23.5
click at [351, 275] on div "Workflow Set Inputs Inputs Run Code · Python Normalize Keywords Step 1 Perplexi…" at bounding box center [453, 222] width 852 height 391
drag, startPoint x: 351, startPoint y: 275, endPoint x: 351, endPoint y: 287, distance: 12.0
click at [351, 287] on div "Workflow Set Inputs Inputs Run Code · Python Normalize Keywords Step 1 Perplexi…" at bounding box center [453, 222] width 852 height 391
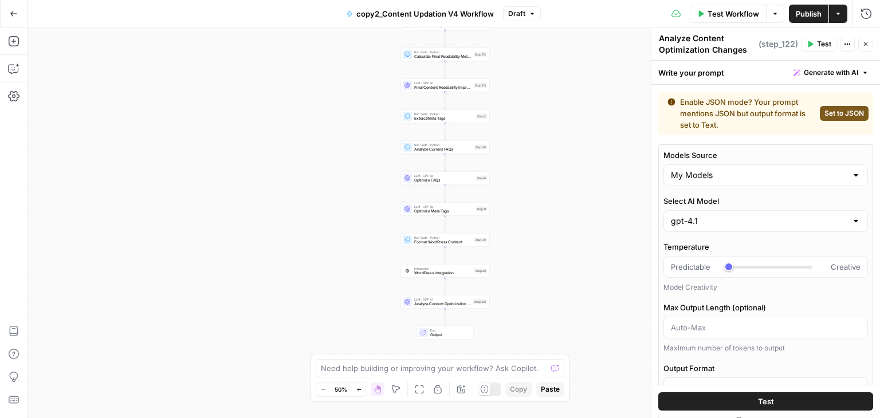
drag, startPoint x: 355, startPoint y: 254, endPoint x: 349, endPoint y: 290, distance: 36.5
click at [349, 290] on div "Workflow Set Inputs Inputs Run Code · Python Normalize Keywords Step 1 Perplexi…" at bounding box center [453, 222] width 852 height 391
drag, startPoint x: 355, startPoint y: 266, endPoint x: 353, endPoint y: 296, distance: 29.3
click at [353, 296] on div "Workflow Set Inputs Inputs Run Code · Python Normalize Keywords Step 1 Perplexi…" at bounding box center [453, 222] width 852 height 391
drag, startPoint x: 370, startPoint y: 227, endPoint x: 367, endPoint y: 247, distance: 19.6
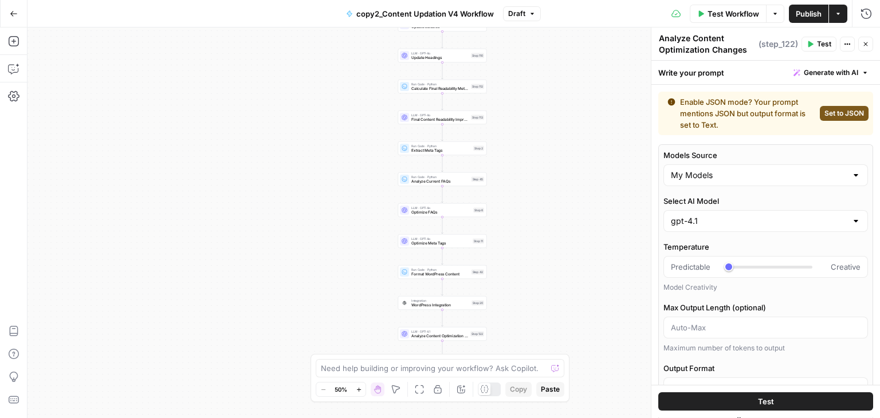
click at [367, 247] on div "Workflow Set Inputs Inputs Run Code · Python Normalize Keywords Step 1 Perplexi…" at bounding box center [453, 222] width 852 height 391
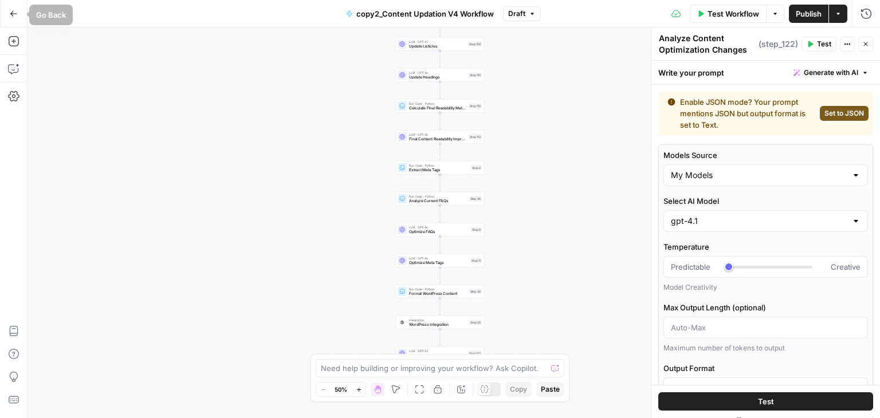
click at [15, 8] on button "Go Back" at bounding box center [13, 13] width 21 height 21
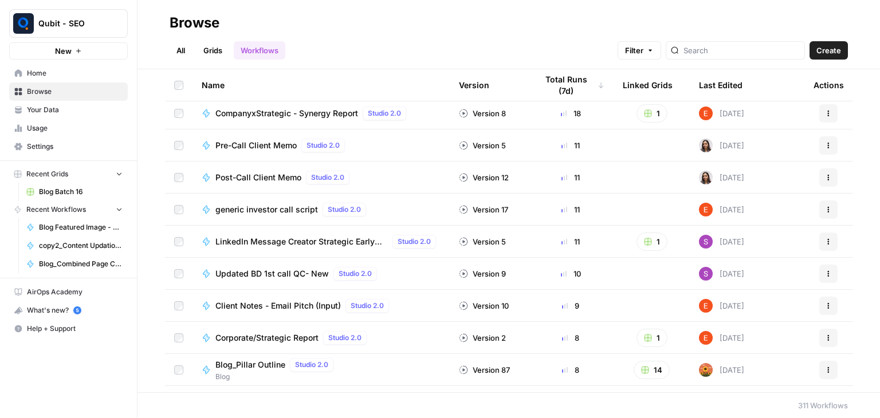
scroll to position [703, 0]
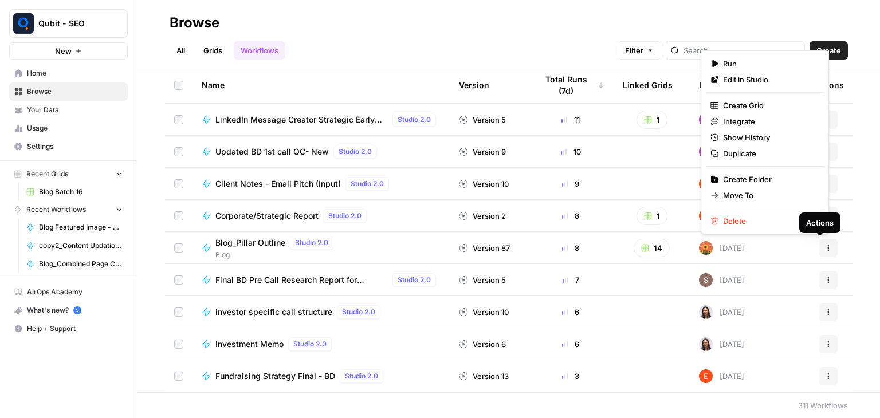
click at [825, 247] on icon "button" at bounding box center [828, 248] width 7 height 7
click at [771, 81] on span "Edit in Studio" at bounding box center [769, 79] width 92 height 11
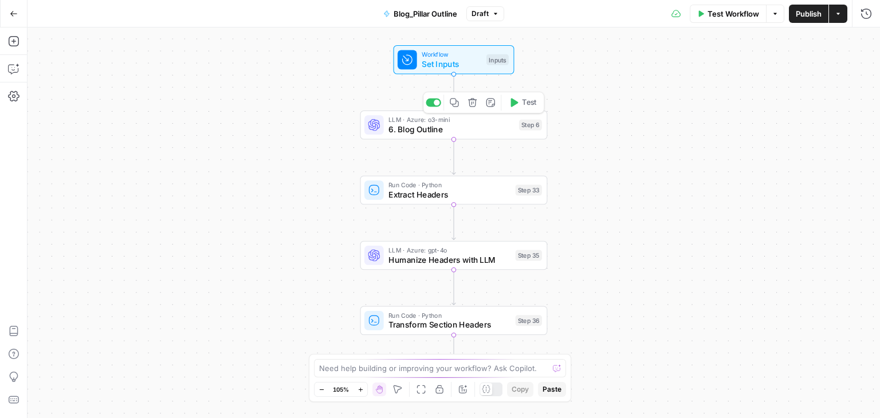
click at [396, 128] on span "6. Blog Outline" at bounding box center [450, 129] width 125 height 12
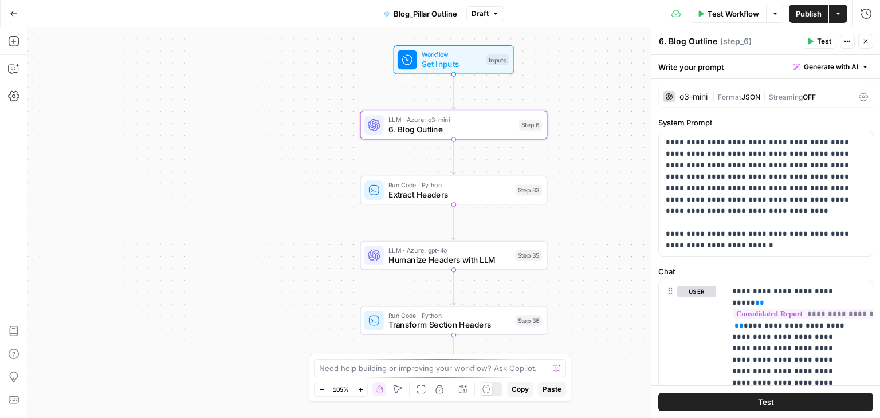
click at [678, 101] on div "o3-mini" at bounding box center [685, 96] width 44 height 11
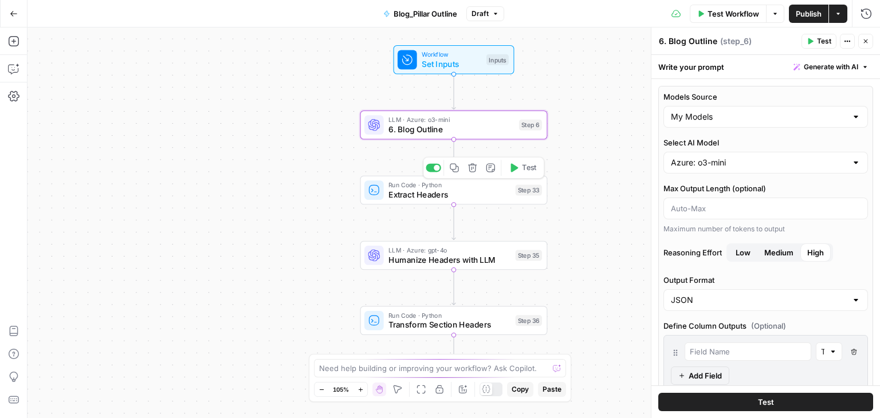
click at [520, 185] on div "Step 33" at bounding box center [529, 190] width 26 height 11
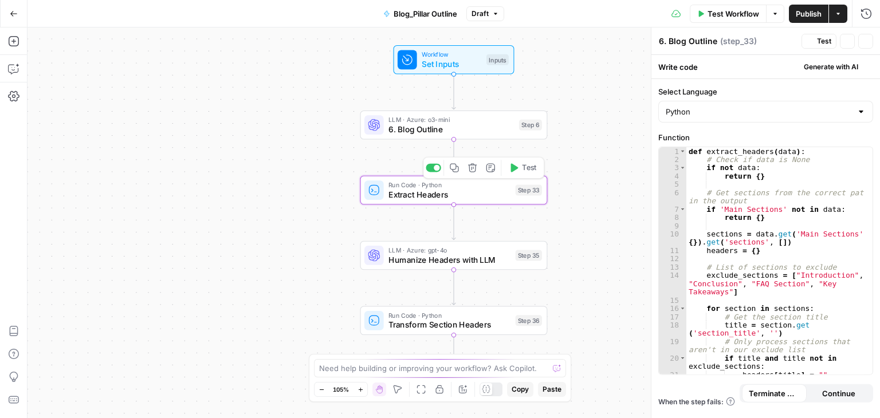
type textarea "Extract Headers"
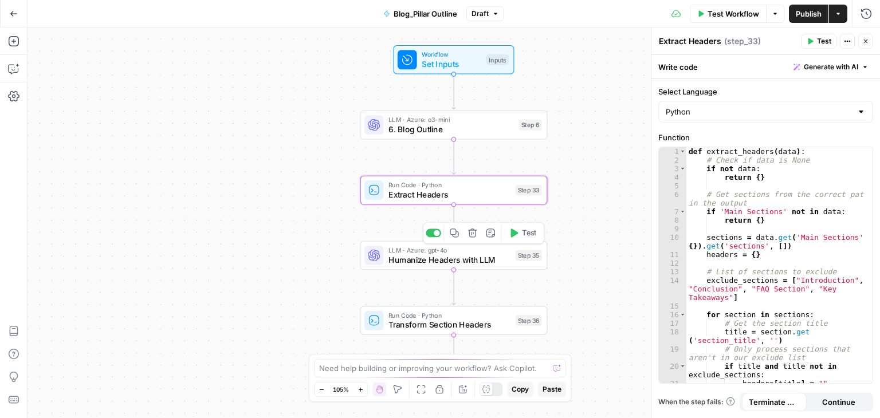
click at [484, 259] on span "Humanize Headers with LLM" at bounding box center [449, 260] width 122 height 12
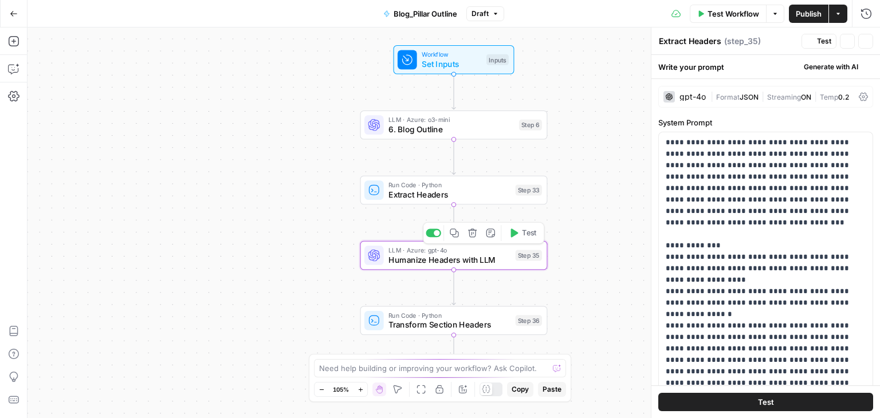
type textarea "Humanize Headers with LLM"
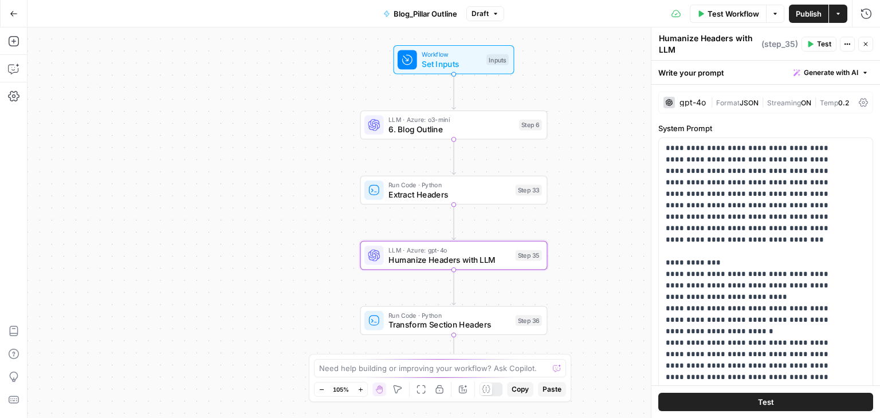
click at [701, 108] on div "gpt-4o | Format JSON | Streaming ON | Temp 0.2" at bounding box center [765, 103] width 215 height 22
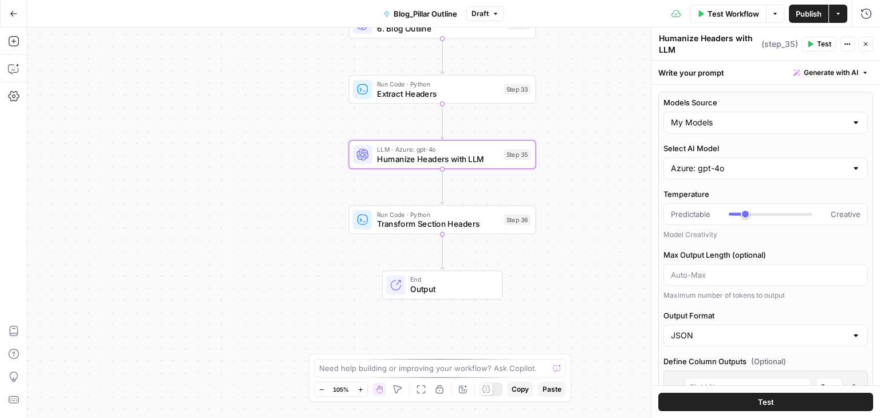
drag, startPoint x: 587, startPoint y: 220, endPoint x: 575, endPoint y: 117, distance: 103.2
click at [575, 117] on div "Workflow Set Inputs Inputs LLM · Azure: o3-mini 6. Blog Outline Step 6 Run Code…" at bounding box center [453, 222] width 852 height 391
click at [15, 12] on icon "button" at bounding box center [14, 14] width 8 height 8
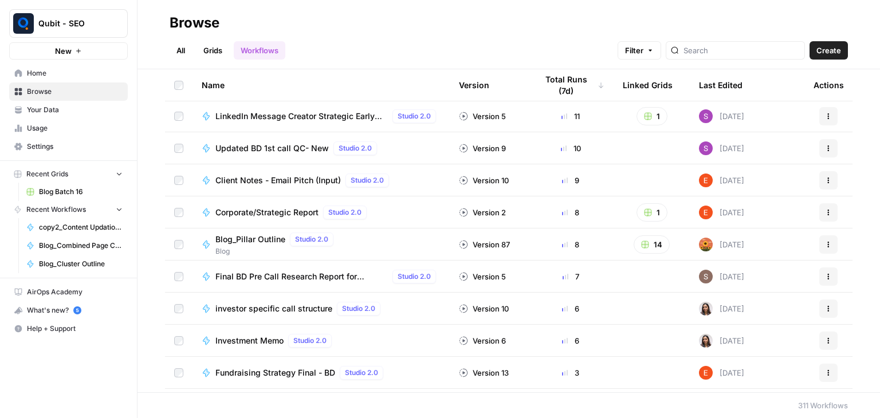
scroll to position [868, 0]
